Goal: Complete application form: Complete application form

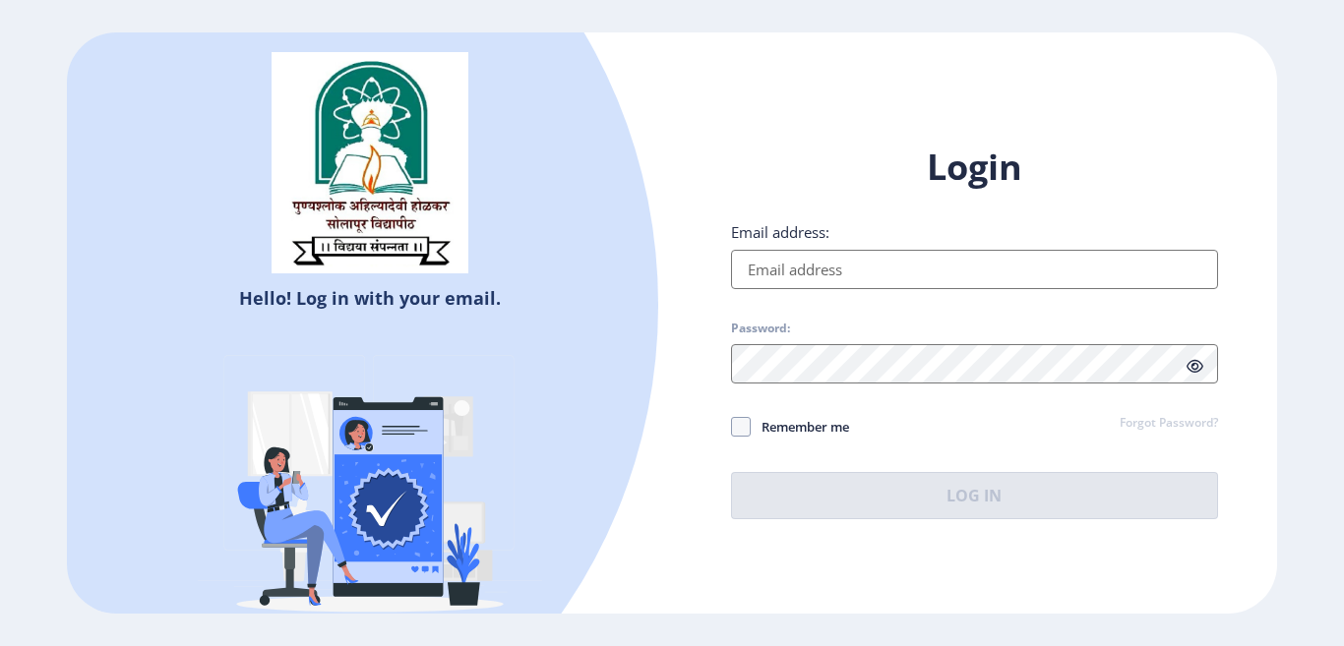
click at [861, 263] on input "Email address:" at bounding box center [974, 269] width 487 height 39
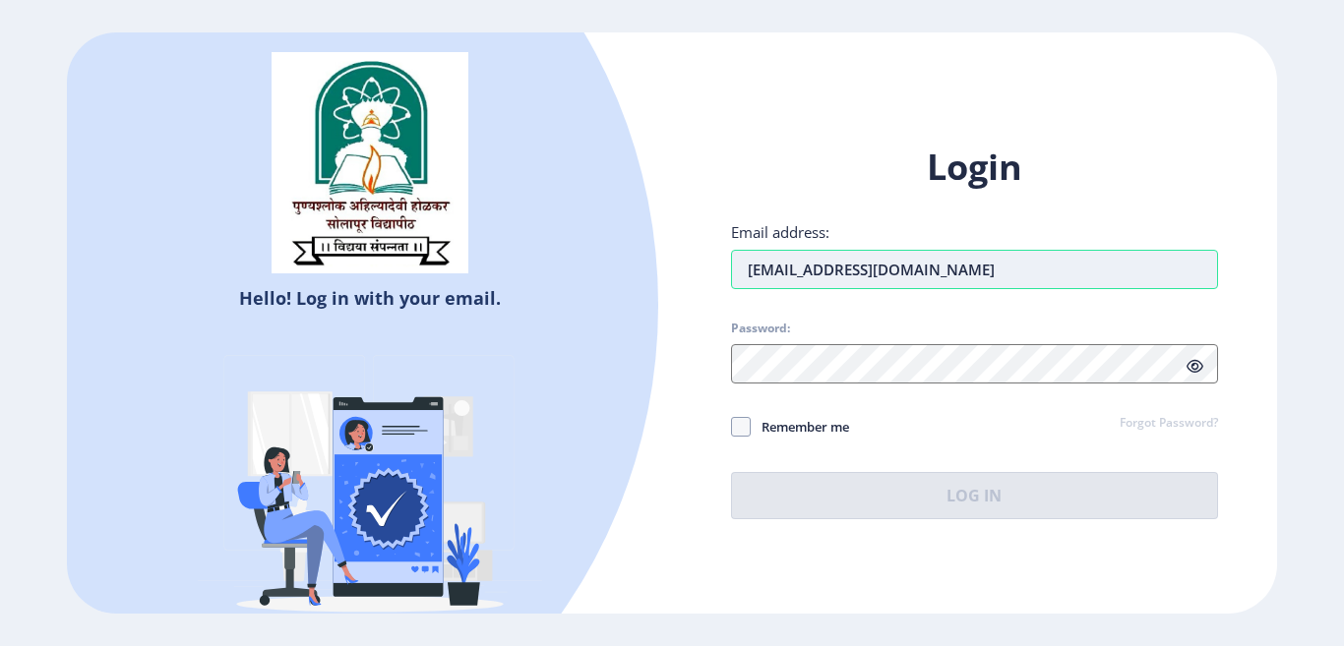
type input "[EMAIL_ADDRESS][DOMAIN_NAME]"
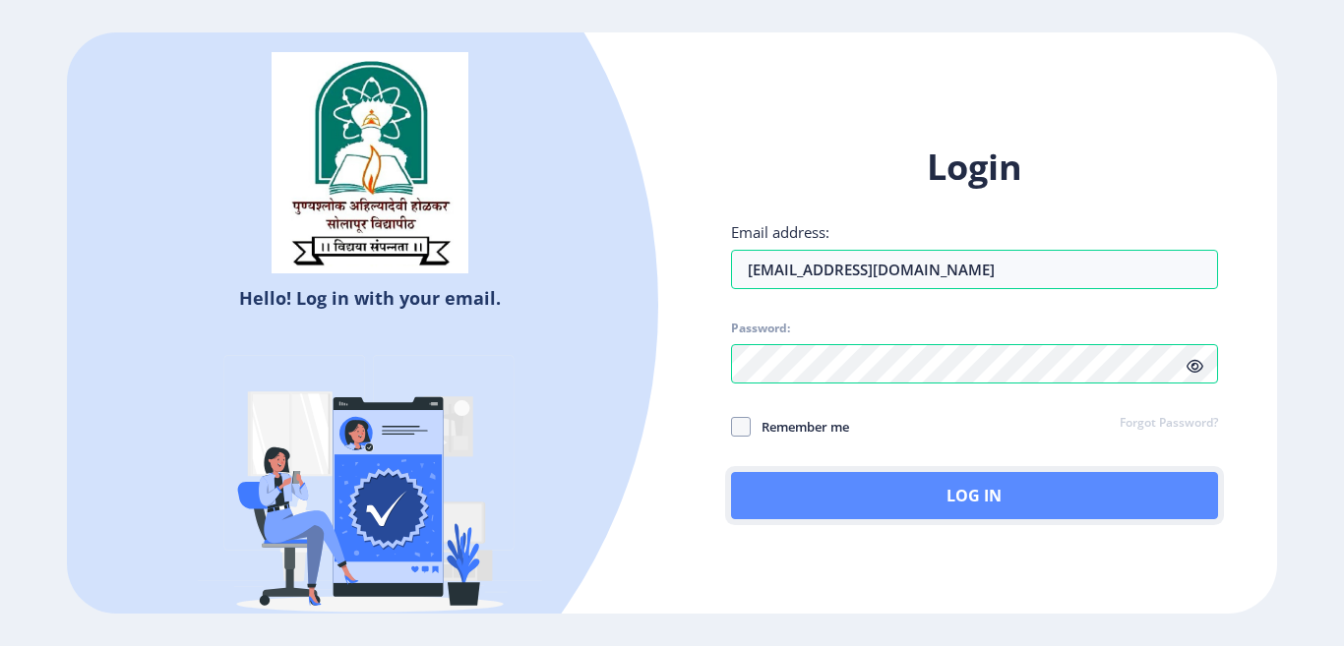
click at [920, 500] on button "Log In" at bounding box center [974, 495] width 487 height 47
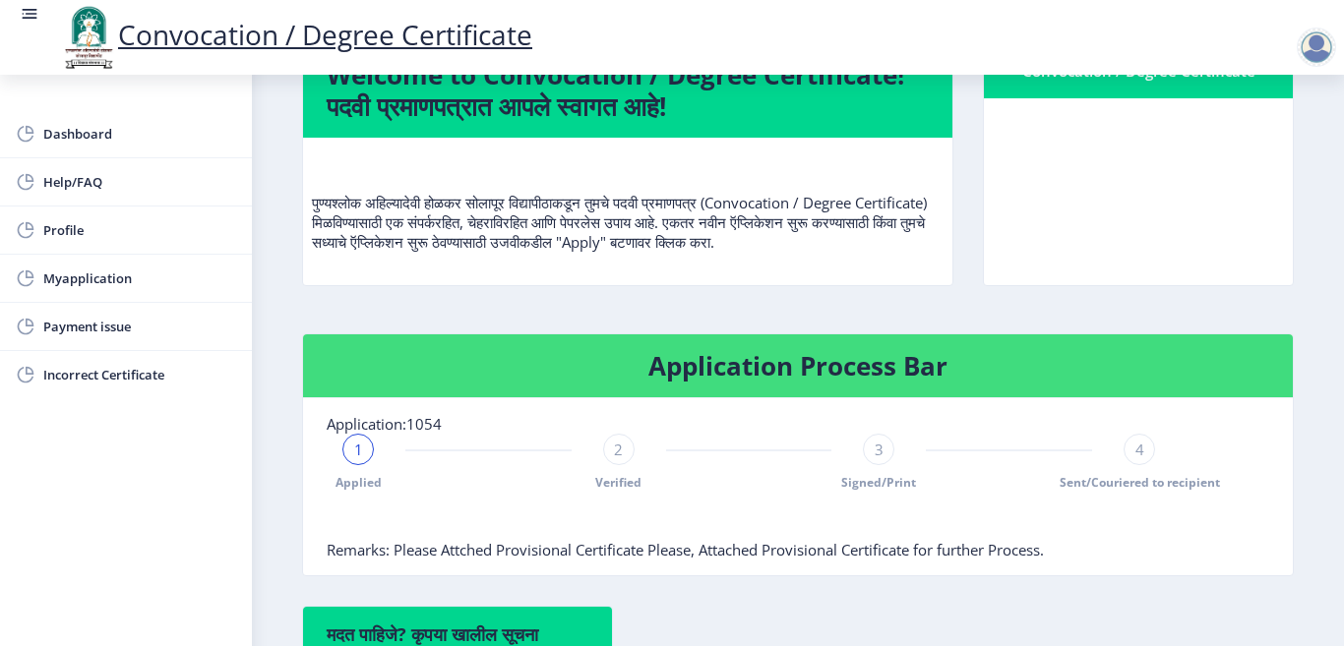
scroll to position [197, 0]
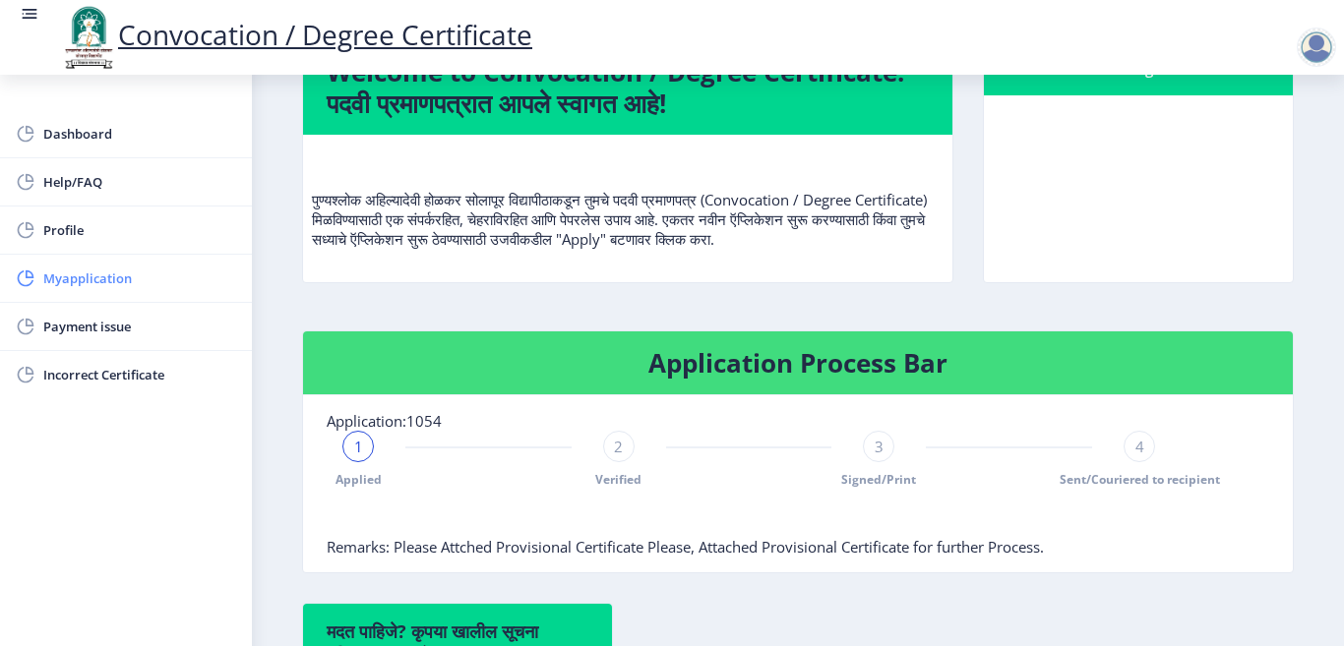
click at [73, 273] on span "Myapplication" at bounding box center [139, 279] width 193 height 24
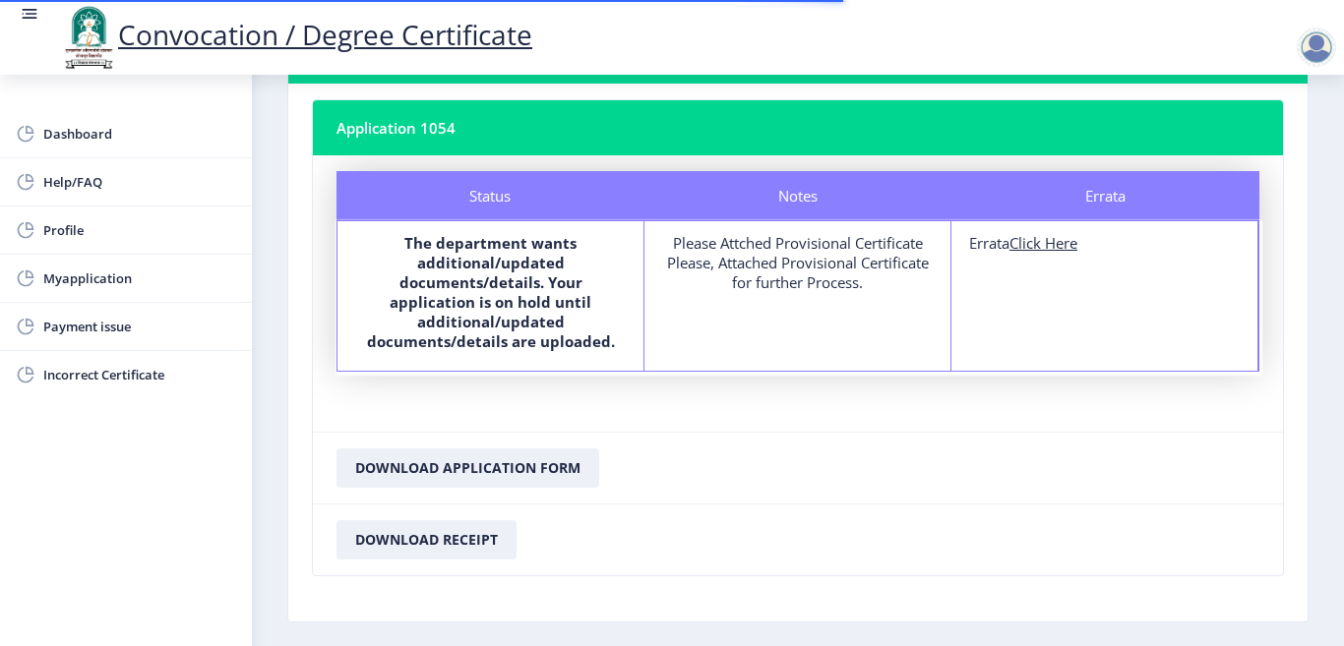
scroll to position [176, 0]
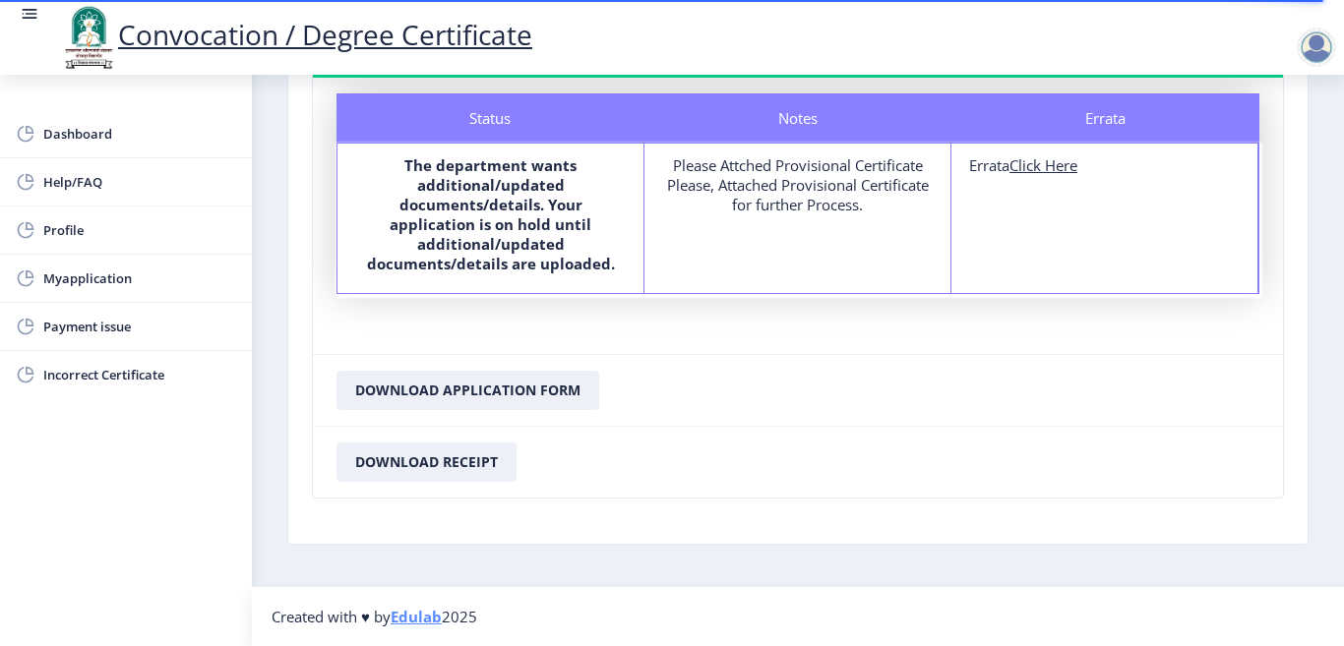
click at [1068, 167] on u "Click Here" at bounding box center [1044, 165] width 68 height 20
select select
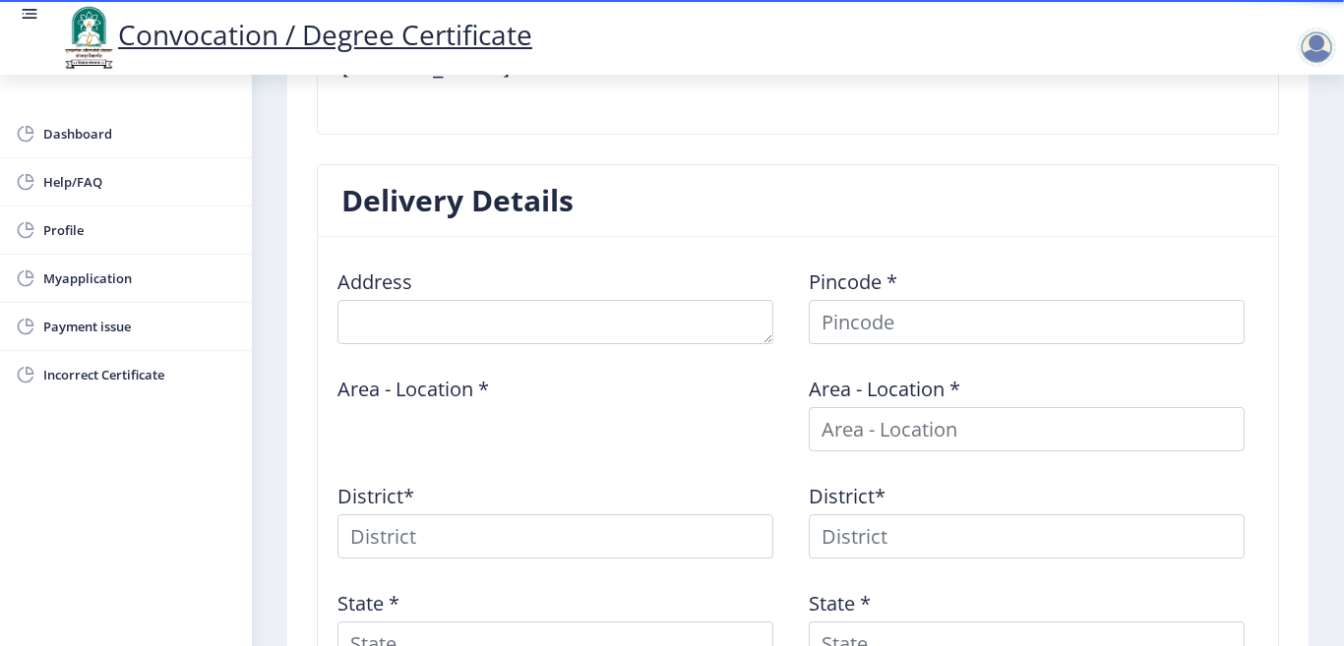
scroll to position [689, 0]
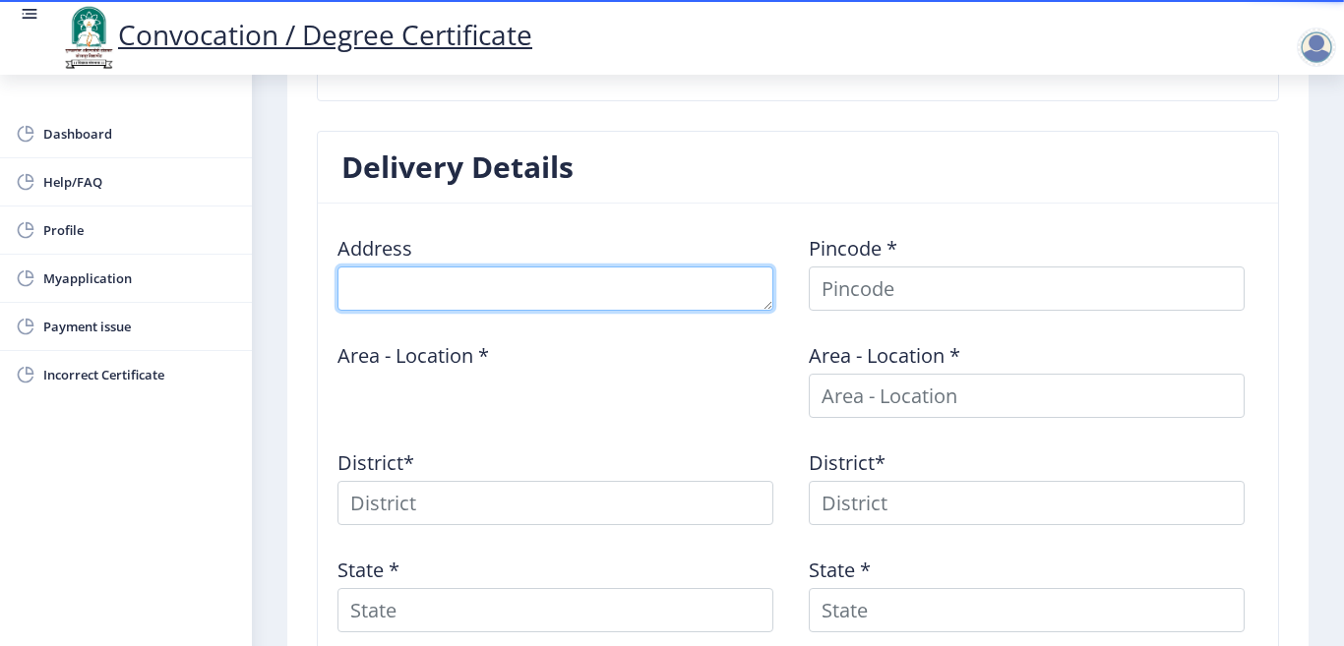
click at [490, 288] on textarea at bounding box center [555, 289] width 436 height 44
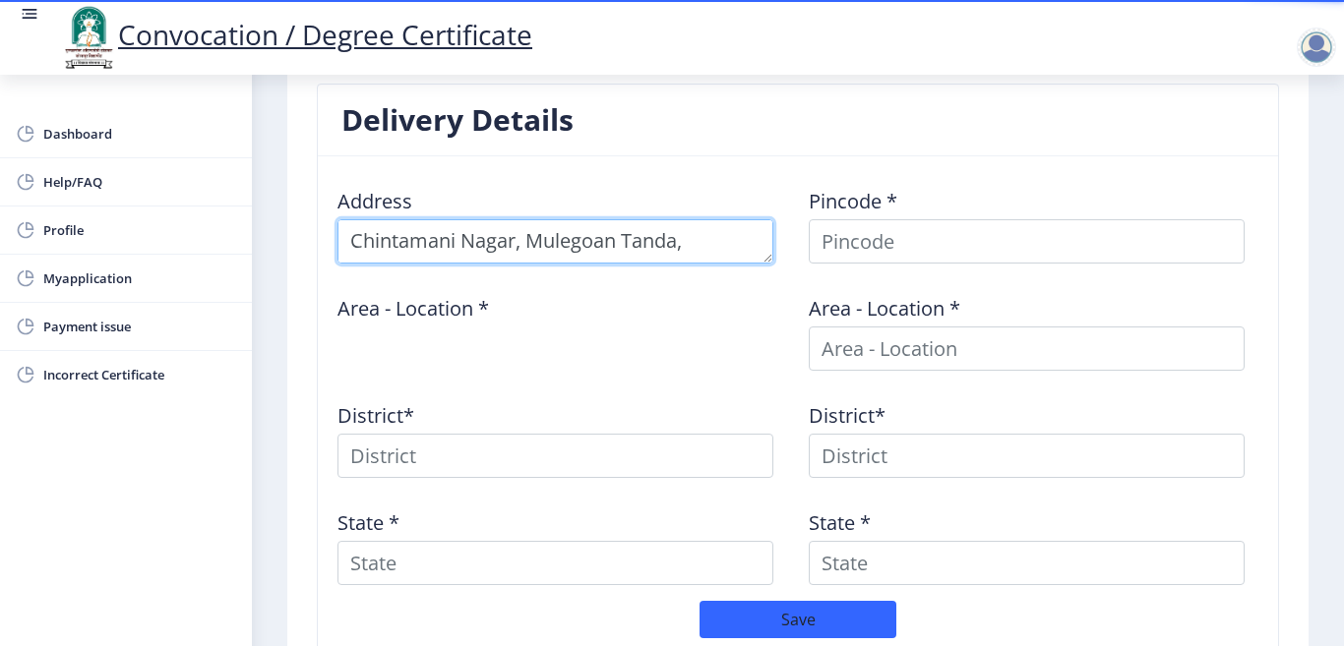
scroll to position [21, 0]
type textarea "Chintamani Nagar, Mulegoan Tanda, [GEOGRAPHIC_DATA]"
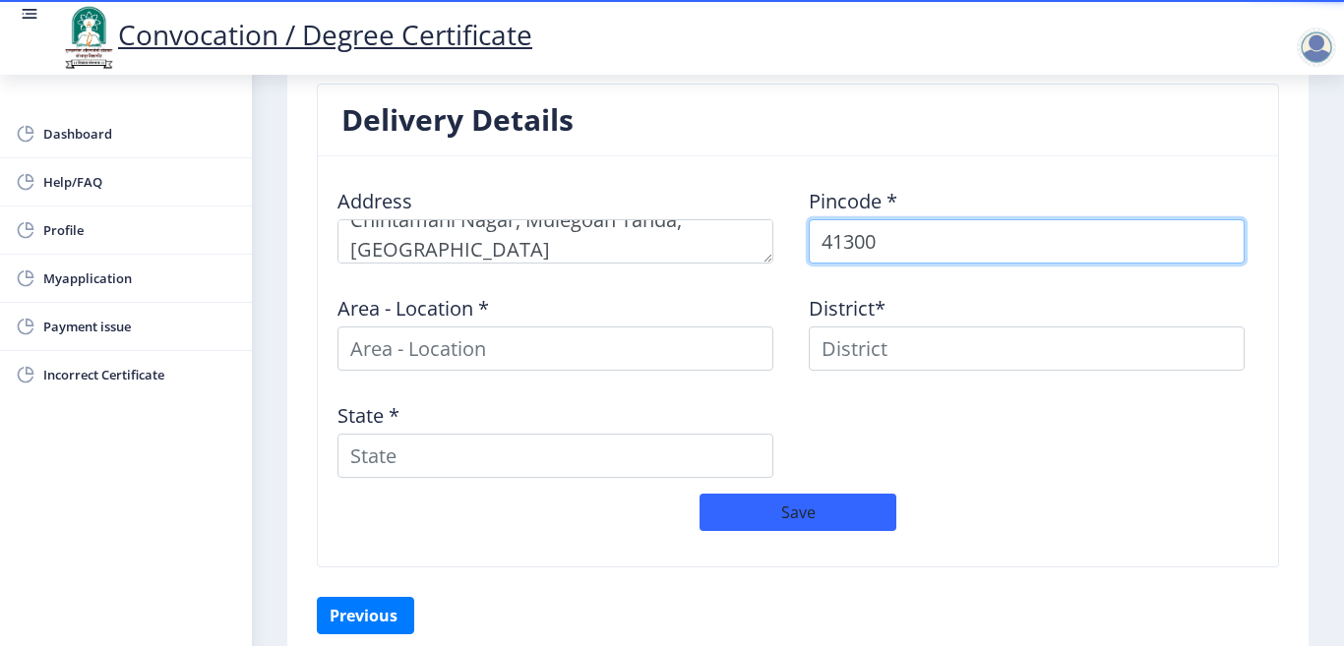
type input "413006"
select select
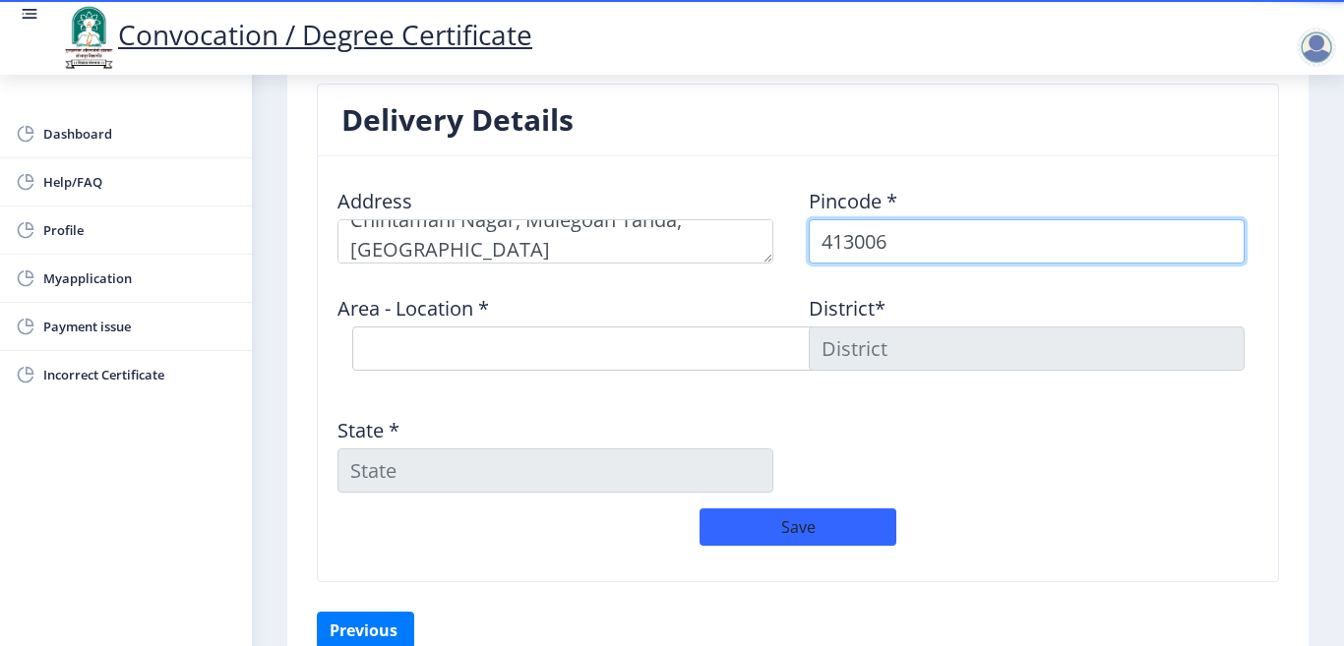
type input "413006"
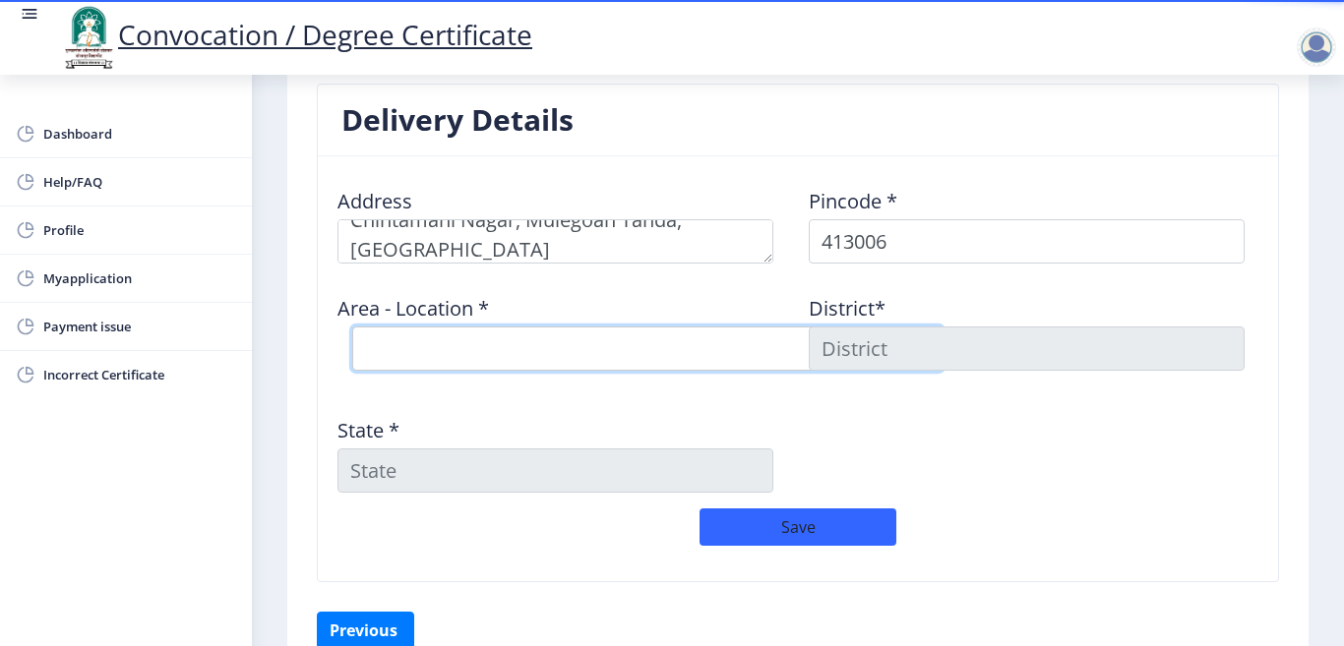
click at [435, 336] on select "Select Area Location [GEOGRAPHIC_DATA] Chowk S.O Kardehalli [PERSON_NAME] B.O M…" at bounding box center [647, 349] width 590 height 44
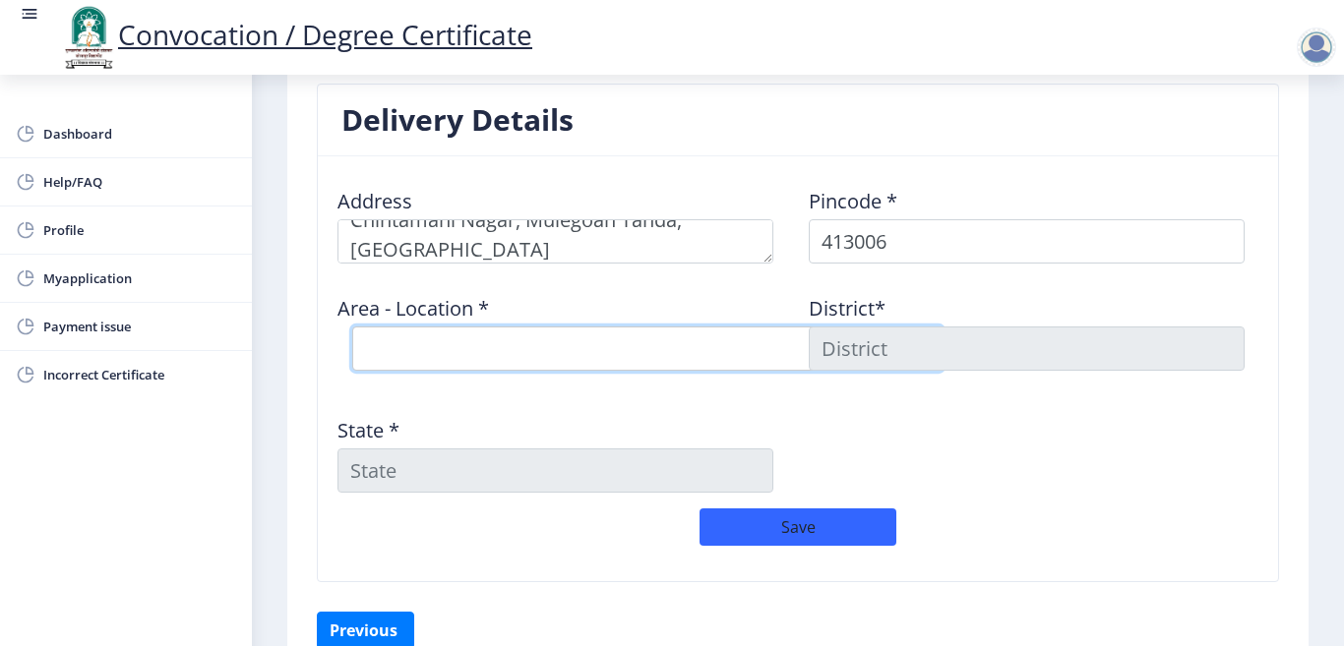
select select "5: Object"
click at [352, 327] on select "Select Area Location [GEOGRAPHIC_DATA] Chowk S.O Kardehalli [PERSON_NAME] B.O M…" at bounding box center [647, 349] width 590 height 44
type input "SOLAPUR"
type input "[GEOGRAPHIC_DATA]"
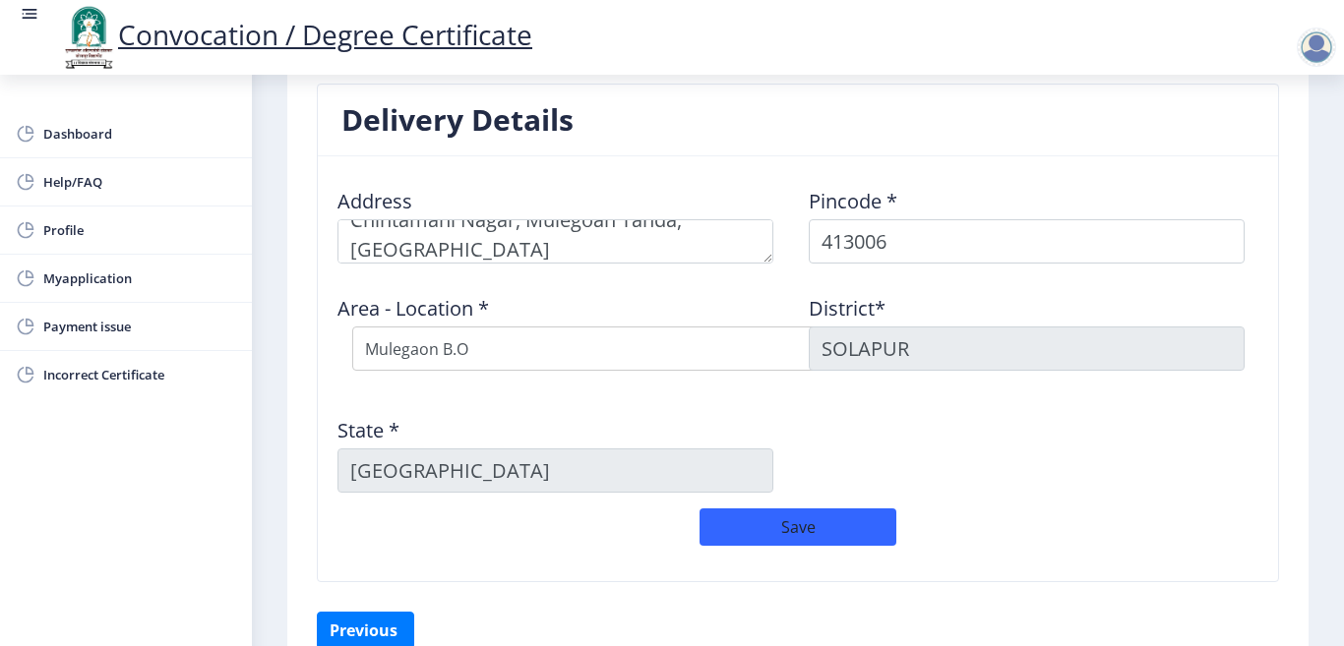
click at [979, 355] on input "SOLAPUR" at bounding box center [1027, 349] width 436 height 44
click at [483, 481] on input "[GEOGRAPHIC_DATA]" at bounding box center [555, 471] width 436 height 44
click at [772, 532] on button "Save" at bounding box center [798, 527] width 197 height 37
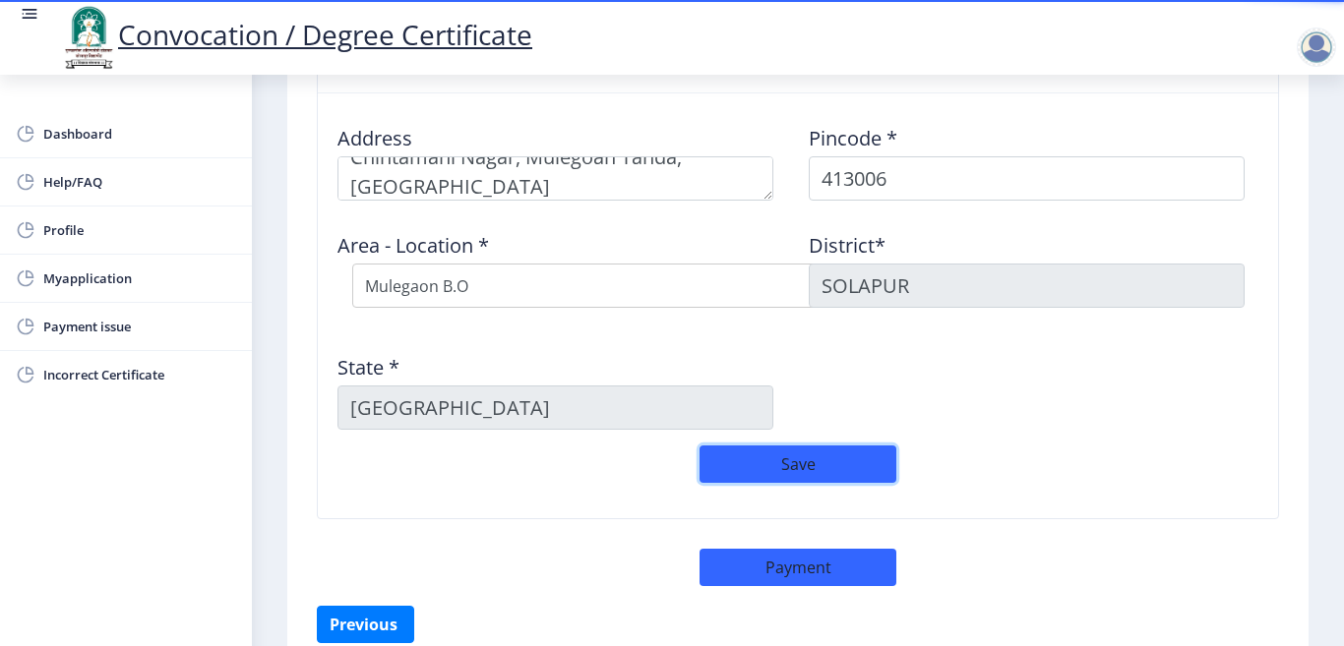
scroll to position [701, 0]
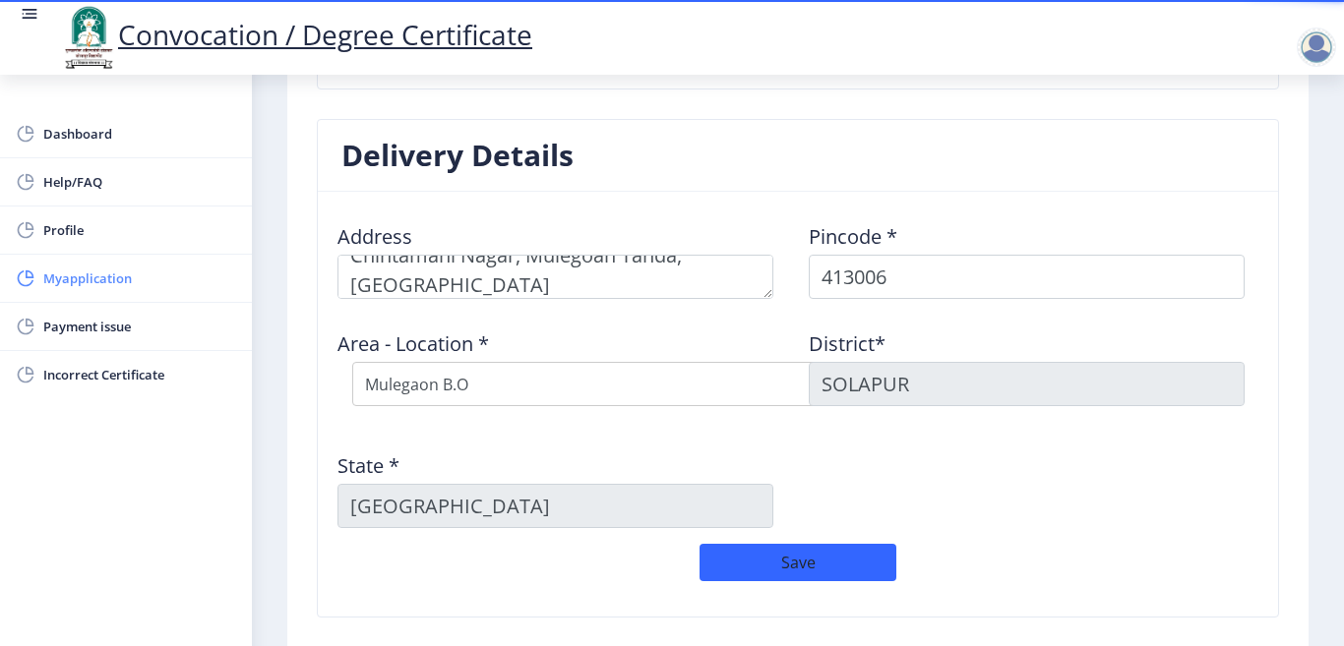
click at [110, 275] on span "Myapplication" at bounding box center [139, 279] width 193 height 24
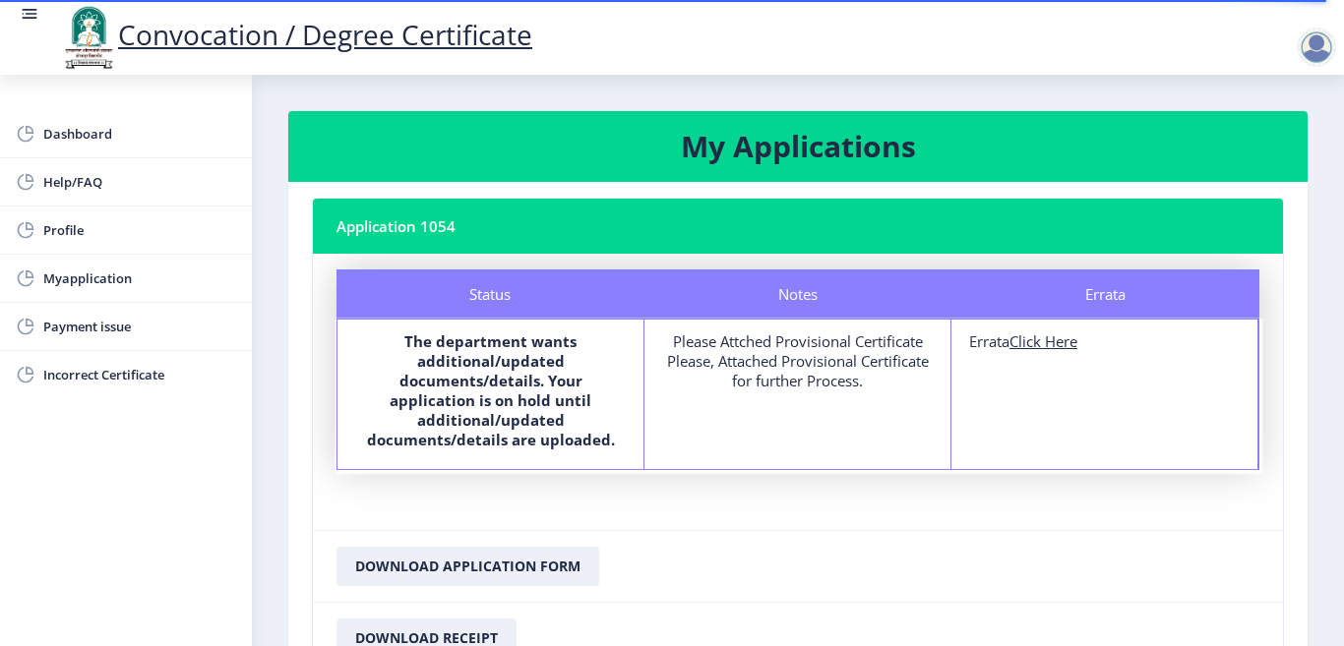
click at [500, 354] on b "The department wants additional/updated documents/details. Your application is …" at bounding box center [491, 391] width 248 height 118
click at [127, 279] on span "Myapplication" at bounding box center [139, 279] width 193 height 24
click at [112, 277] on span "Myapplication" at bounding box center [139, 279] width 193 height 24
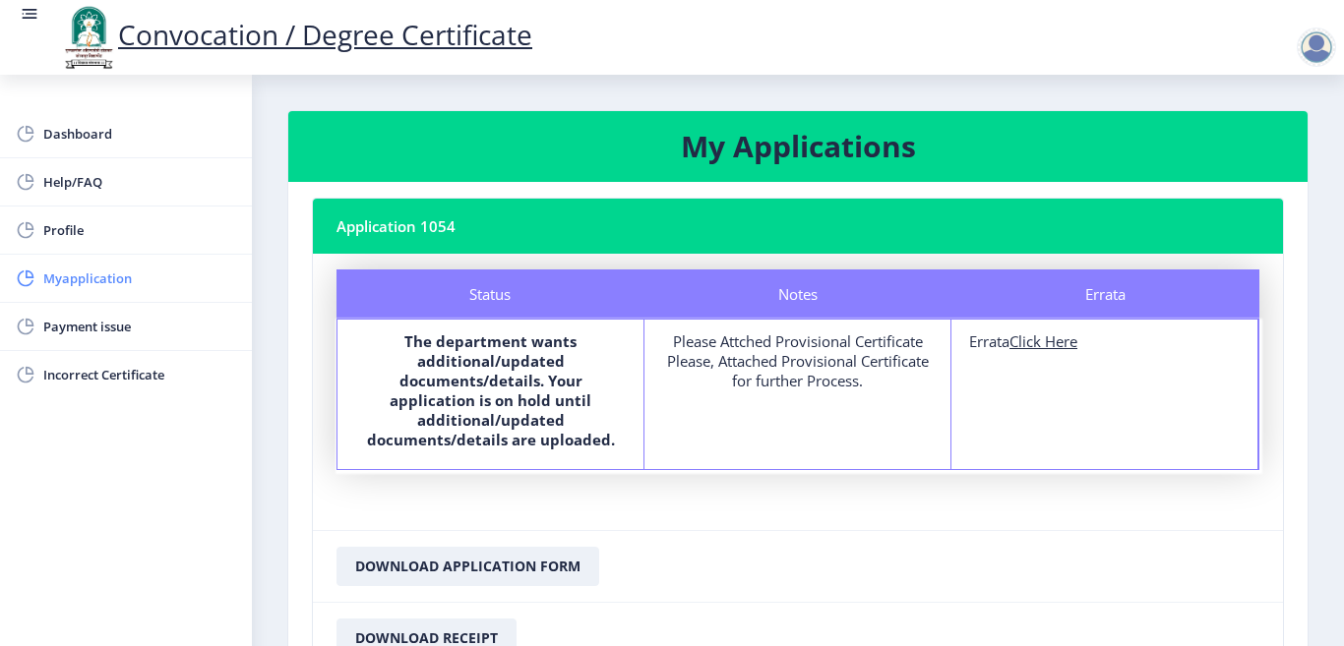
click at [105, 283] on span "Myapplication" at bounding box center [139, 279] width 193 height 24
click at [1110, 292] on div "Errata" at bounding box center [1105, 294] width 308 height 49
click at [88, 133] on span "Dashboard" at bounding box center [139, 134] width 193 height 24
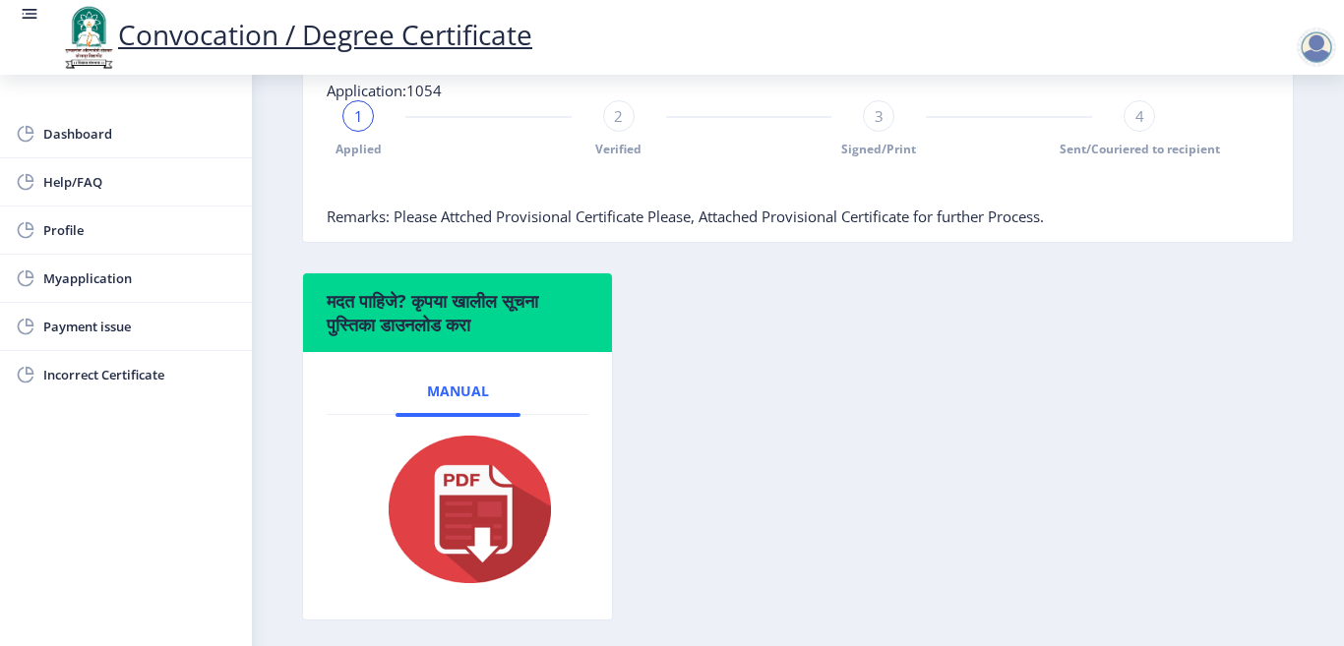
scroll to position [492, 0]
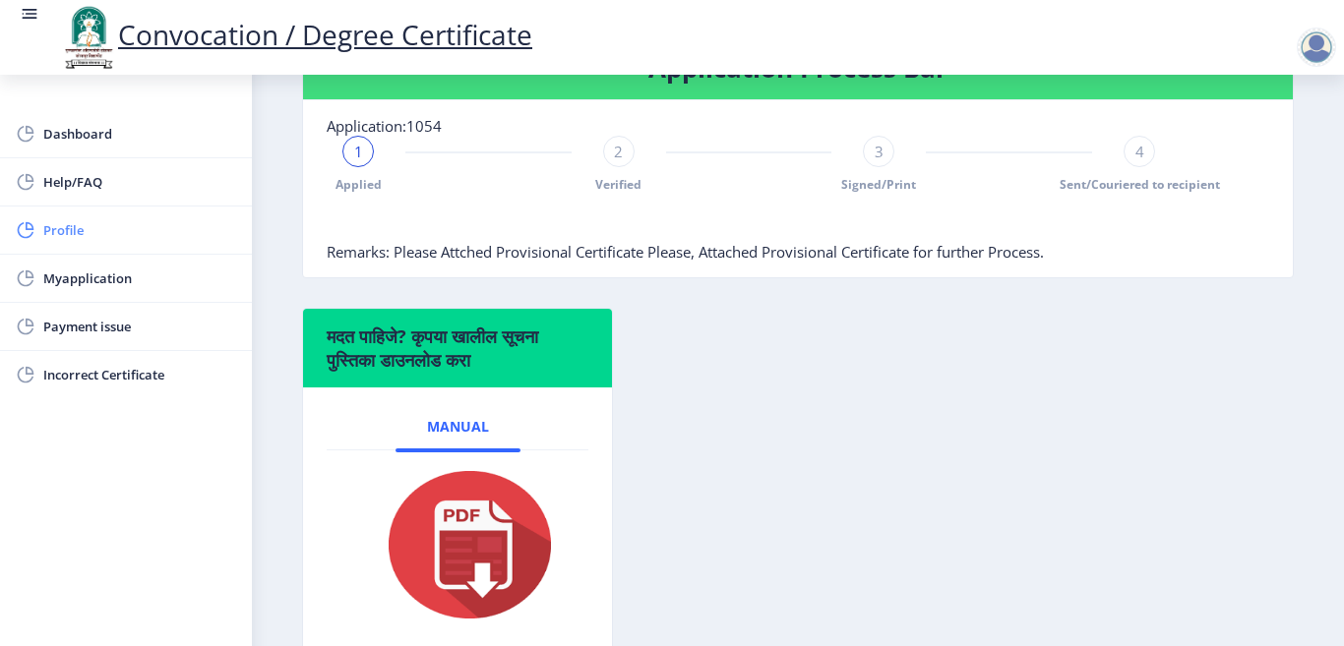
click at [100, 227] on span "Profile" at bounding box center [139, 230] width 193 height 24
select select "[DEMOGRAPHIC_DATA]"
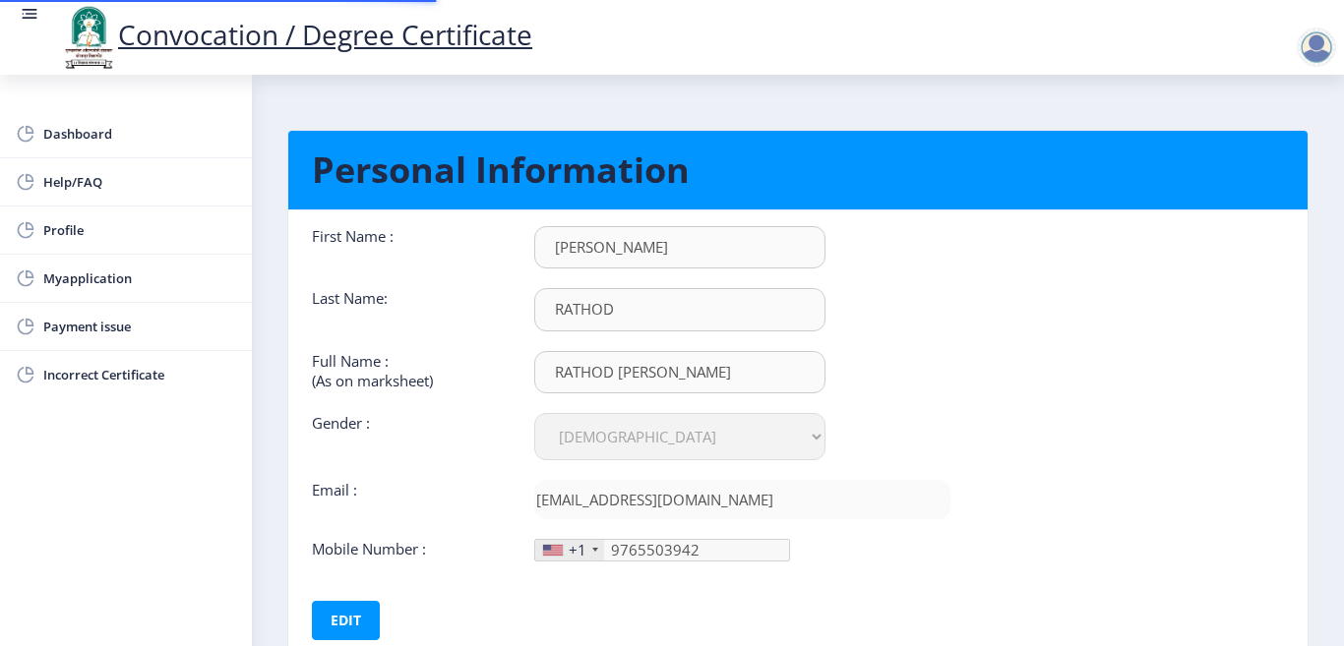
type input "[PHONE_NUMBER]"
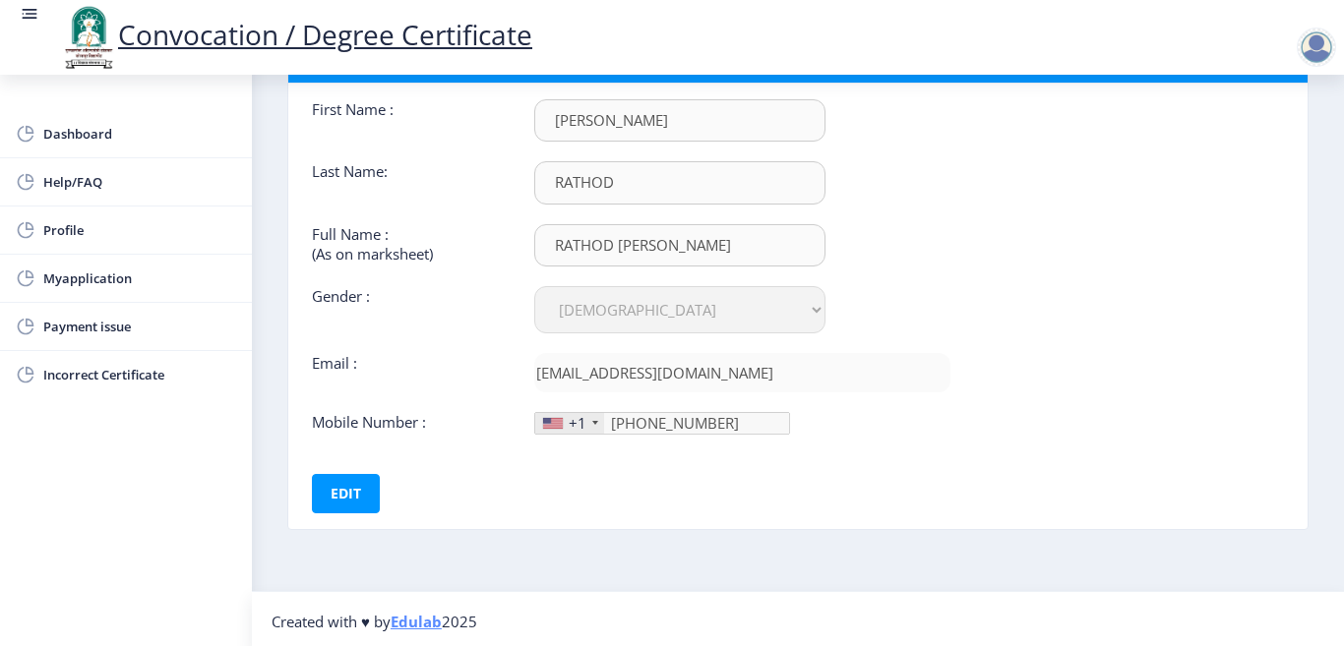
scroll to position [132, 0]
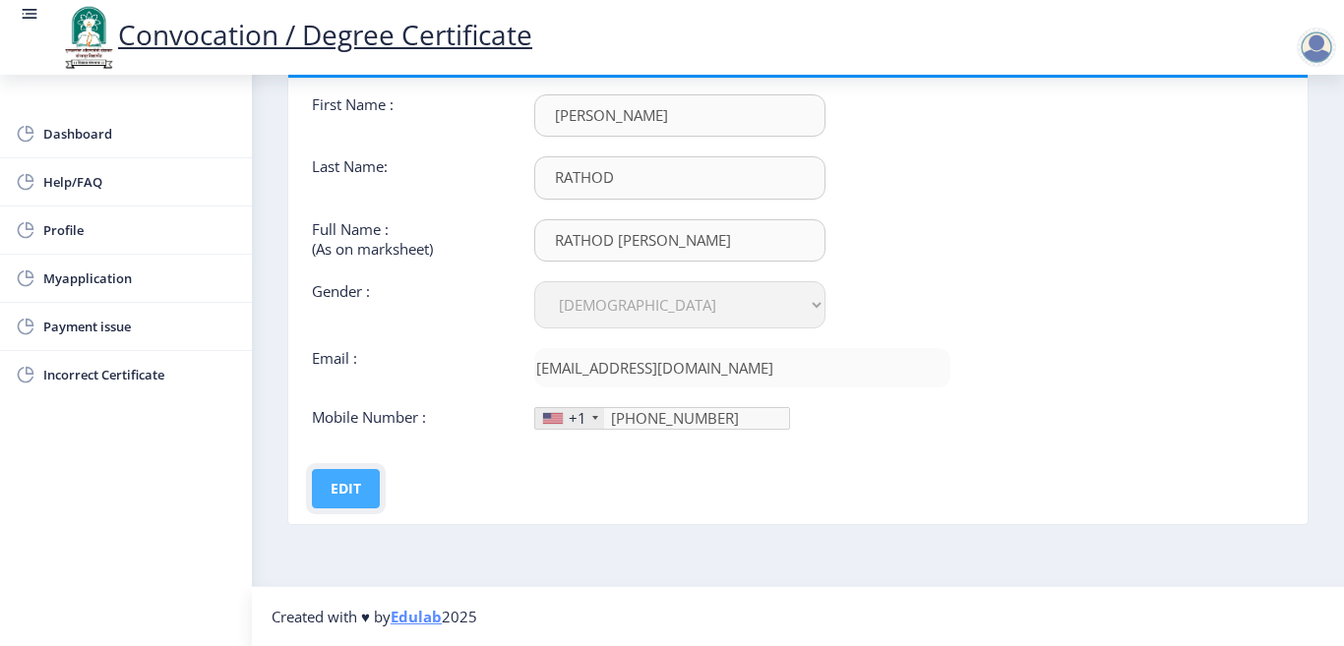
click at [364, 482] on button "Edit" at bounding box center [346, 488] width 68 height 39
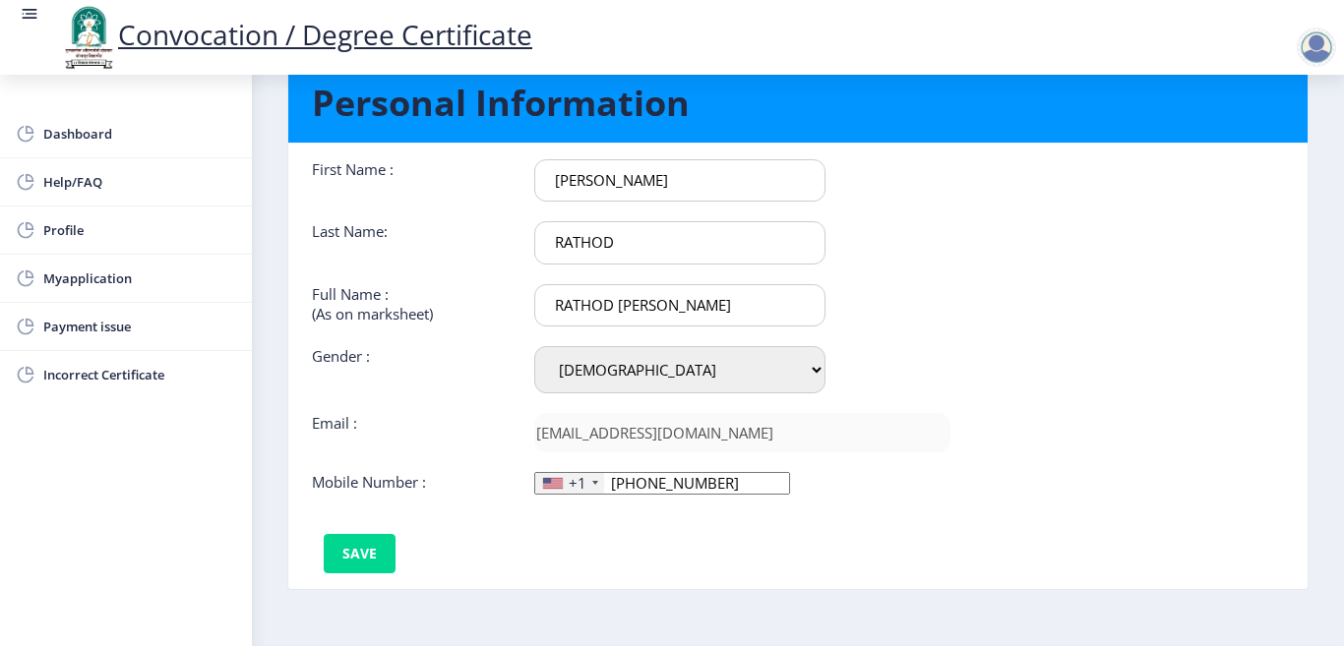
scroll to position [0, 0]
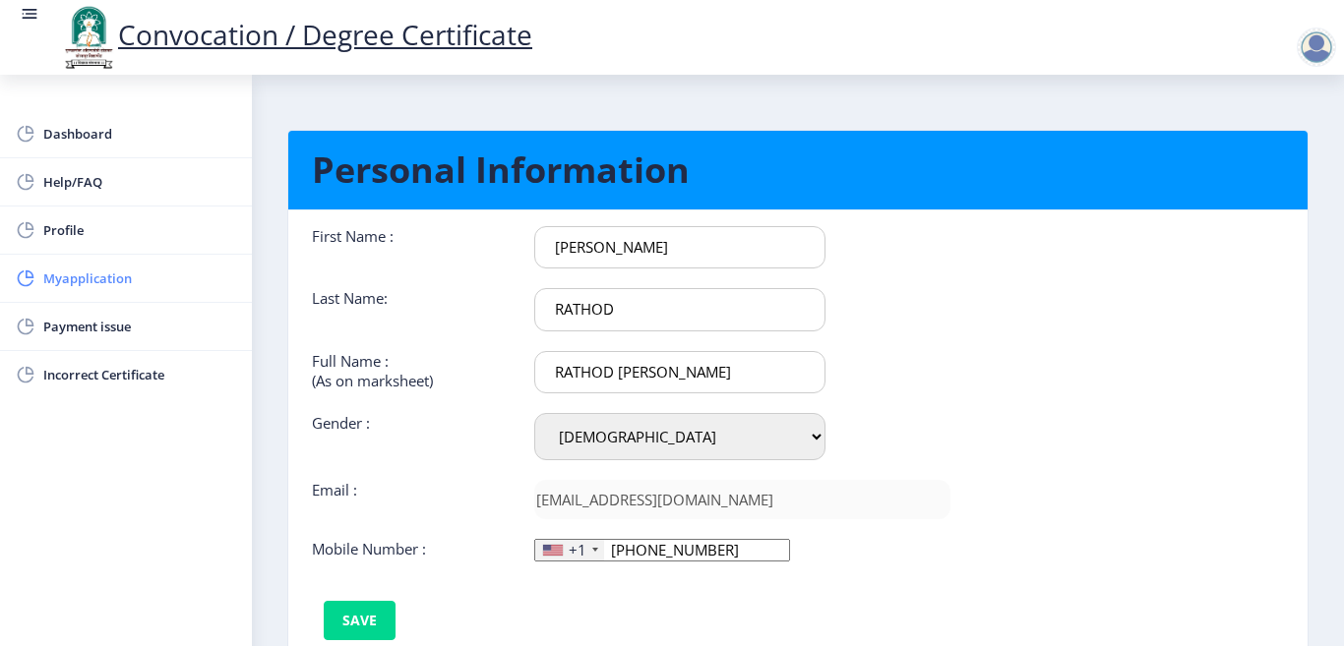
click at [141, 286] on span "Myapplication" at bounding box center [139, 279] width 193 height 24
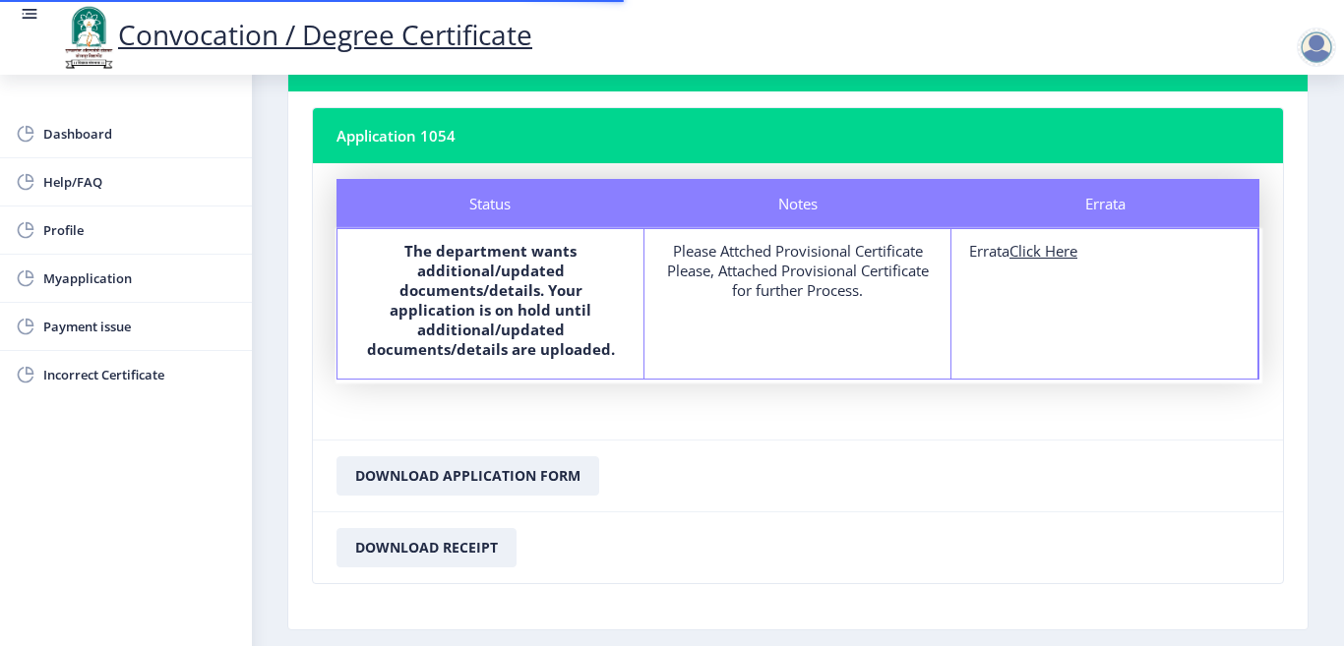
scroll to position [176, 0]
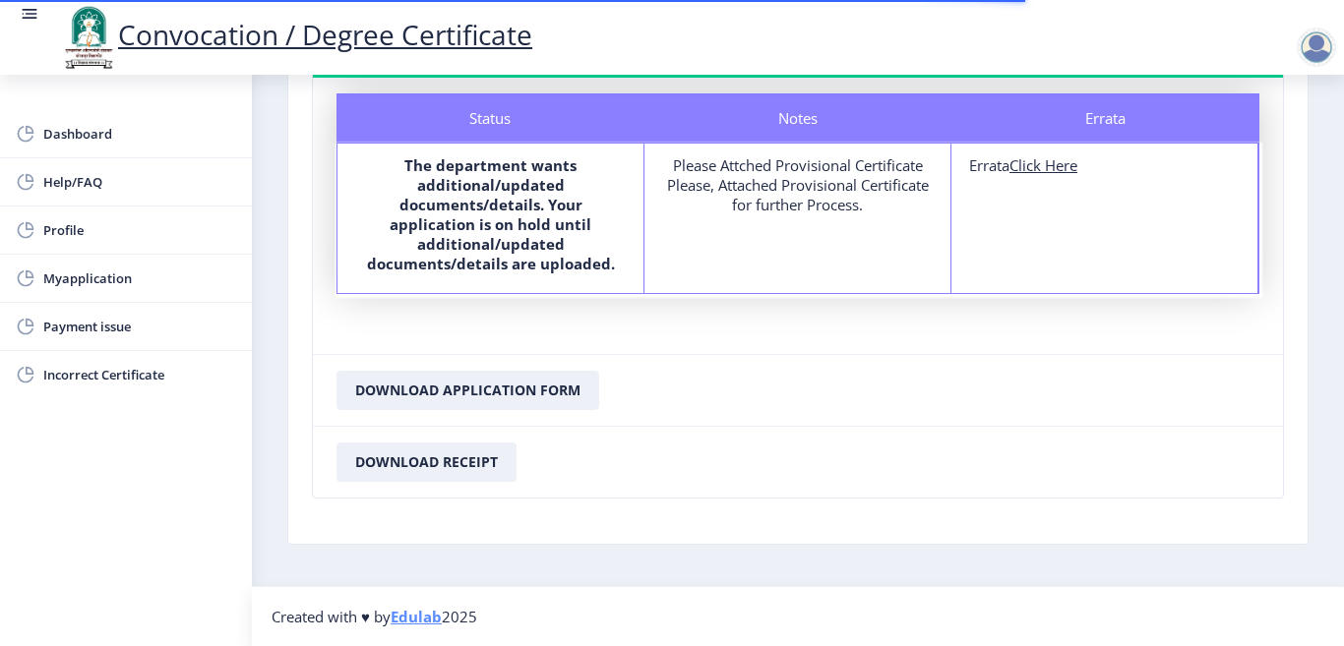
click at [534, 224] on b "The department wants additional/updated documents/details. Your application is …" at bounding box center [491, 214] width 248 height 118
click at [823, 203] on div "Please Attched Provisional Certificate Please, Attached Provisional Certificate…" at bounding box center [797, 184] width 271 height 59
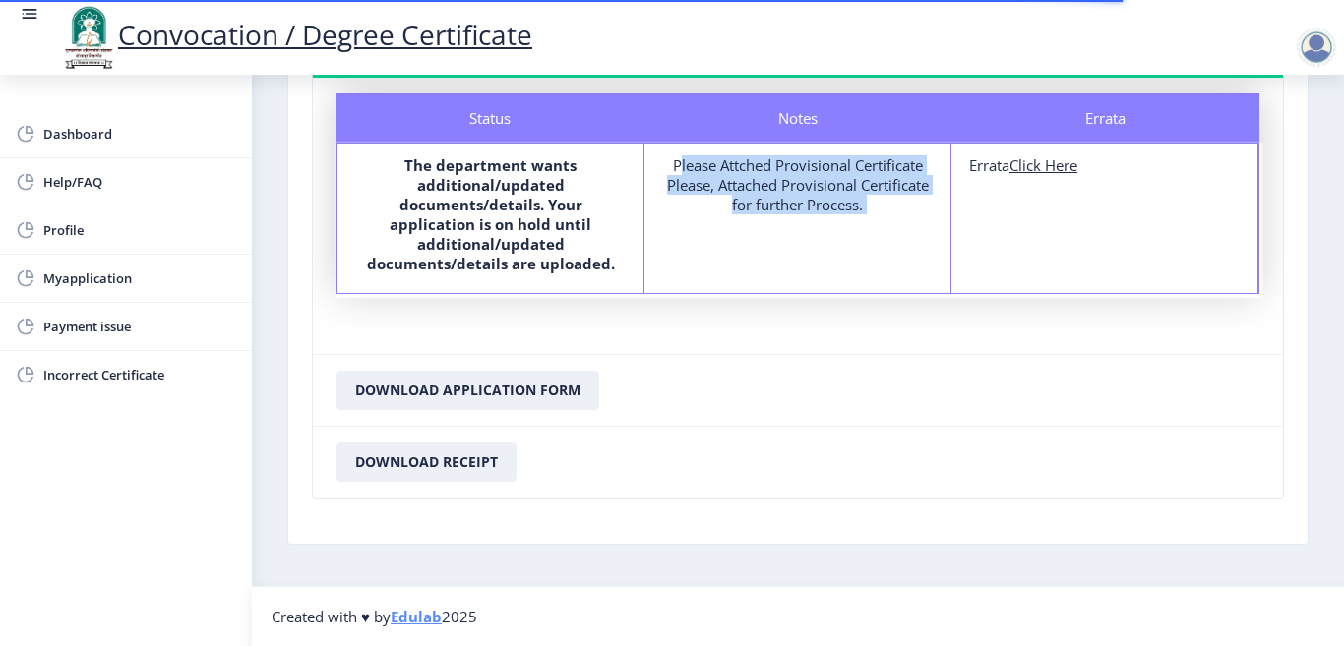
click at [823, 203] on div "Please Attched Provisional Certificate Please, Attached Provisional Certificate…" at bounding box center [797, 184] width 271 height 59
click at [805, 269] on div "Notes Please Attched Provisional Certificate Please, Attached Provisional Certi…" at bounding box center [797, 219] width 307 height 150
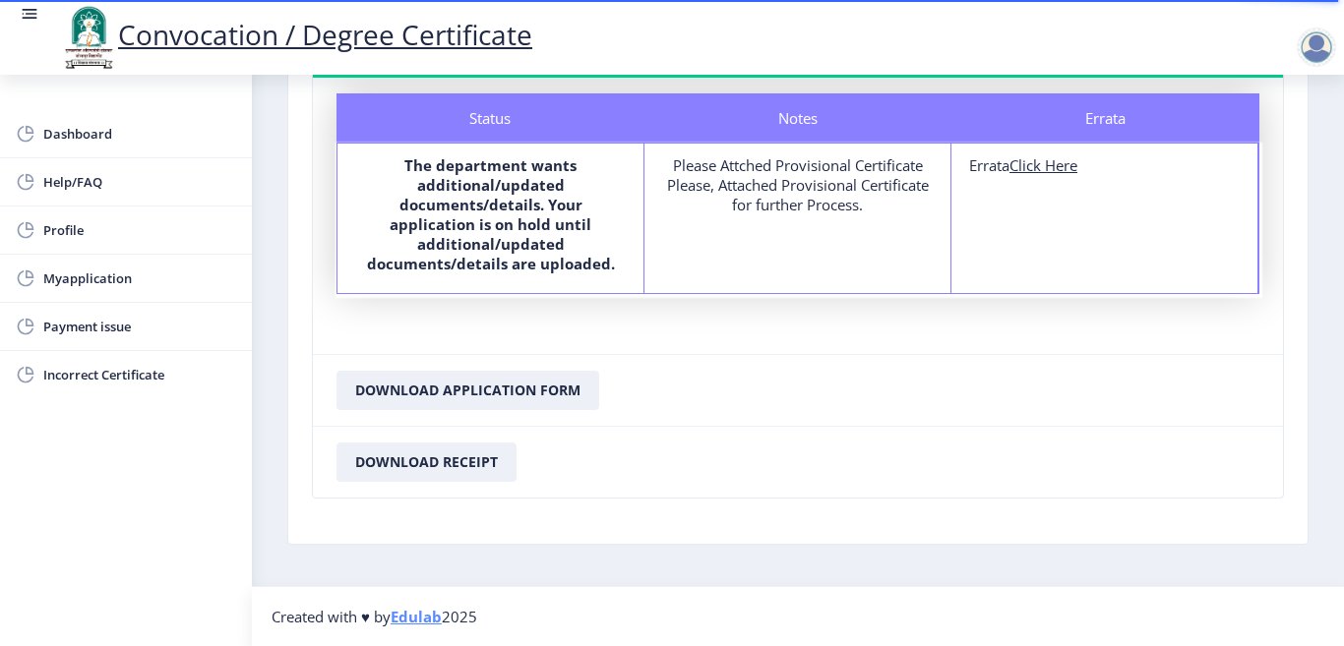
scroll to position [0, 0]
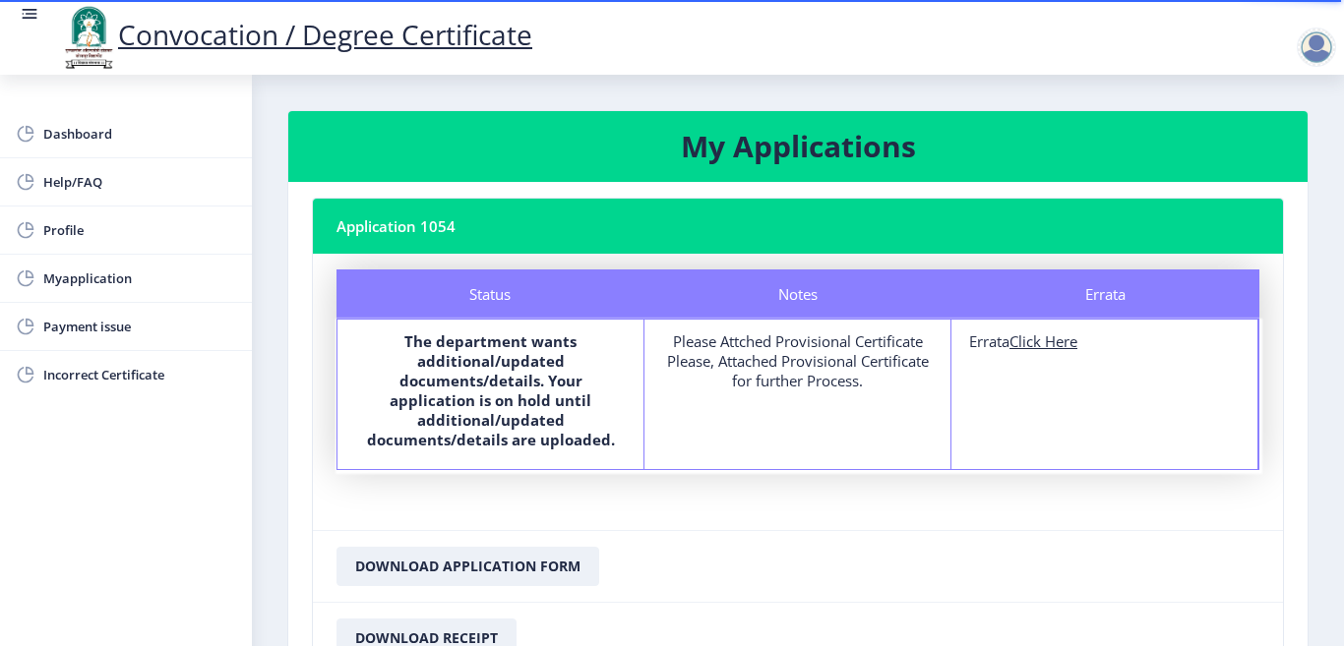
click at [396, 238] on nb-card-header "Application 1054" at bounding box center [798, 226] width 970 height 55
click at [858, 161] on h3 "My Applications" at bounding box center [798, 146] width 972 height 39
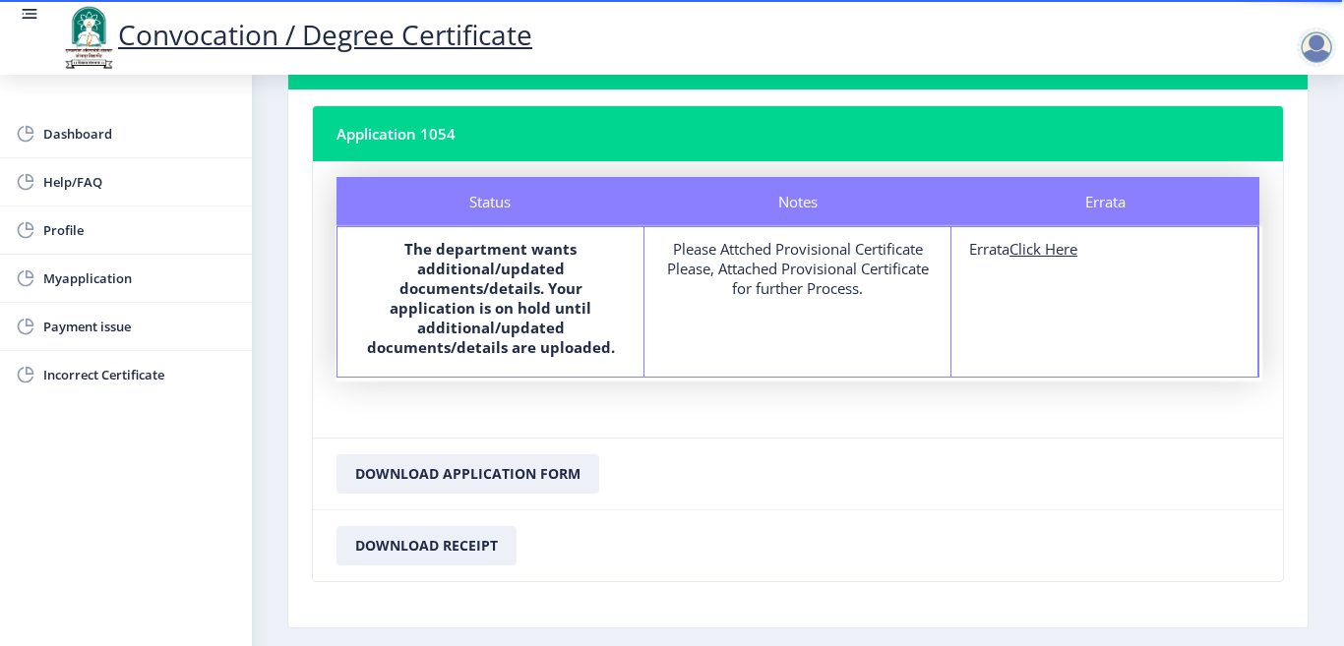
scroll to position [176, 0]
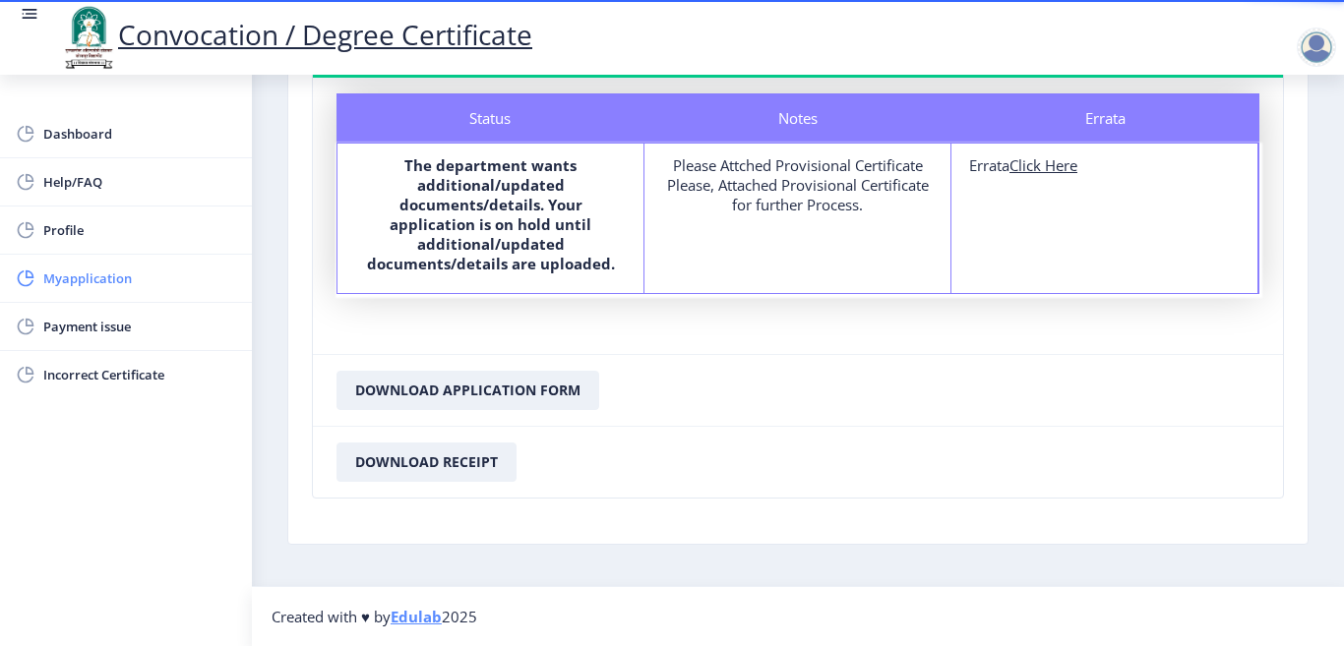
click at [134, 281] on span "Myapplication" at bounding box center [139, 279] width 193 height 24
click at [92, 268] on span "Myapplication" at bounding box center [139, 279] width 193 height 24
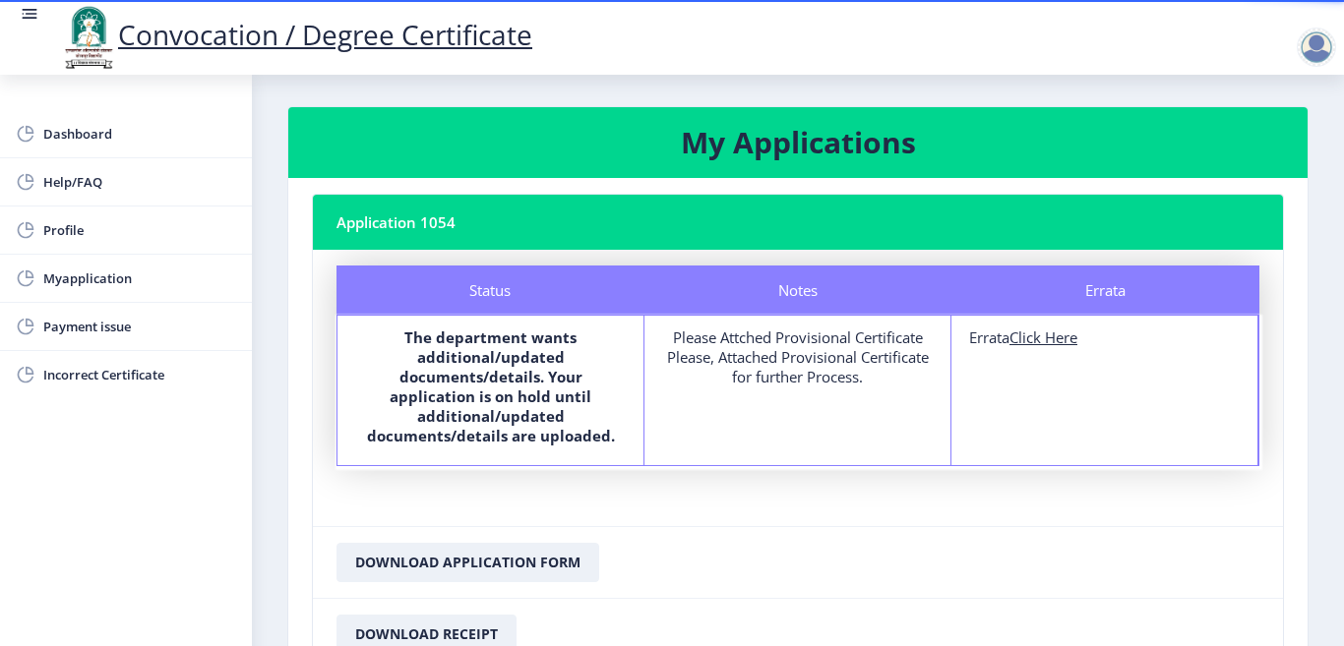
scroll to position [0, 0]
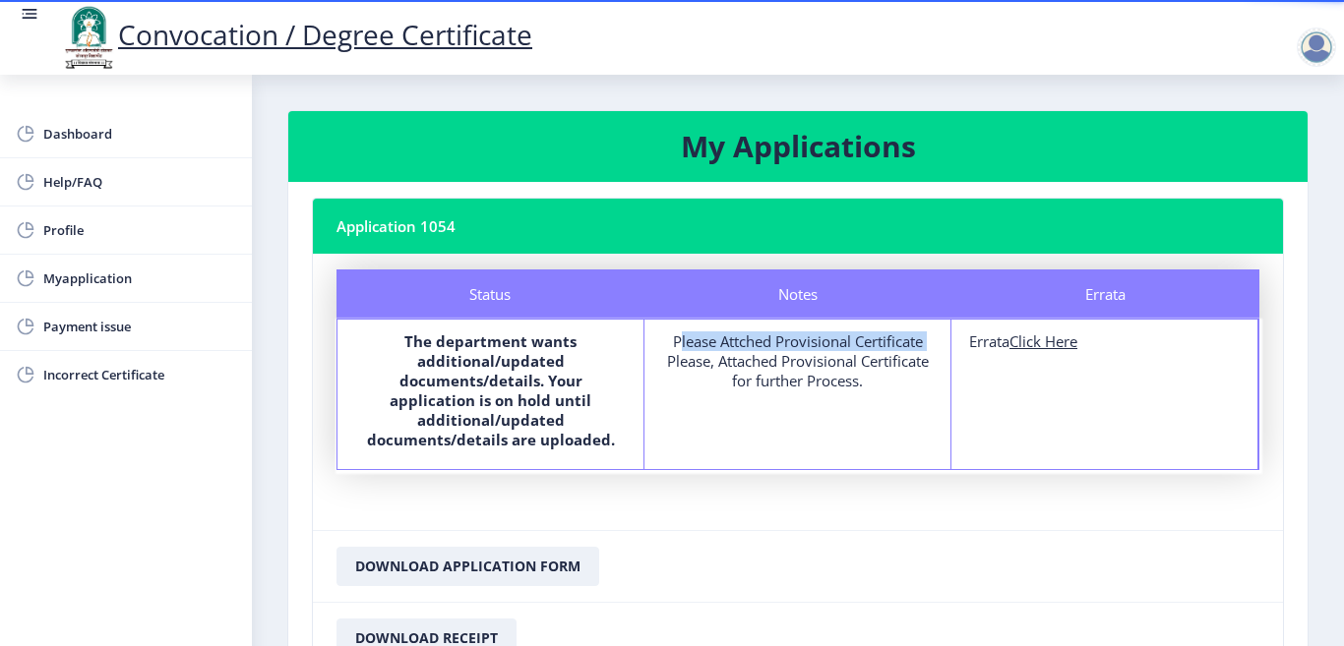
drag, startPoint x: 669, startPoint y: 346, endPoint x: 930, endPoint y: 342, distance: 260.8
click at [930, 342] on div "Notes Please Attched Provisional Certificate Please, Attached Provisional Certi…" at bounding box center [797, 395] width 307 height 150
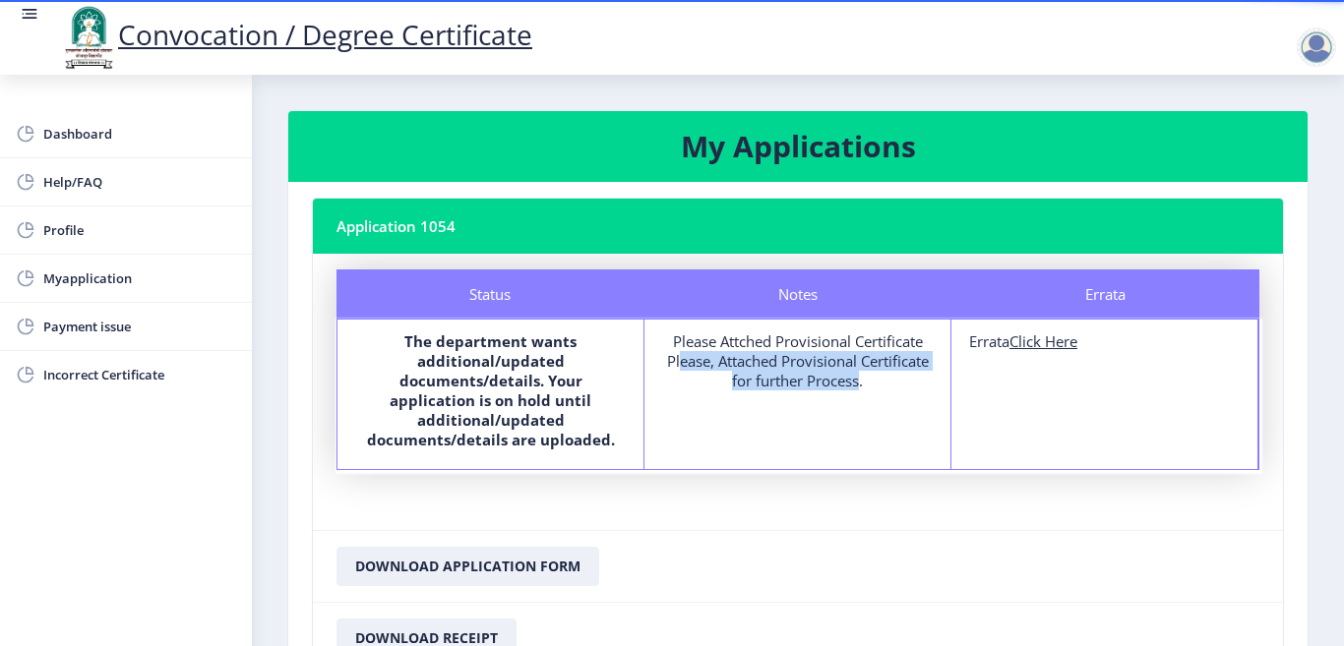
drag, startPoint x: 671, startPoint y: 369, endPoint x: 850, endPoint y: 393, distance: 180.6
click at [850, 393] on div "Notes Please Attched Provisional Certificate Please, Attached Provisional Certi…" at bounding box center [797, 395] width 307 height 150
click at [869, 386] on div "Please Attched Provisional Certificate Please, Attached Provisional Certificate…" at bounding box center [797, 361] width 271 height 59
drag, startPoint x: 869, startPoint y: 386, endPoint x: 678, endPoint y: 339, distance: 196.4
click at [678, 339] on div "Please Attched Provisional Certificate Please, Attached Provisional Certificate…" at bounding box center [797, 361] width 271 height 59
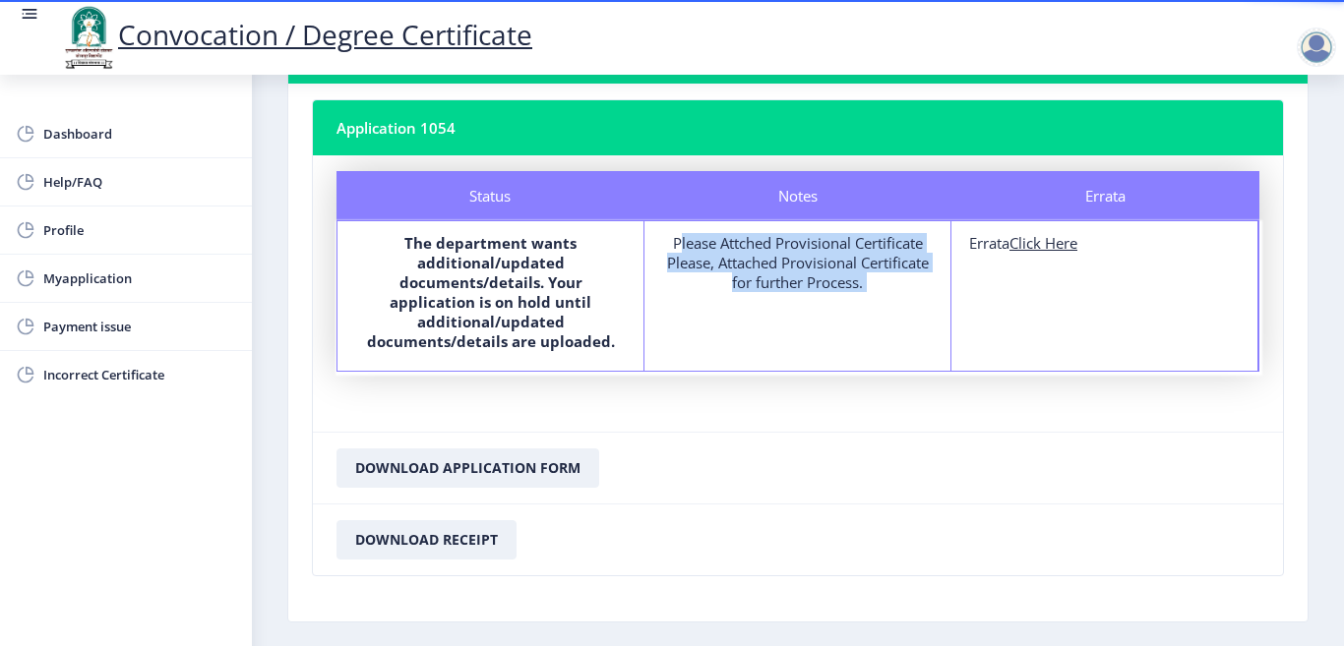
scroll to position [176, 0]
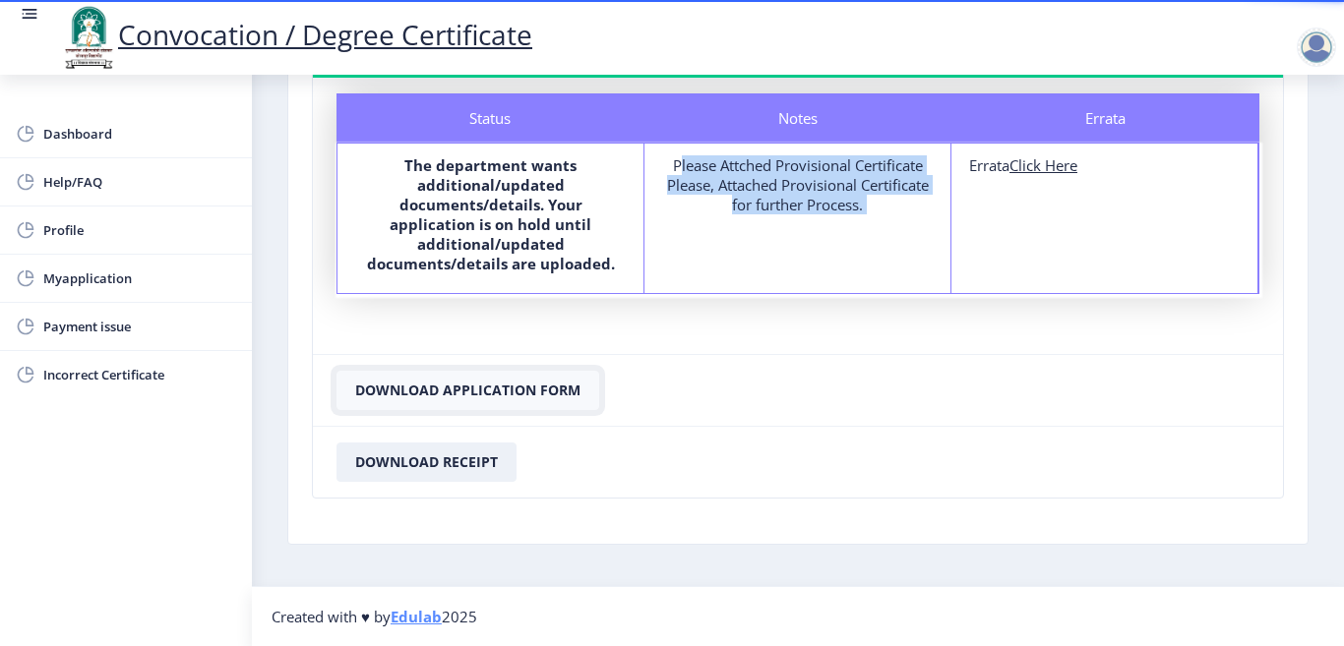
click at [516, 398] on button "Download Application Form" at bounding box center [468, 390] width 263 height 39
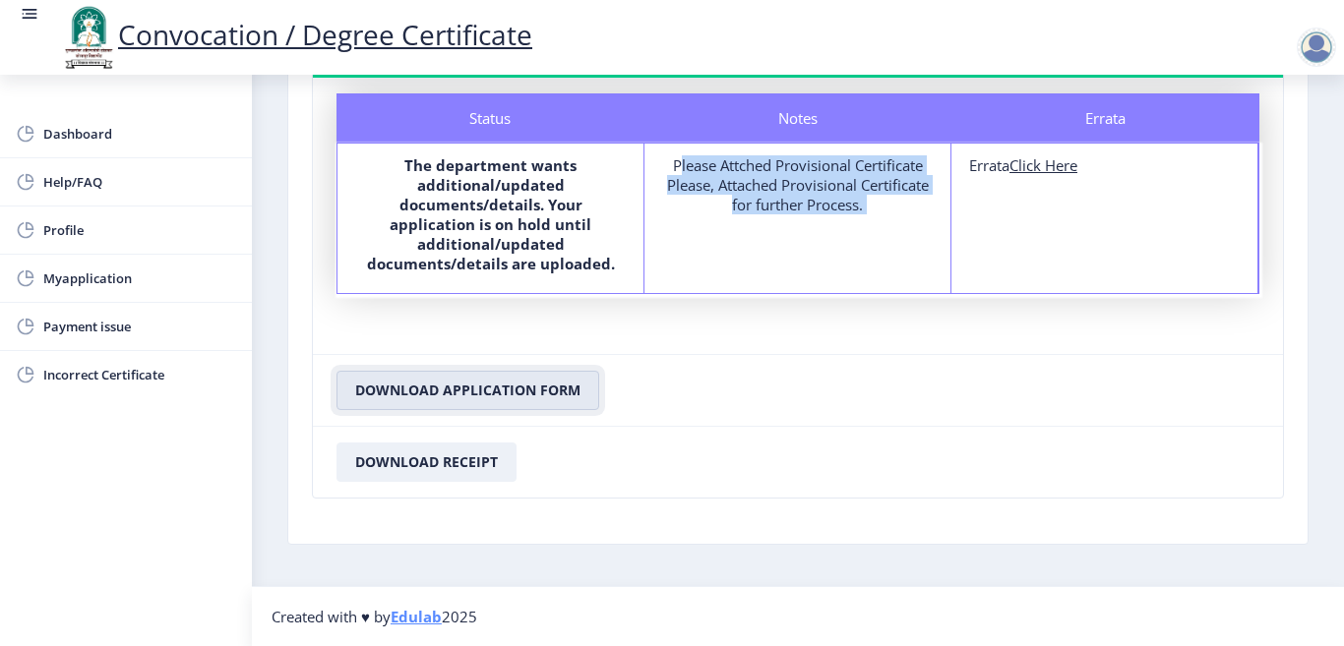
scroll to position [0, 0]
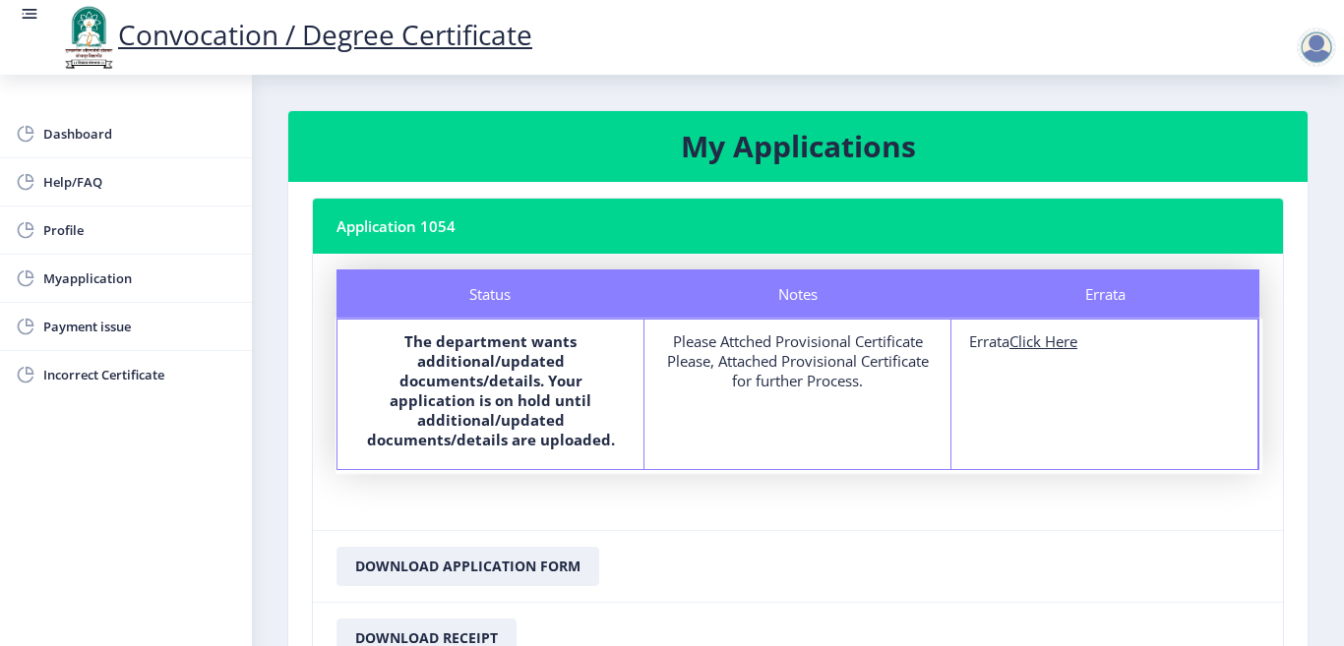
click at [501, 291] on div "Status" at bounding box center [491, 294] width 308 height 49
click at [121, 248] on link "Profile" at bounding box center [126, 230] width 252 height 47
select select "[DEMOGRAPHIC_DATA]"
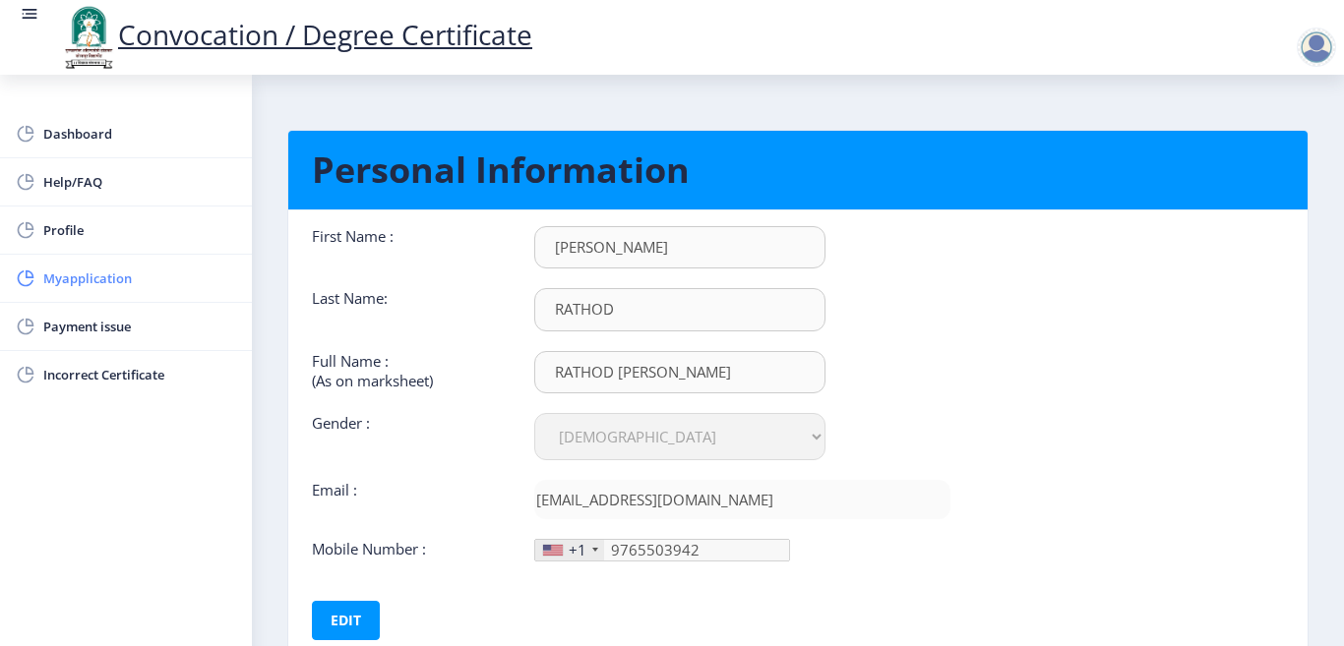
click at [136, 284] on span "Myapplication" at bounding box center [139, 279] width 193 height 24
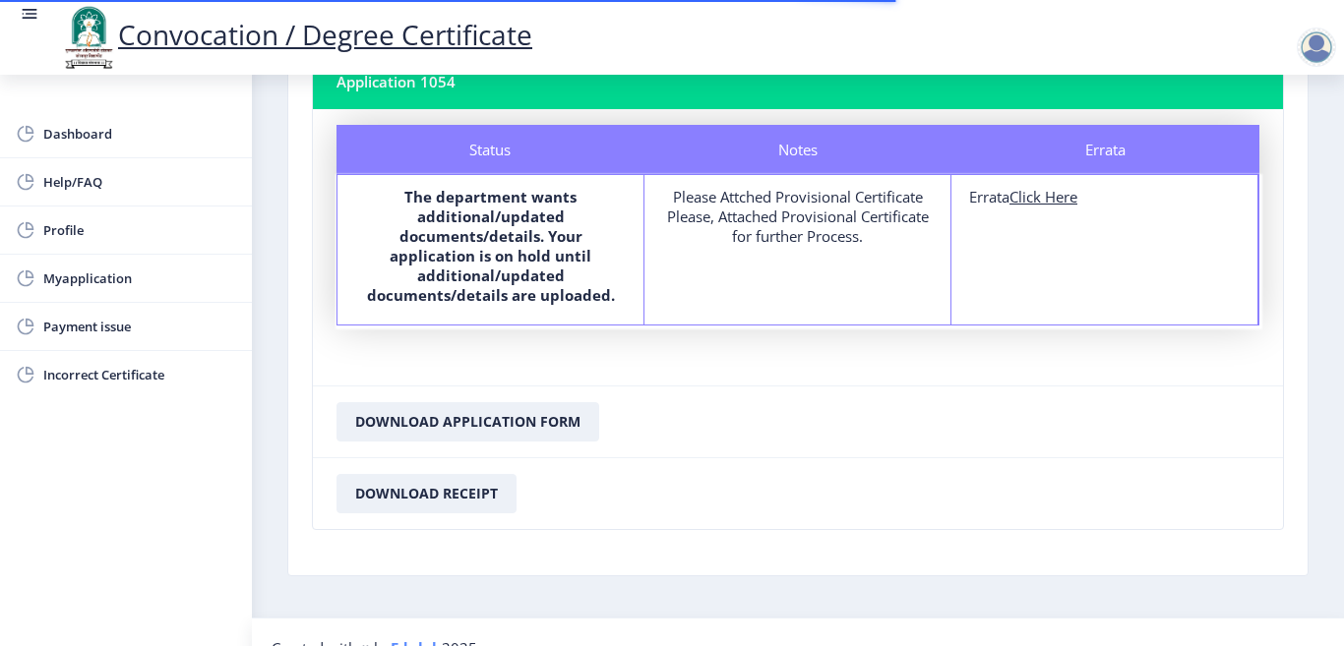
scroll to position [176, 0]
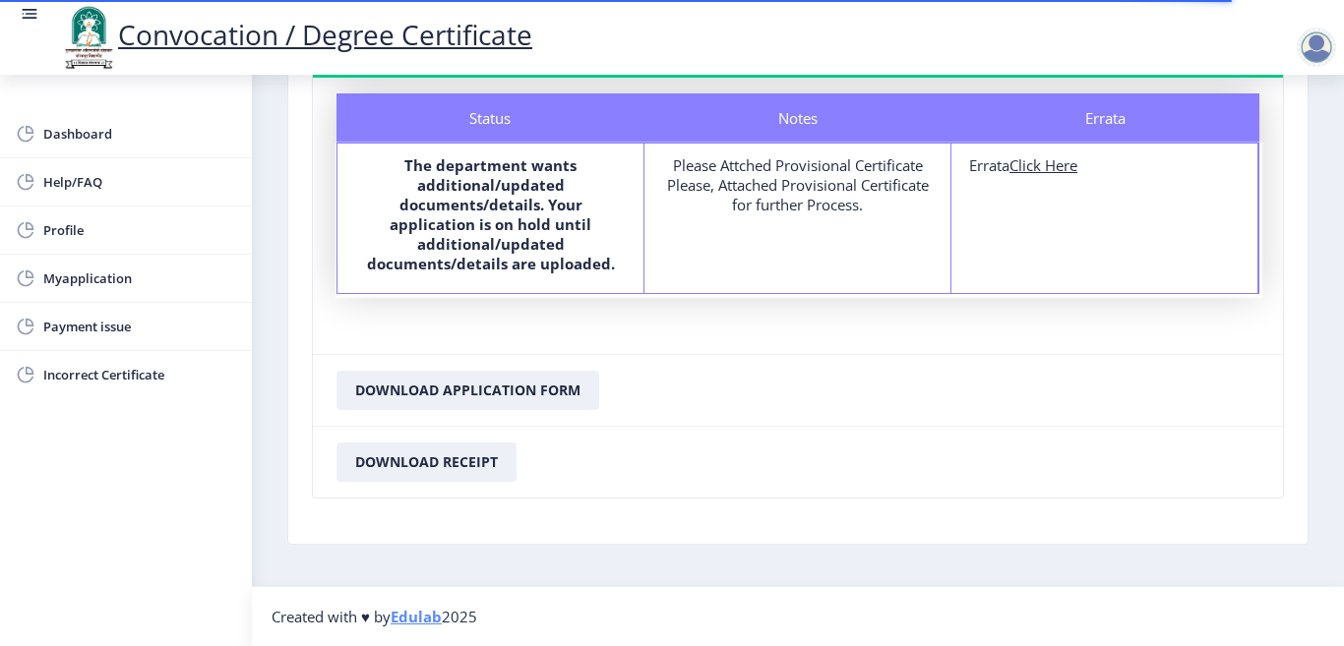
click at [1046, 171] on u "Click Here" at bounding box center [1044, 165] width 68 height 20
select select
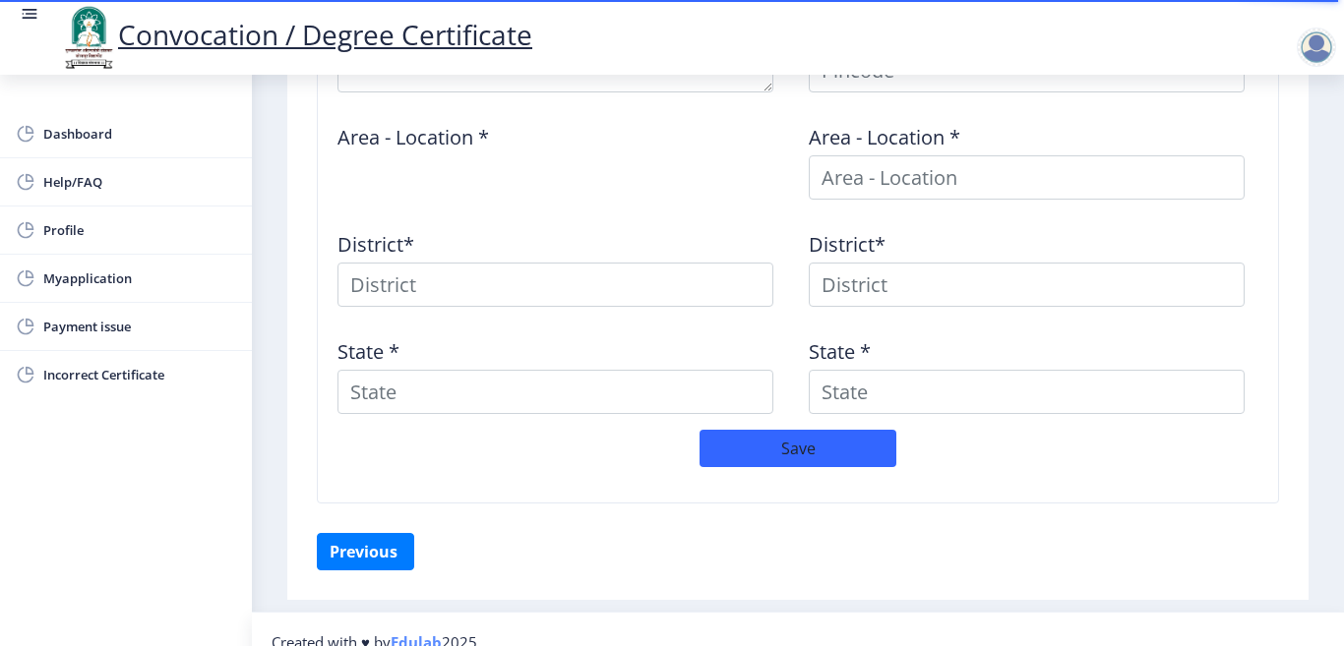
scroll to position [933, 0]
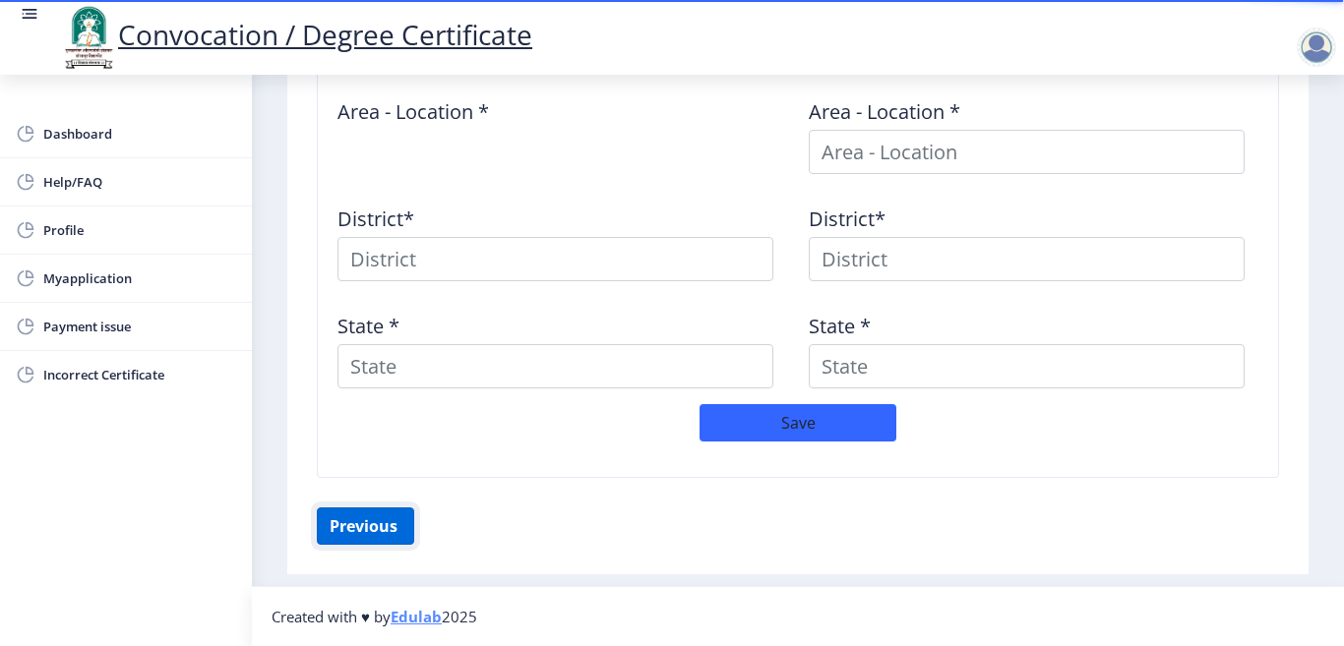
click at [337, 516] on button "Previous ‍" at bounding box center [365, 526] width 97 height 37
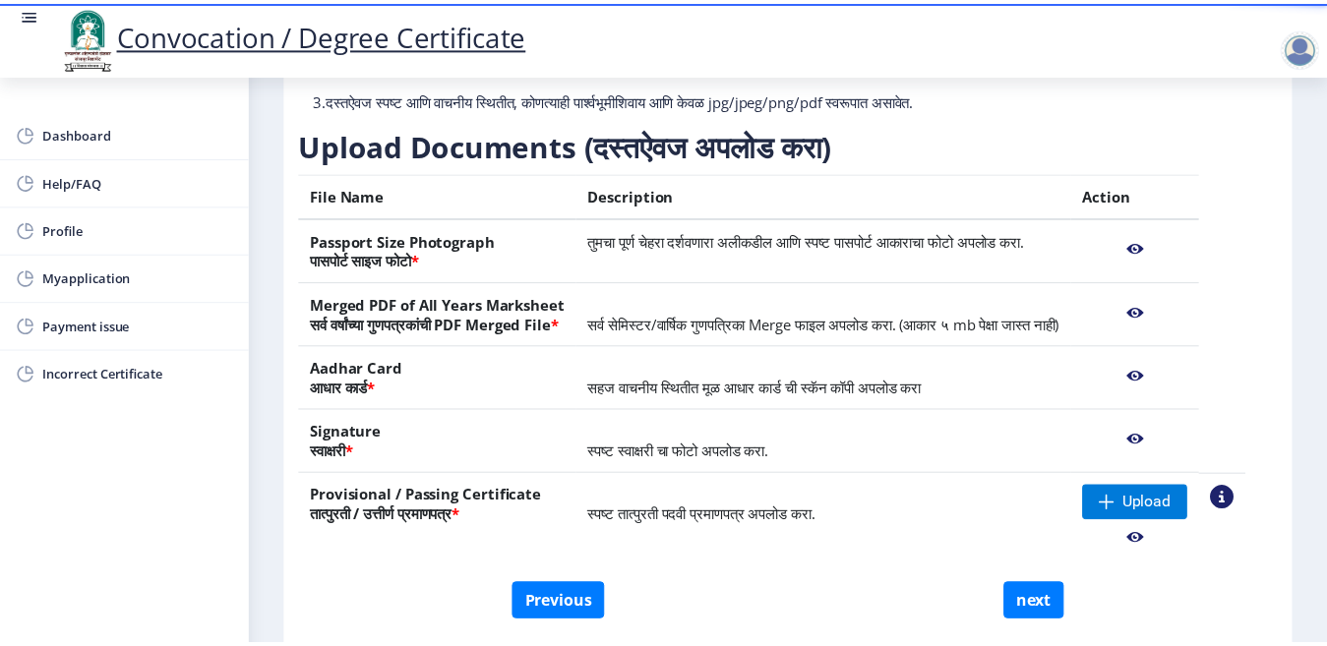
scroll to position [295, 0]
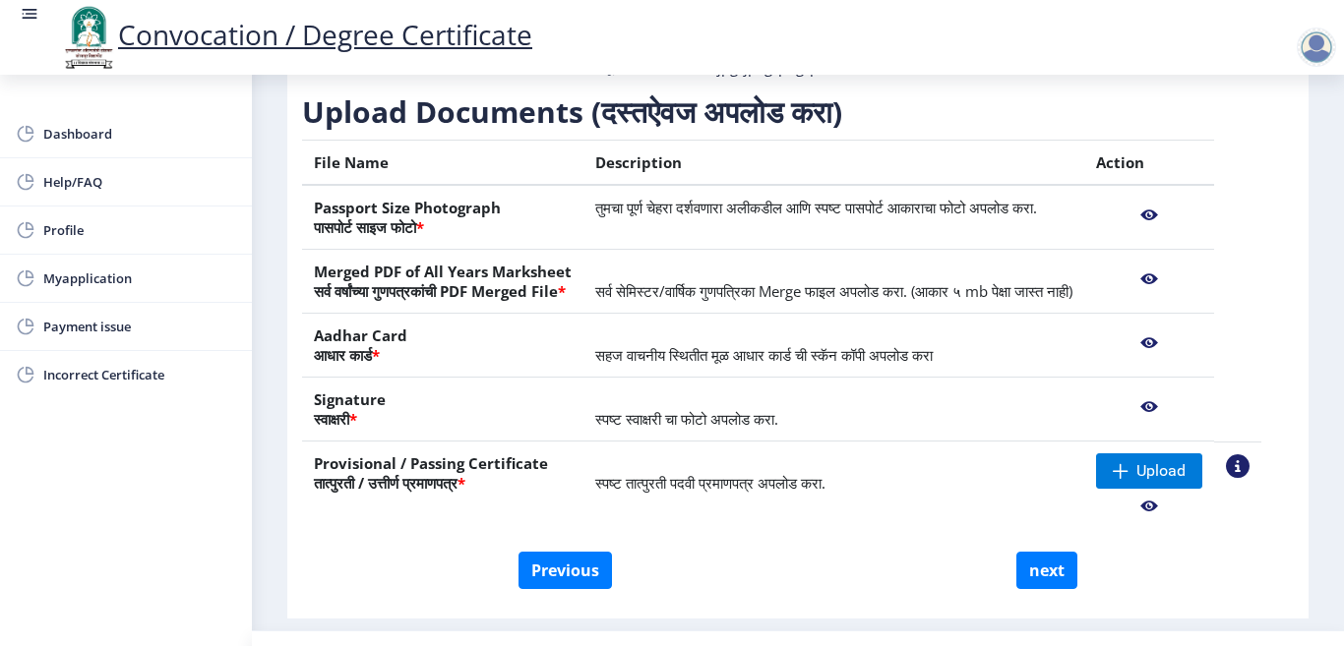
click at [1177, 233] on nb-action at bounding box center [1149, 215] width 106 height 35
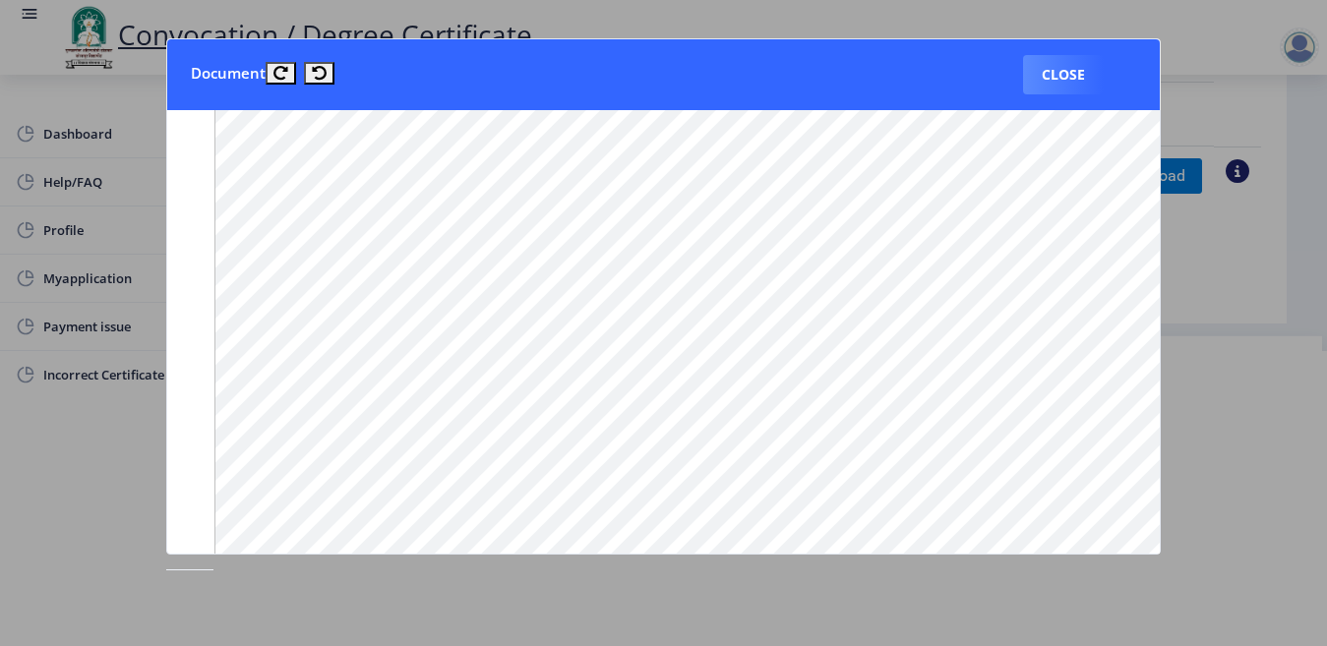
scroll to position [1476, 0]
click at [1051, 87] on button "Close" at bounding box center [1063, 74] width 81 height 39
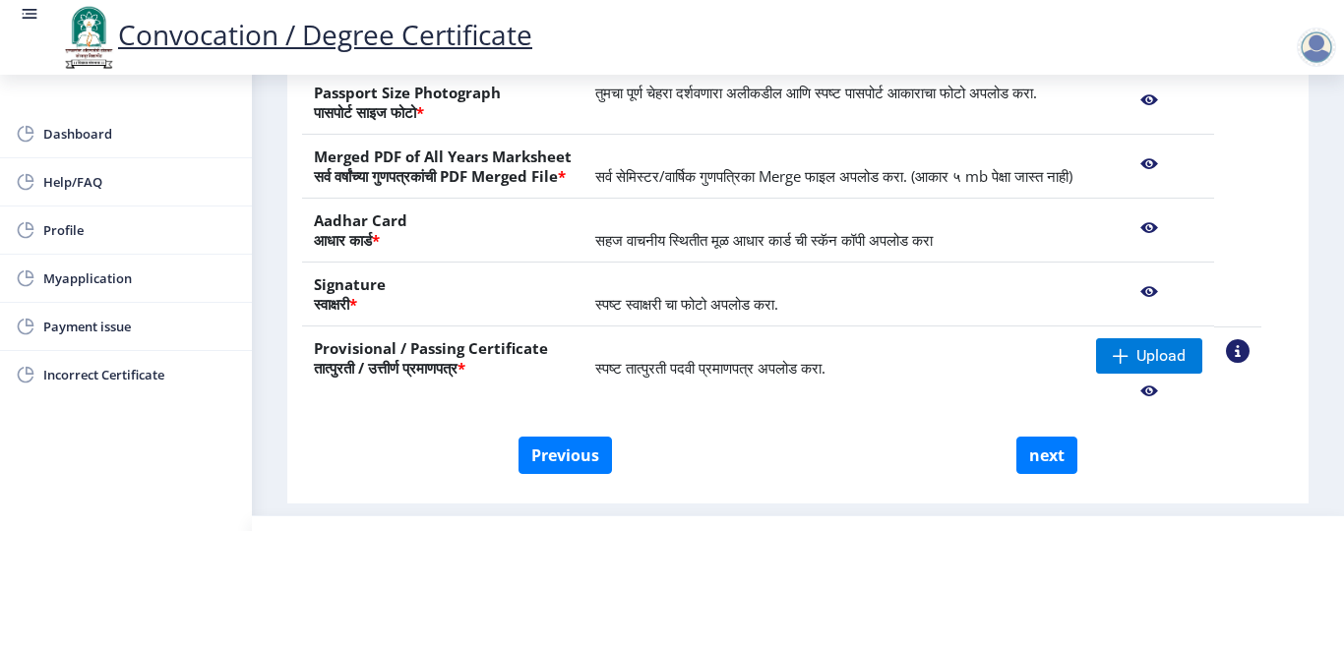
scroll to position [197, 0]
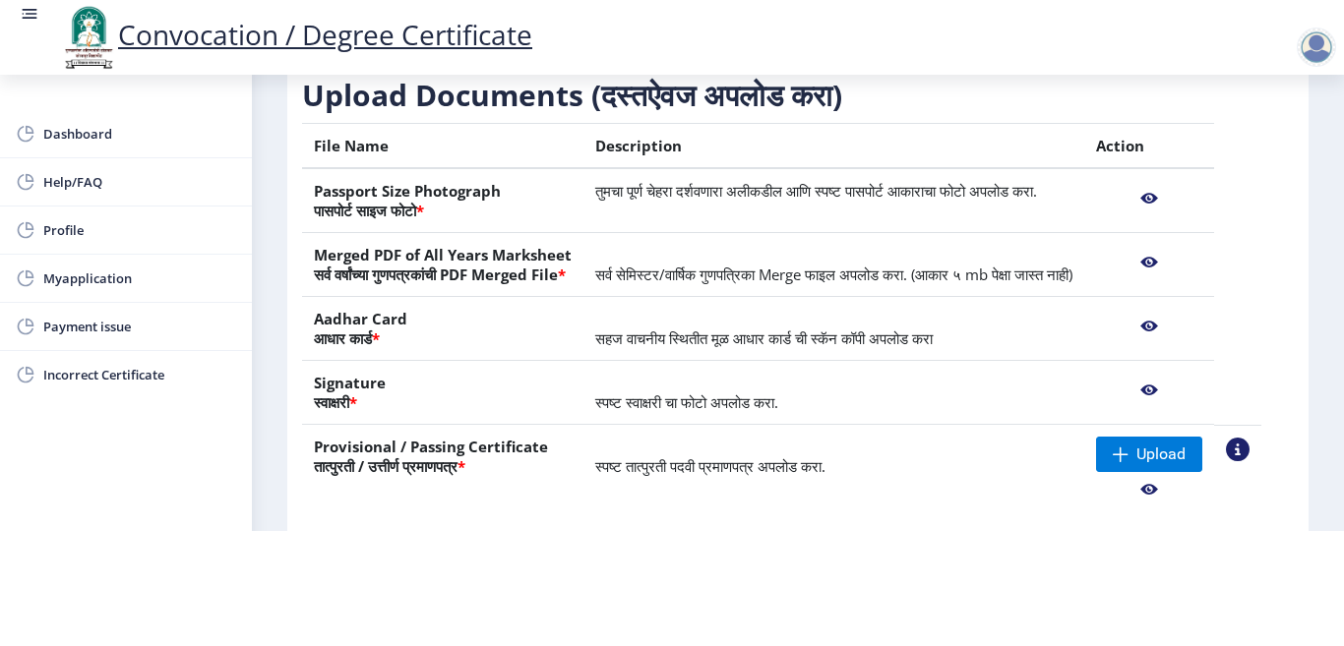
click at [1177, 245] on nb-action at bounding box center [1149, 262] width 106 height 35
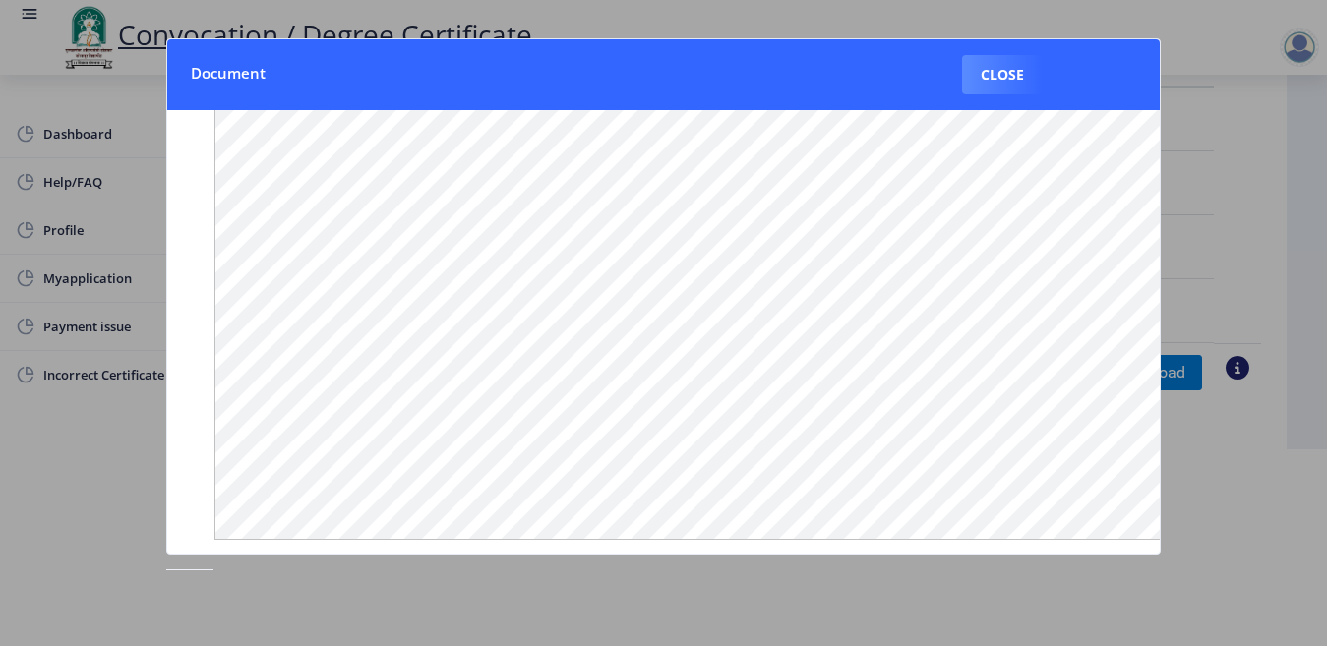
scroll to position [284, 0]
click at [1003, 92] on button "Close" at bounding box center [1002, 74] width 81 height 39
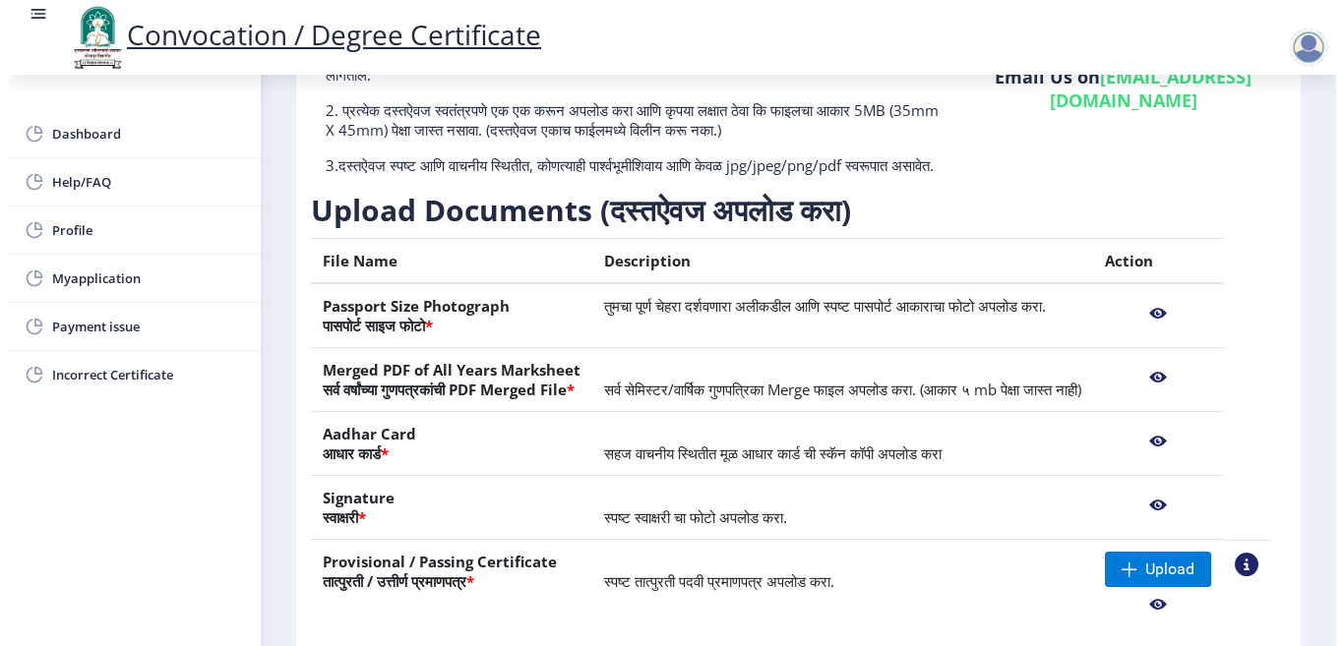
scroll to position [154, 0]
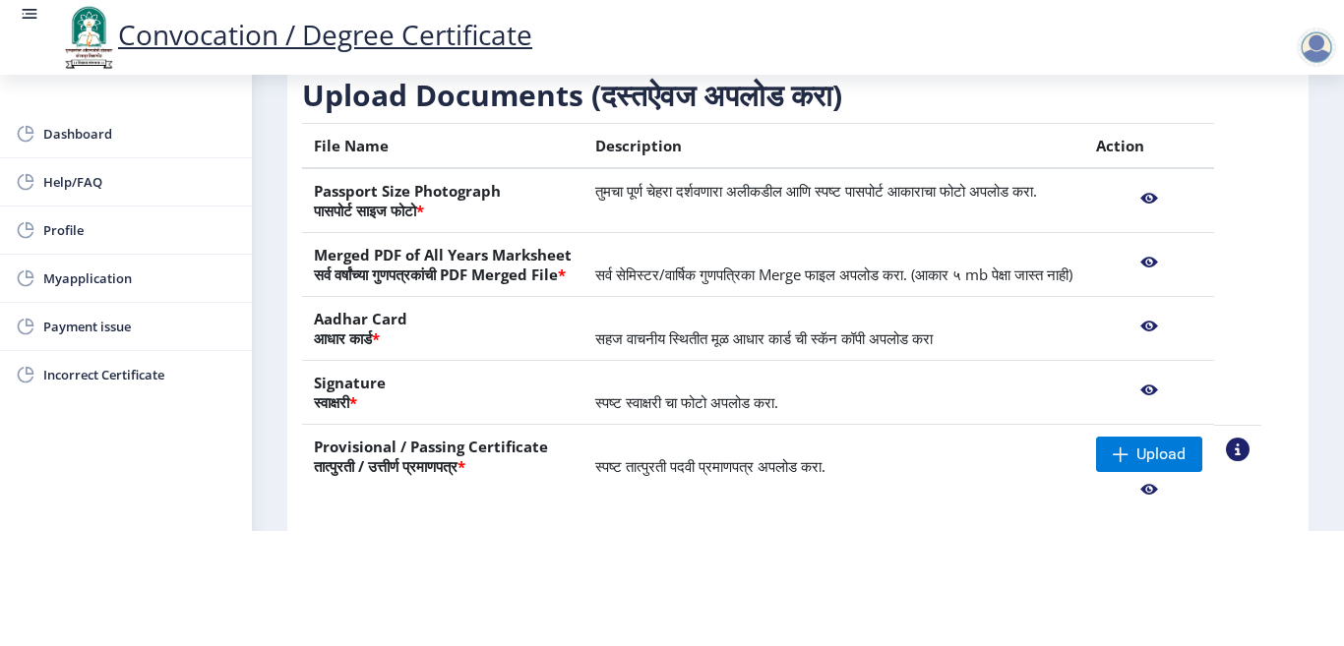
click at [1171, 327] on nb-action at bounding box center [1149, 326] width 106 height 35
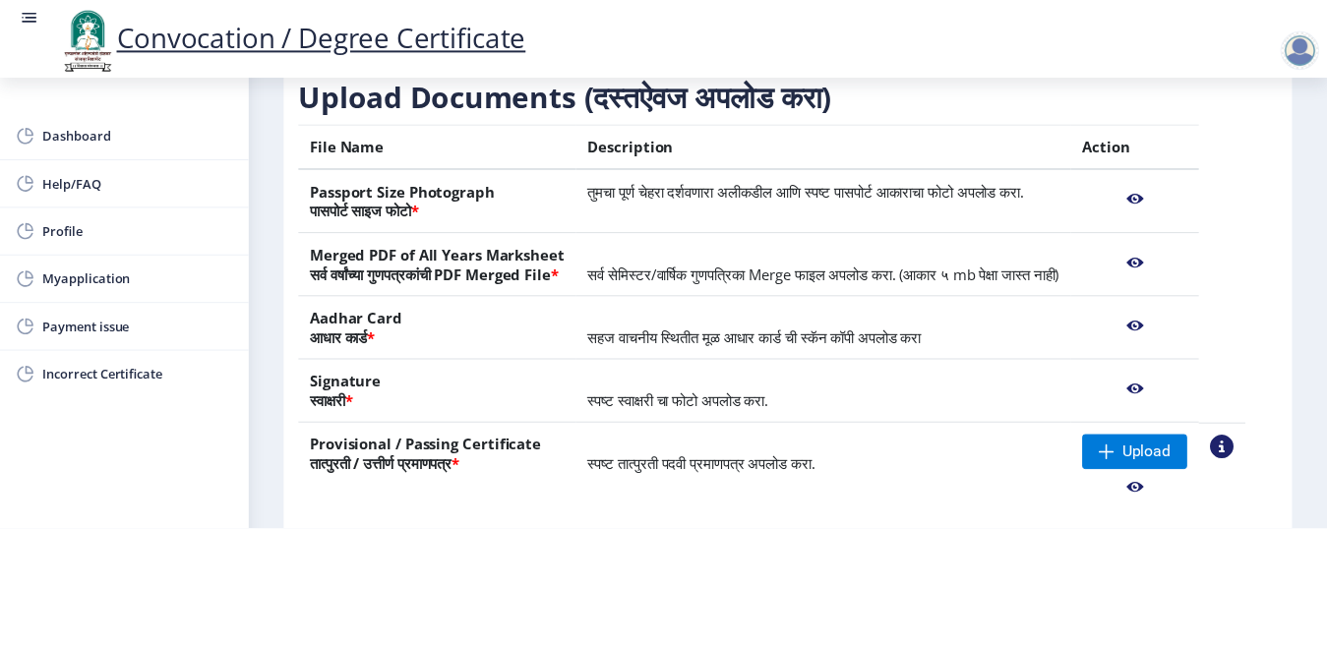
scroll to position [0, 0]
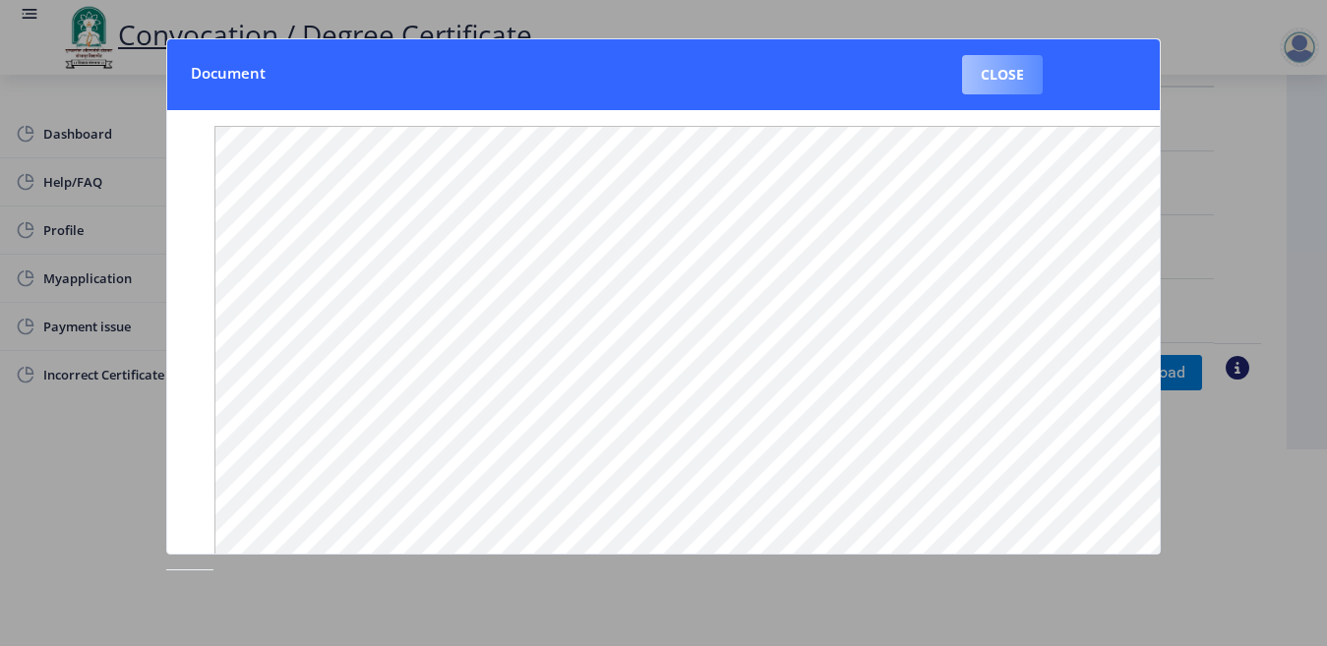
click at [1008, 69] on button "Close" at bounding box center [1002, 74] width 81 height 39
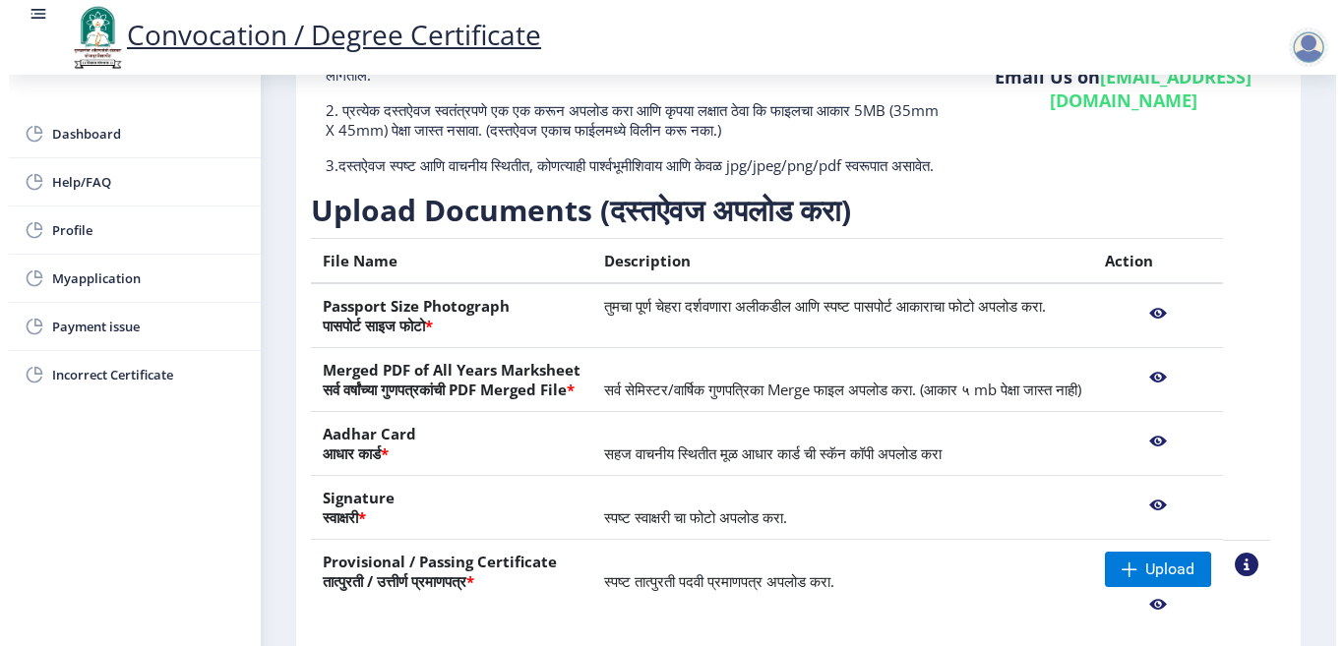
scroll to position [154, 0]
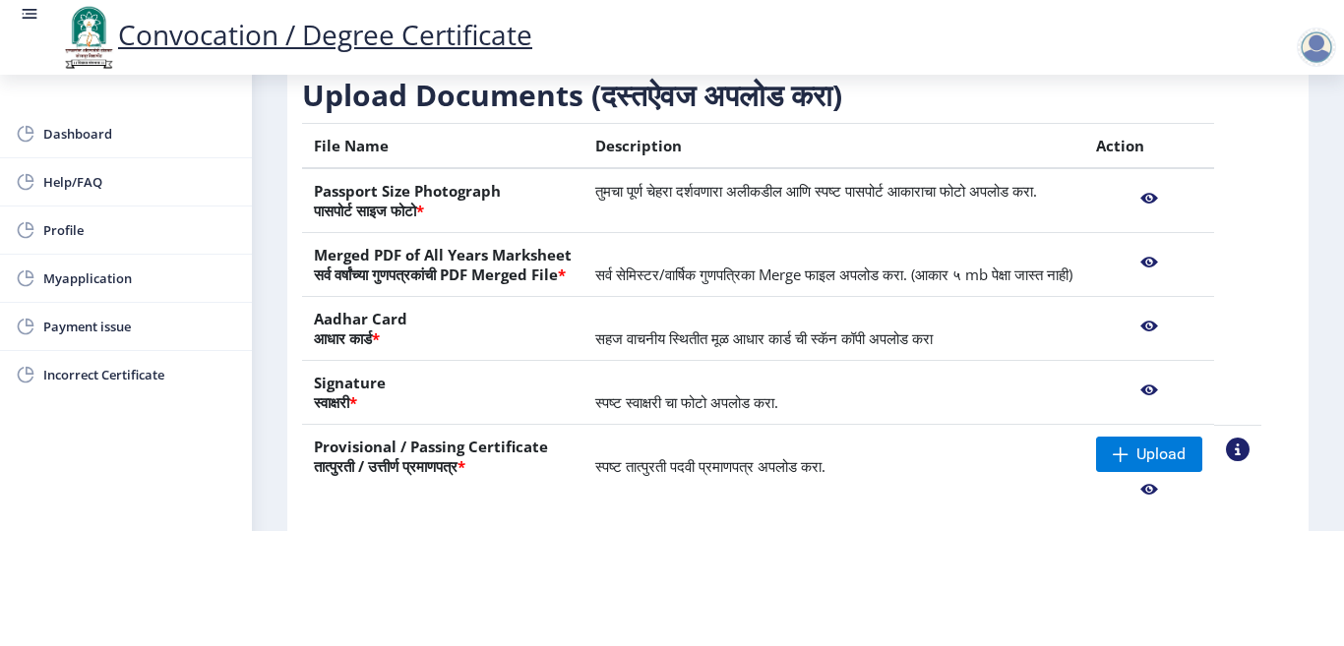
click at [1179, 389] on nb-action at bounding box center [1149, 390] width 106 height 35
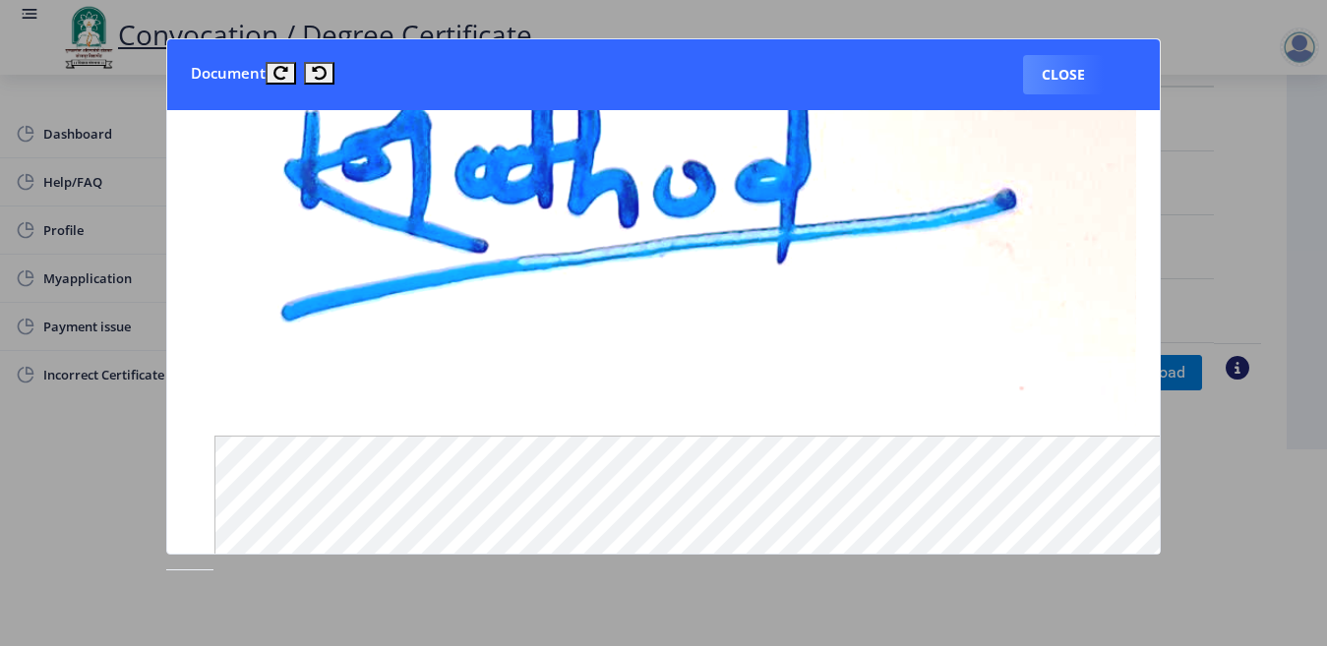
scroll to position [98, 0]
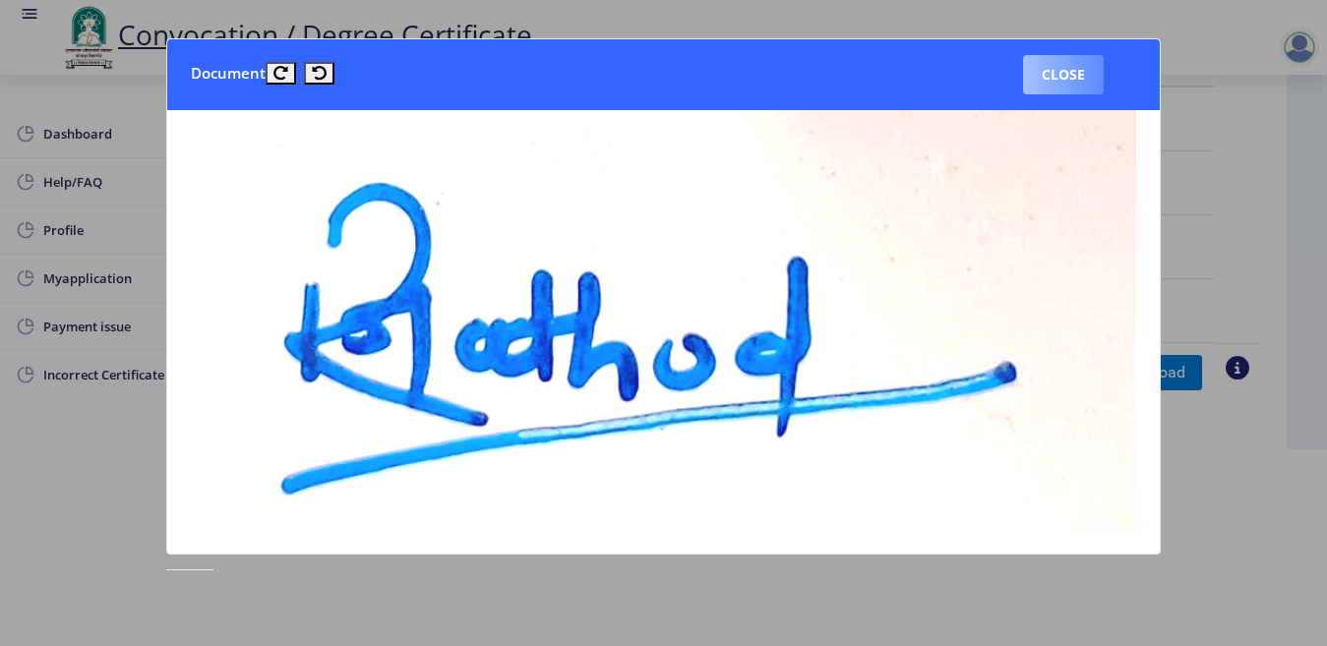
click at [1040, 87] on button "Close" at bounding box center [1063, 74] width 81 height 39
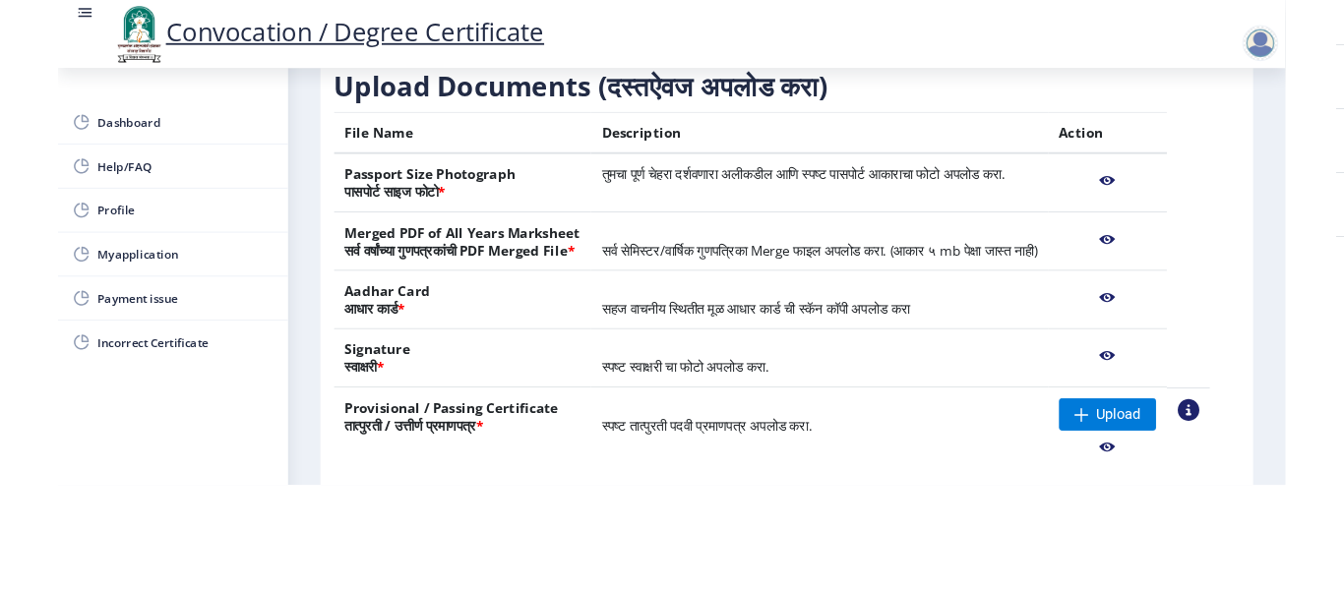
scroll to position [295, 0]
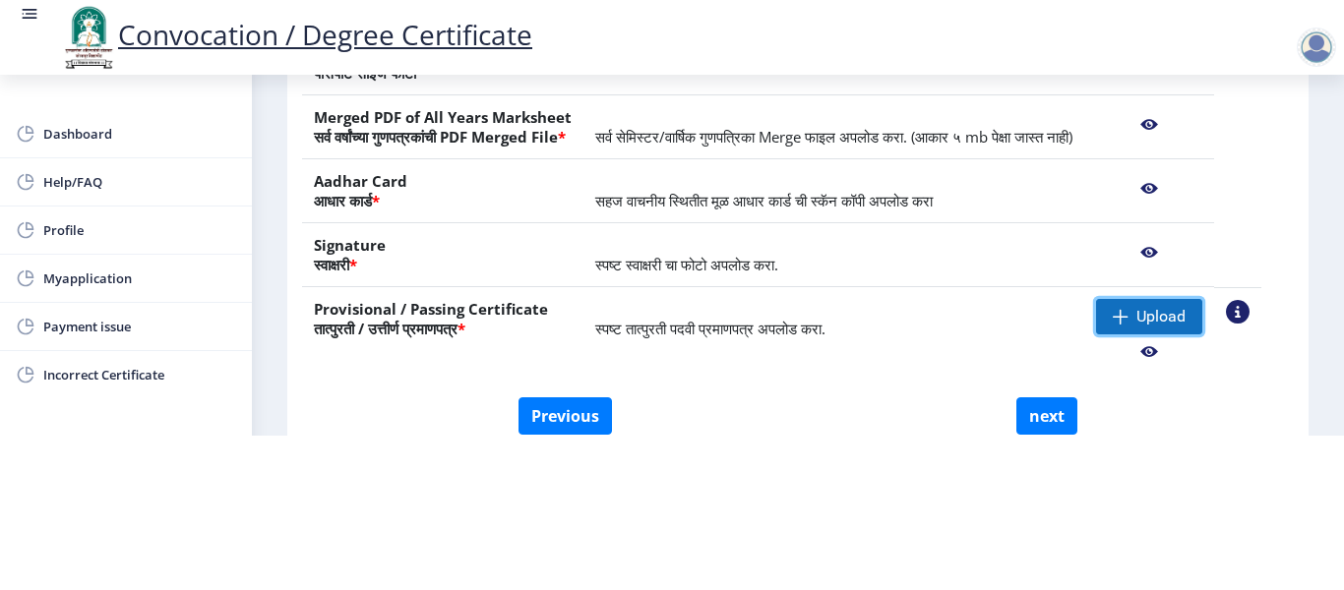
click at [1184, 327] on span "Upload" at bounding box center [1160, 317] width 49 height 20
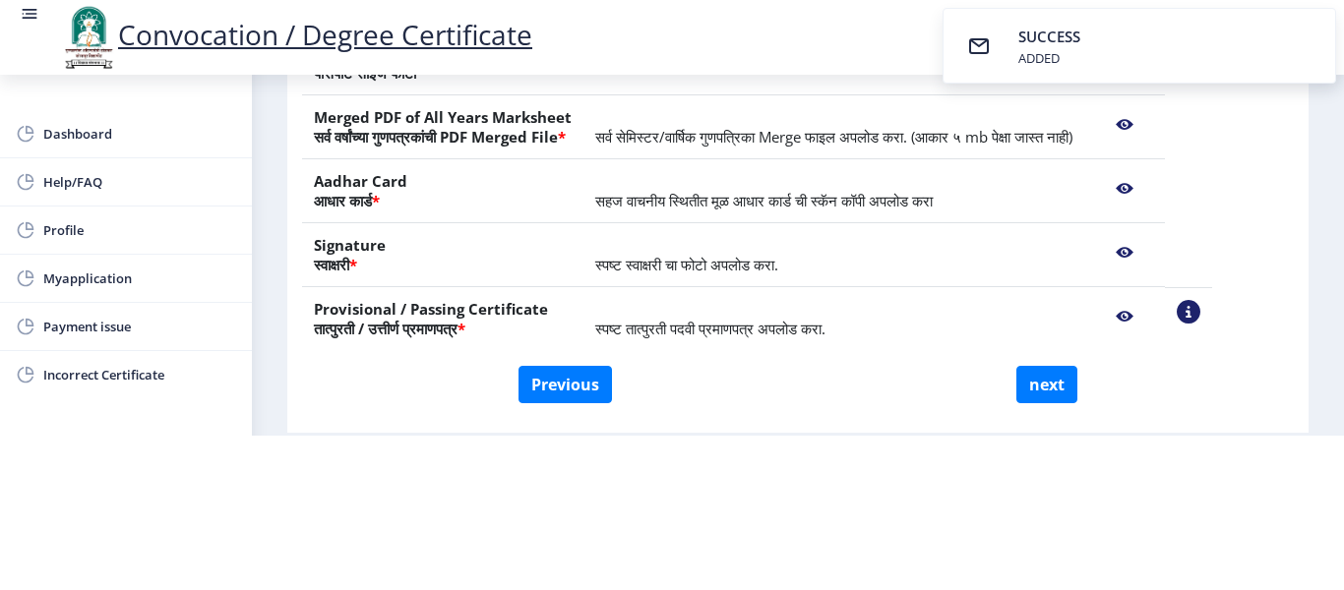
click at [1153, 335] on nb-action at bounding box center [1124, 316] width 57 height 35
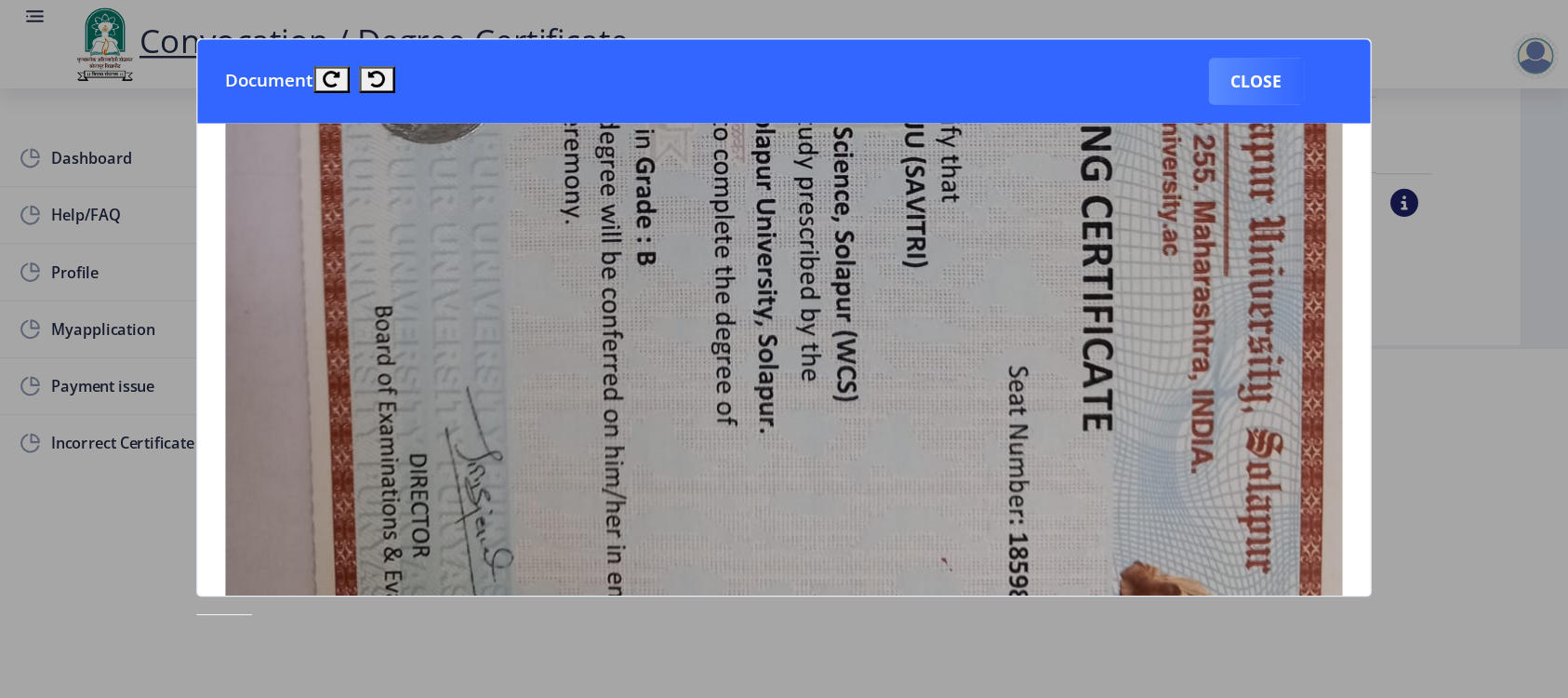
scroll to position [652, 0]
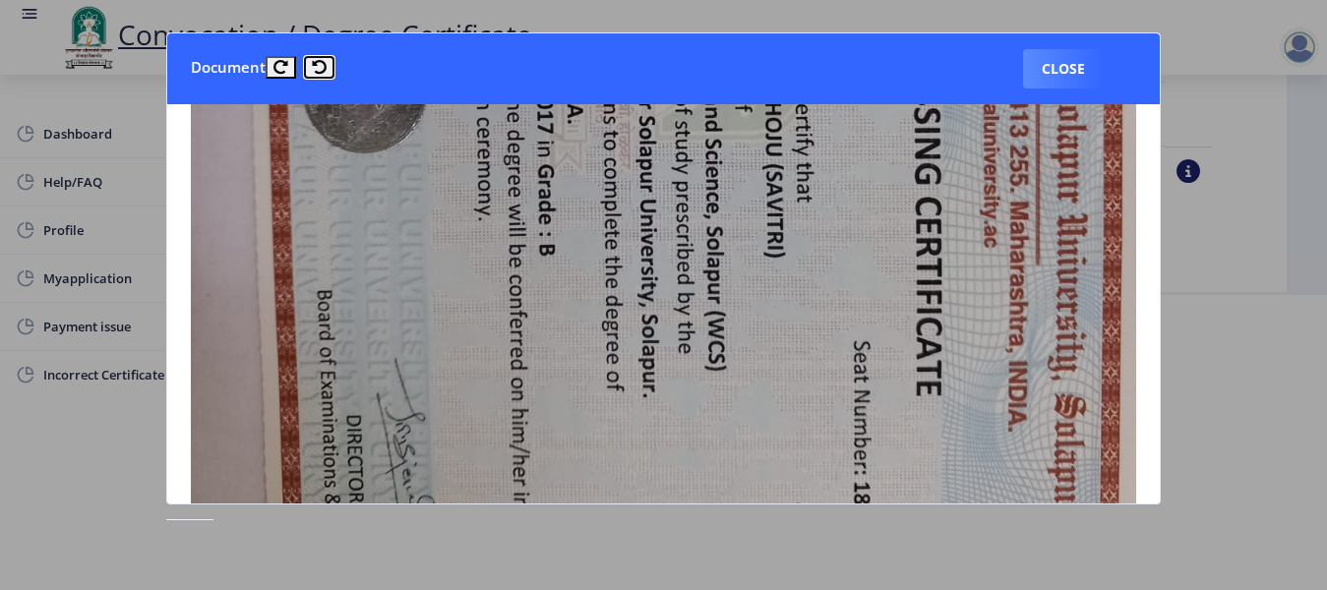
click at [318, 65] on icon at bounding box center [319, 67] width 15 height 15
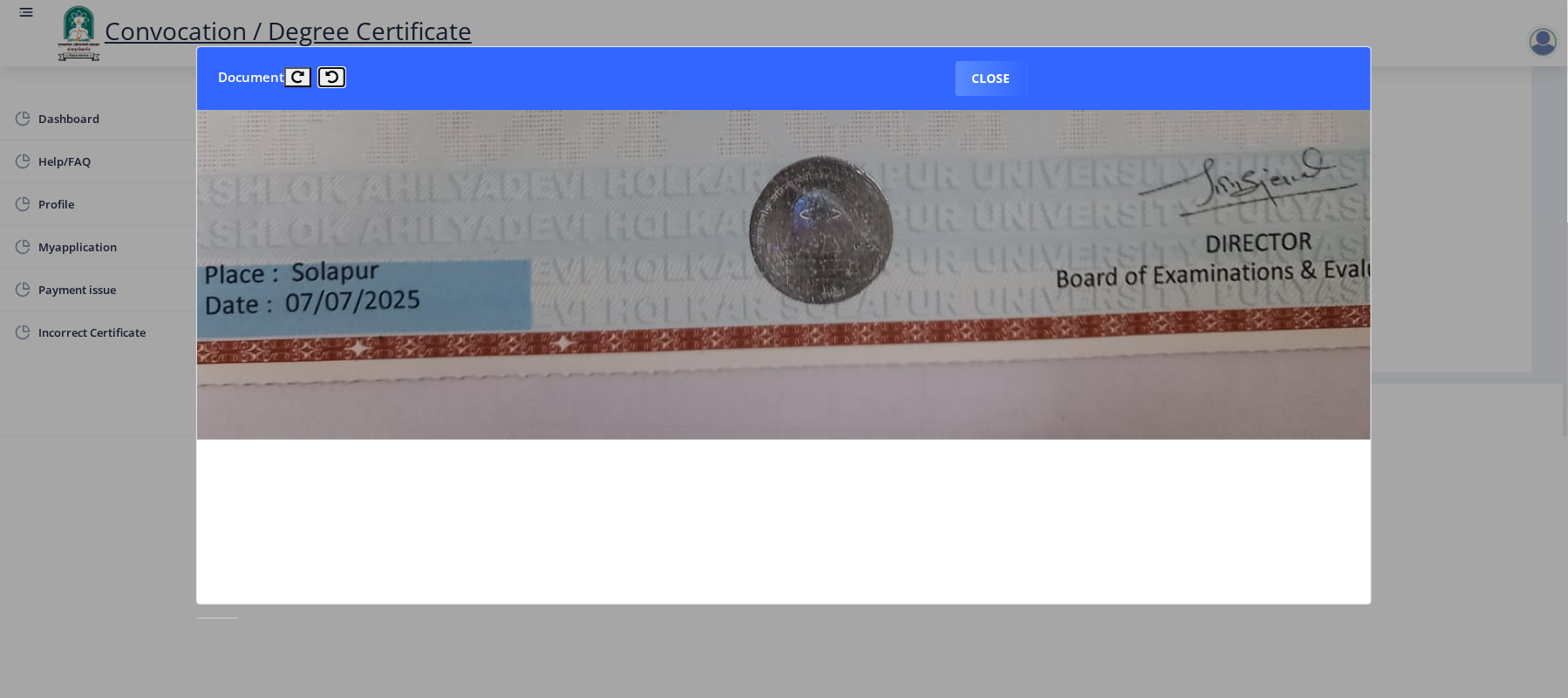
scroll to position [979, 0]
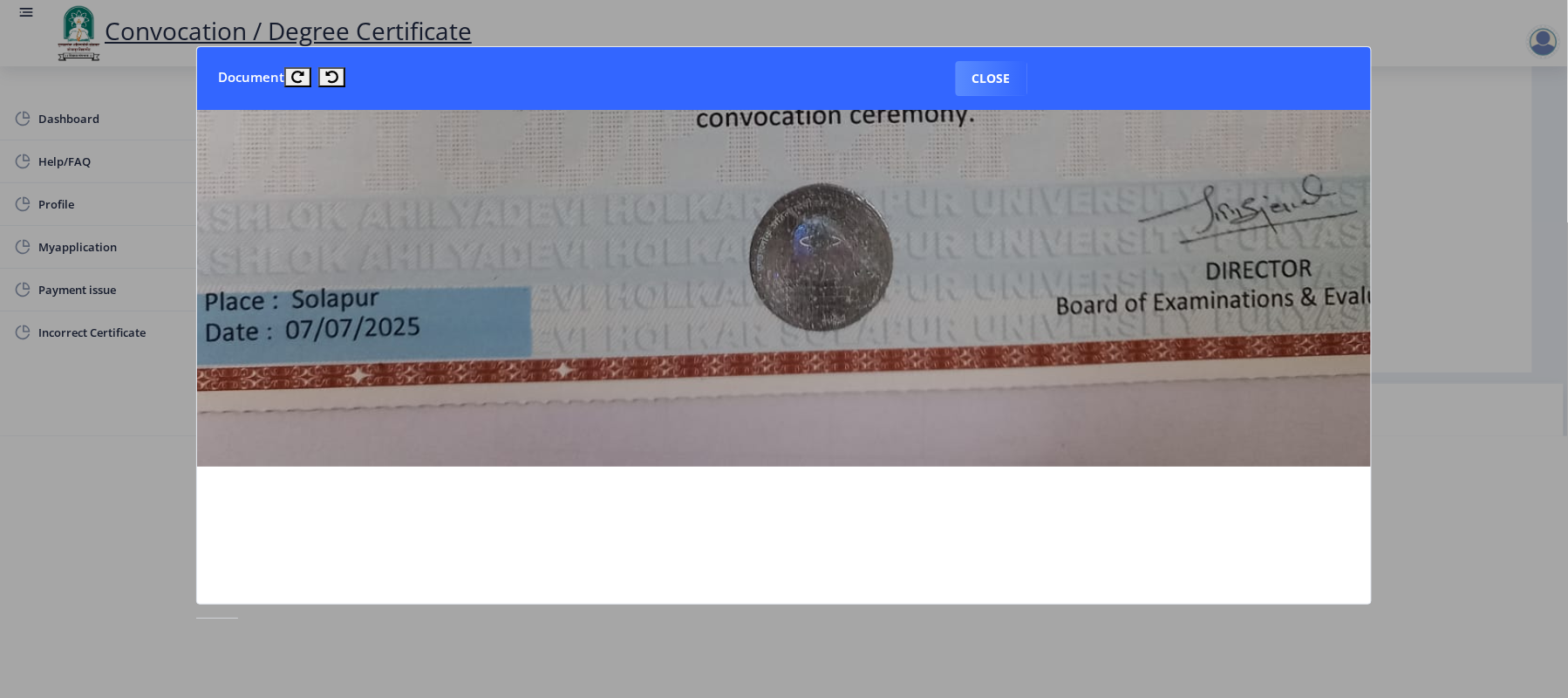
drag, startPoint x: 950, startPoint y: 605, endPoint x: 1061, endPoint y: 598, distance: 111.2
click at [1059, 572] on nb-dialog-container "Document Close" at bounding box center [784, 349] width 1176 height 606
click at [318, 70] on button at bounding box center [332, 77] width 27 height 20
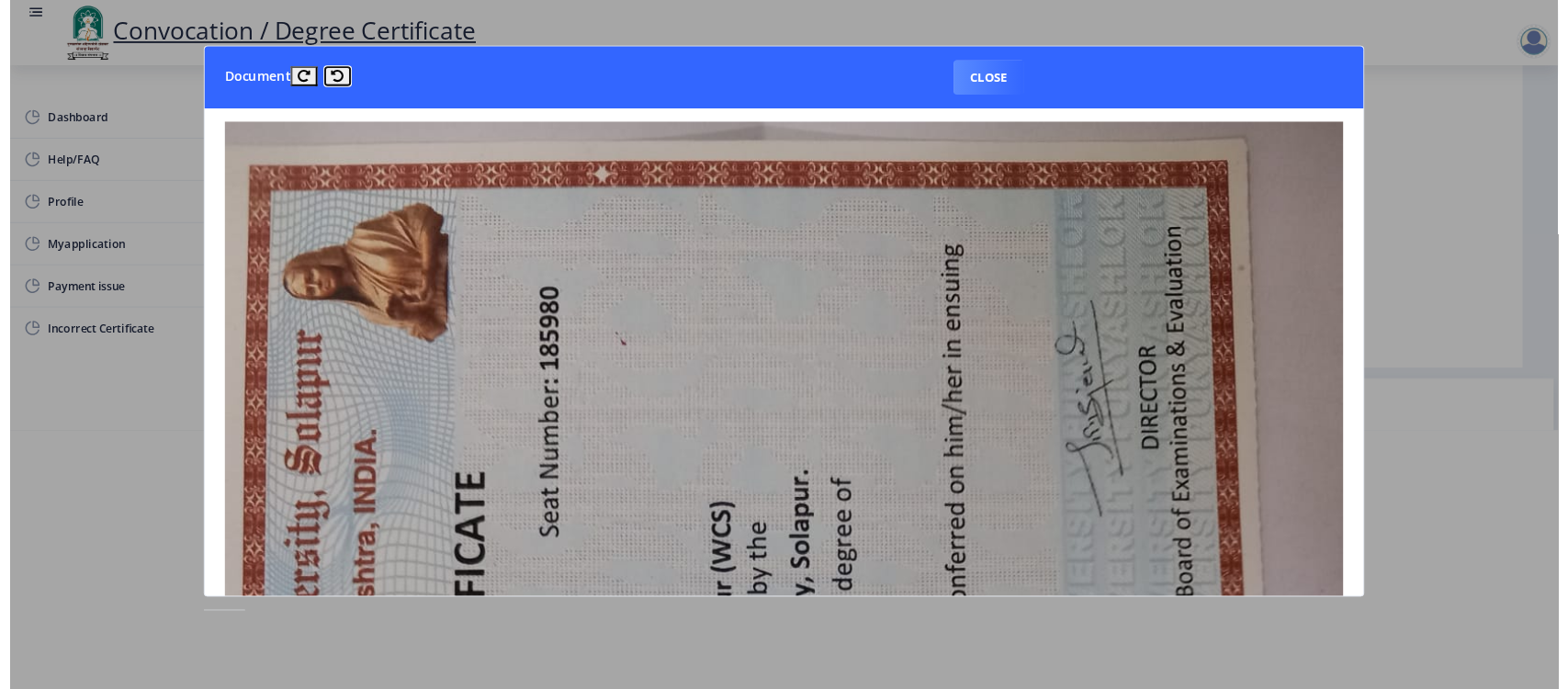
scroll to position [0, 0]
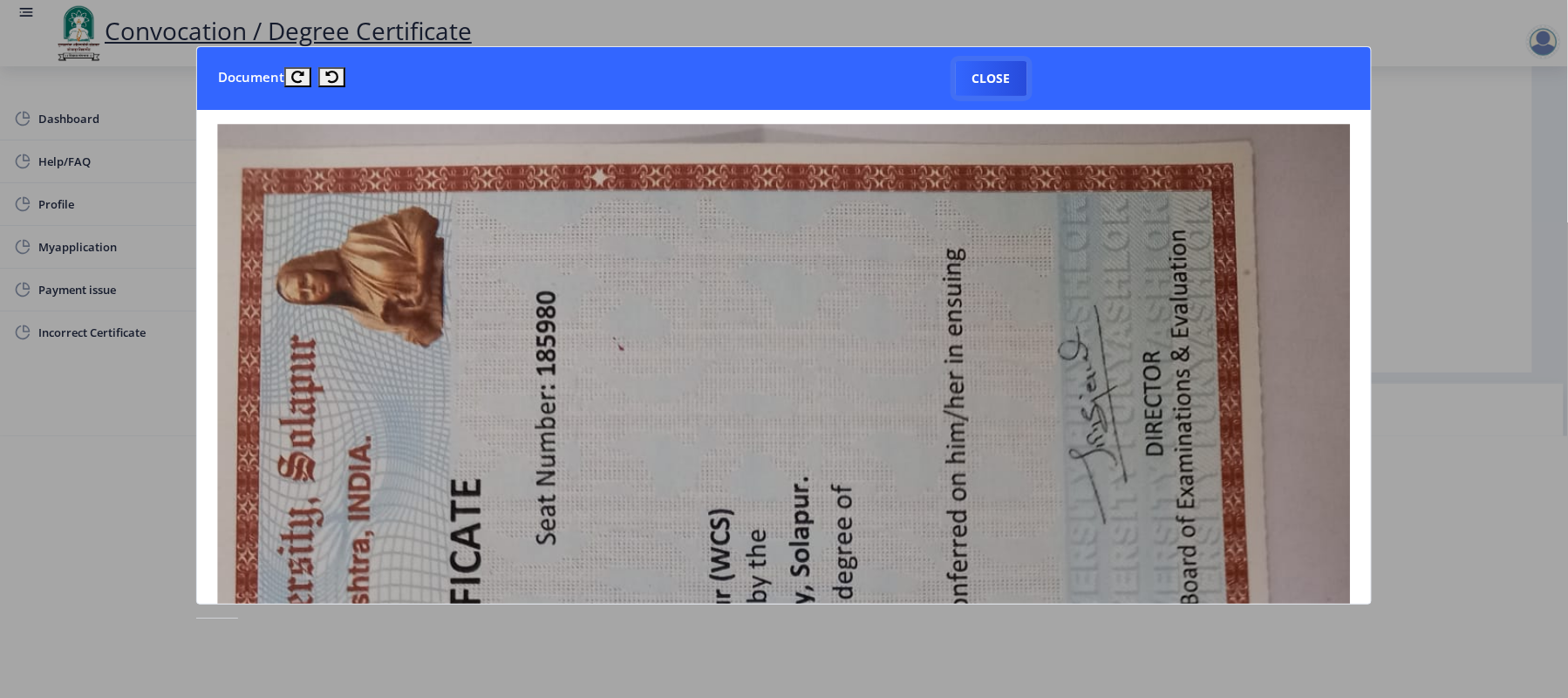
click at [987, 78] on button "Close" at bounding box center [991, 78] width 72 height 35
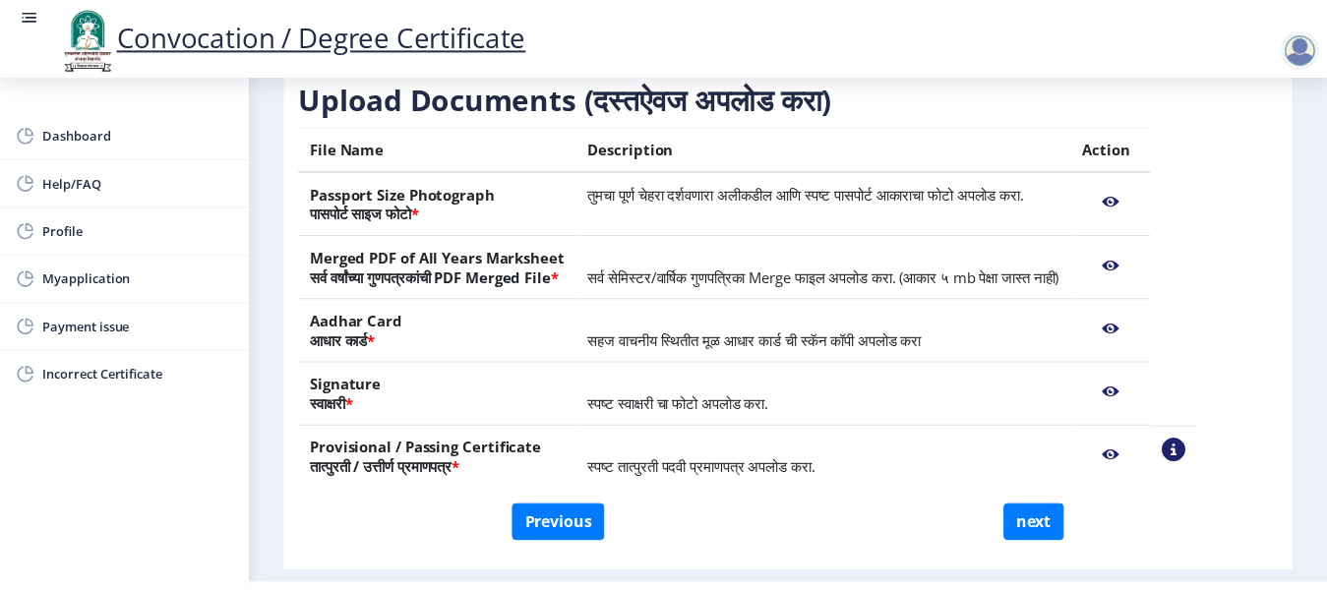
scroll to position [344, 0]
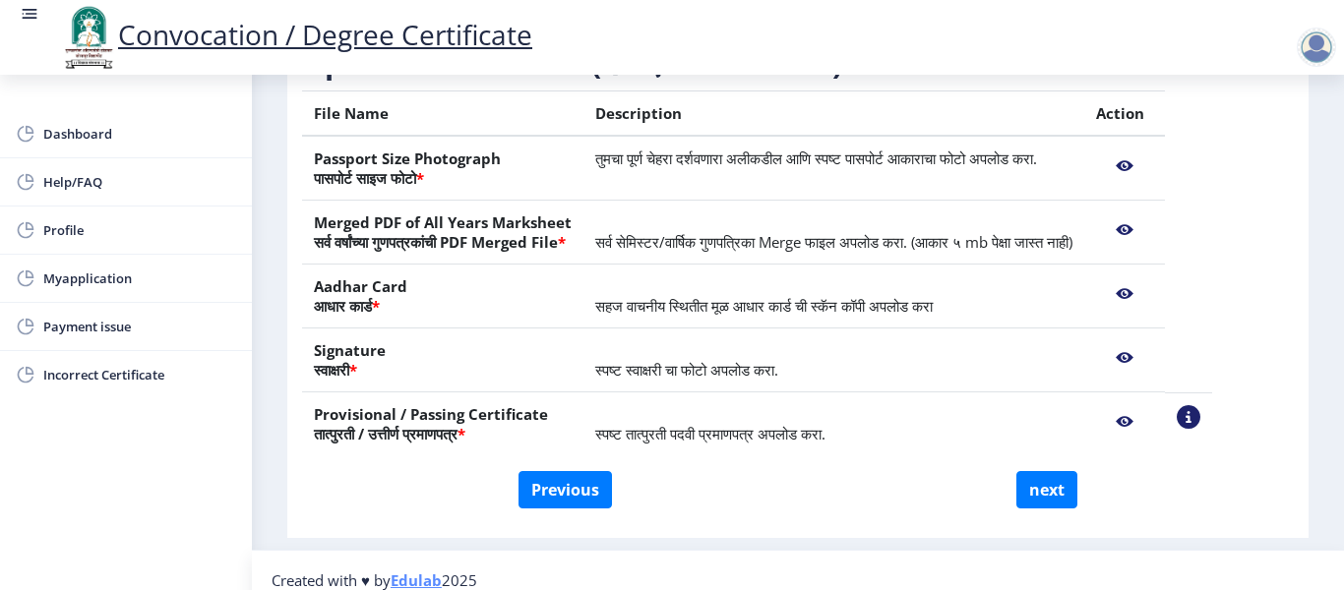
click at [1153, 440] on nb-action at bounding box center [1124, 421] width 57 height 35
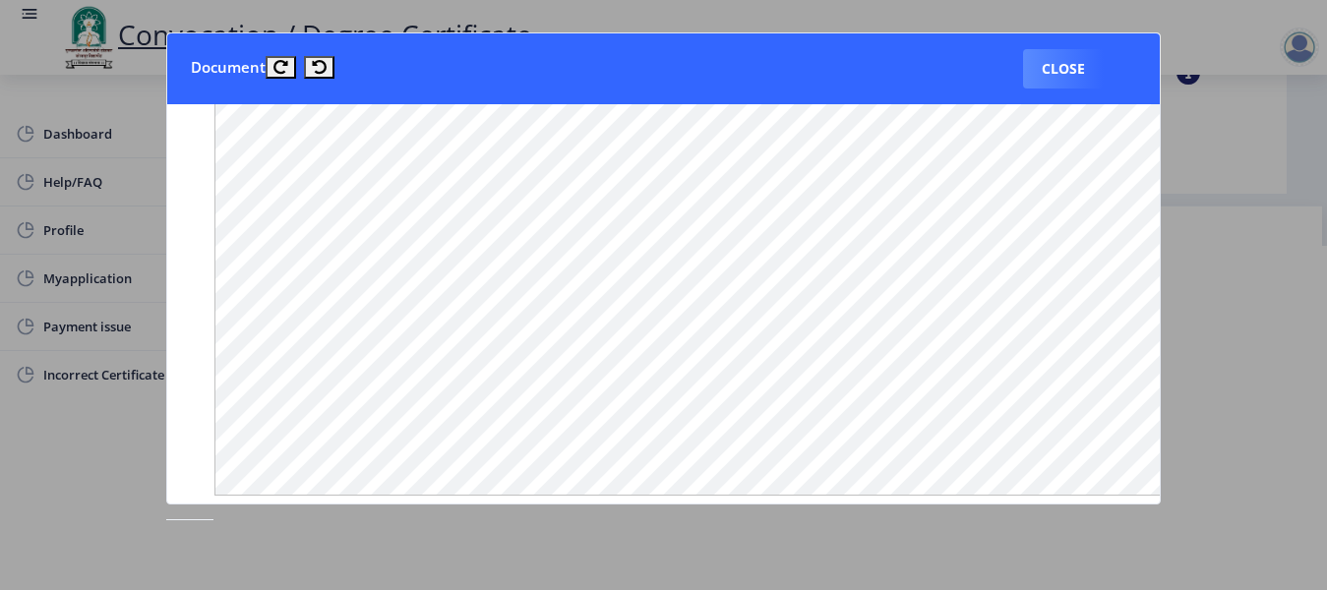
scroll to position [1602, 0]
click at [1041, 84] on button "Close" at bounding box center [1063, 68] width 81 height 39
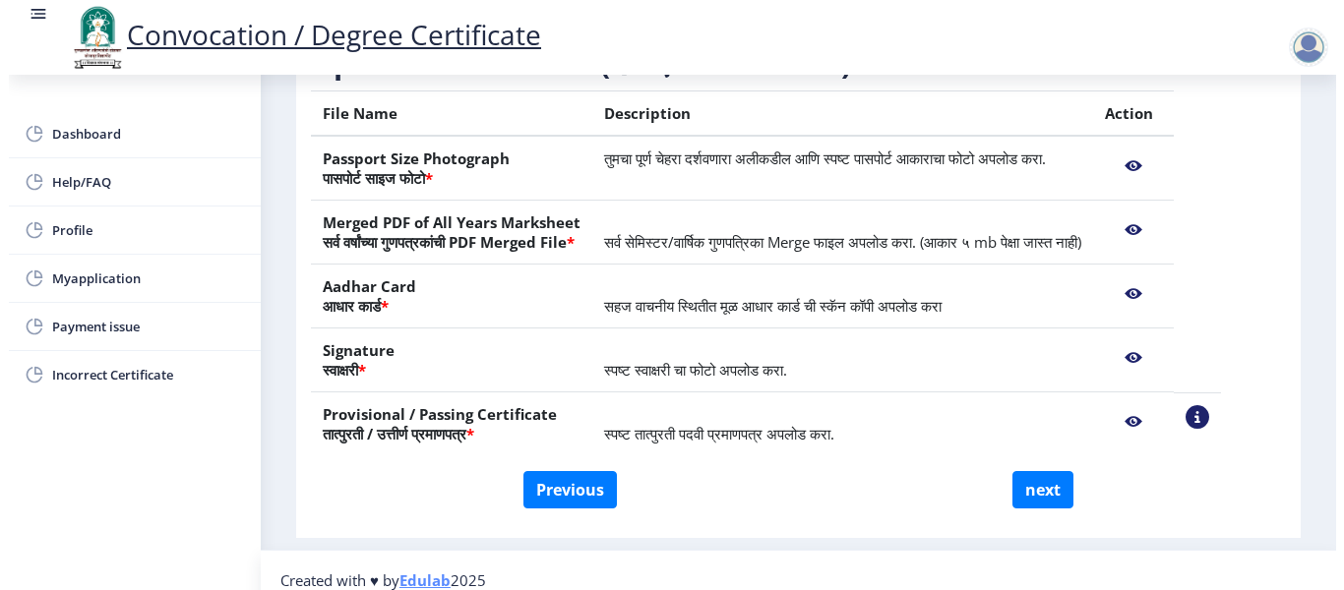
scroll to position [191, 0]
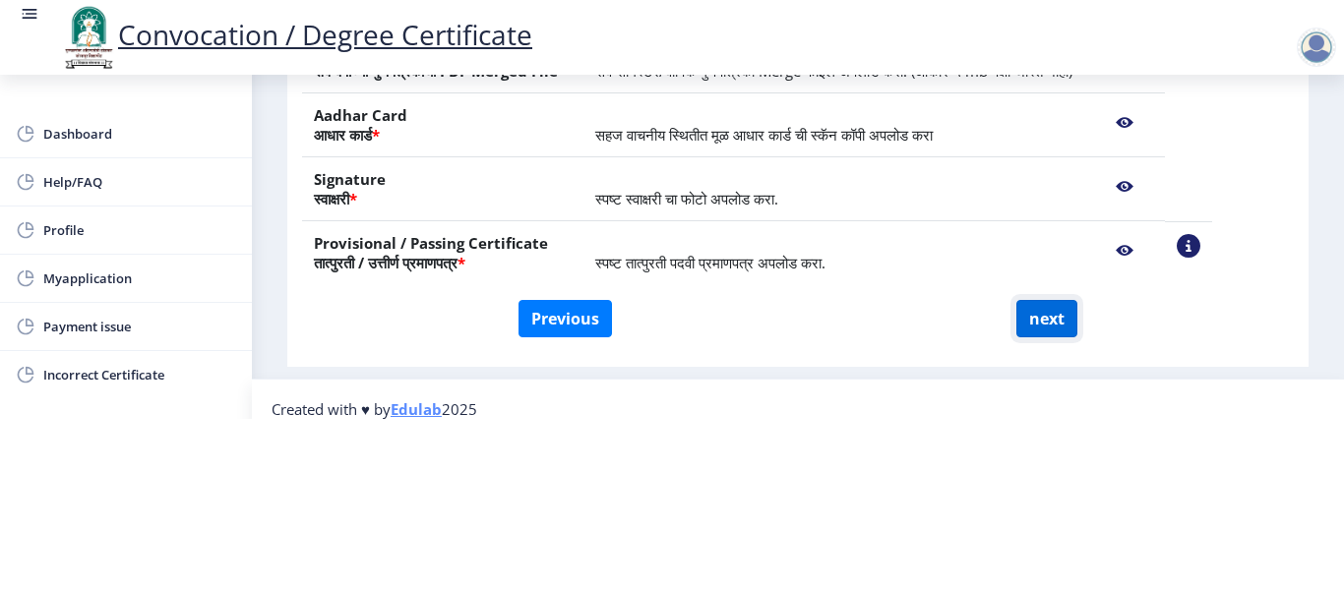
click at [1038, 325] on button "next" at bounding box center [1046, 318] width 61 height 37
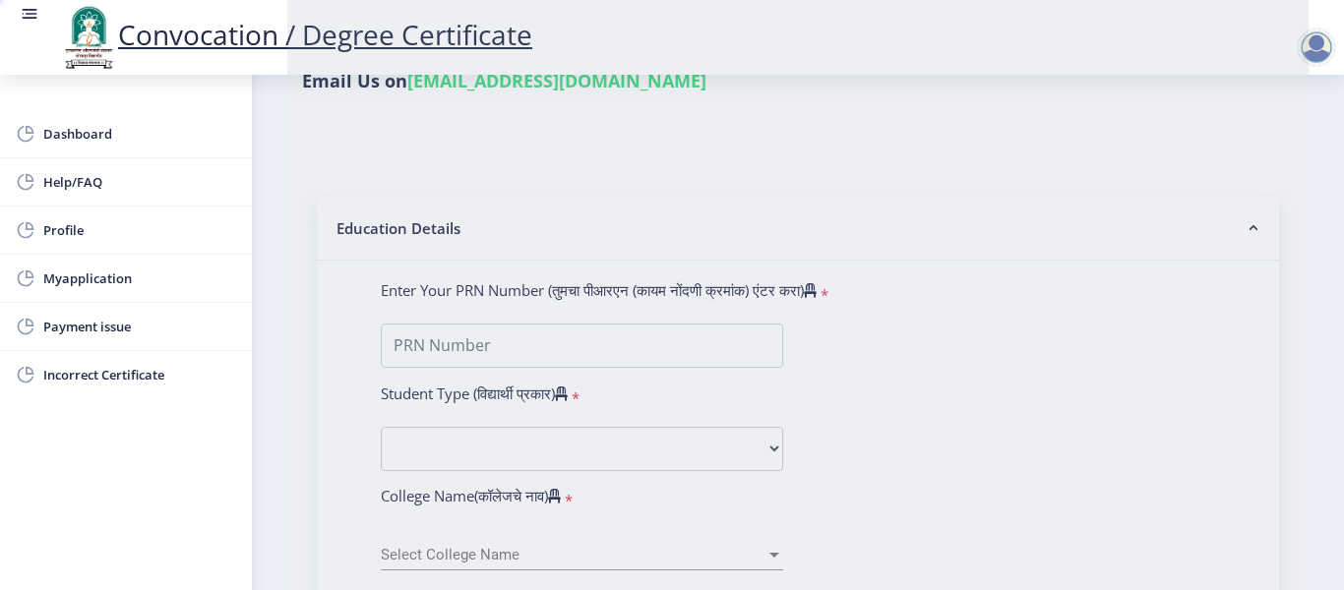
select select
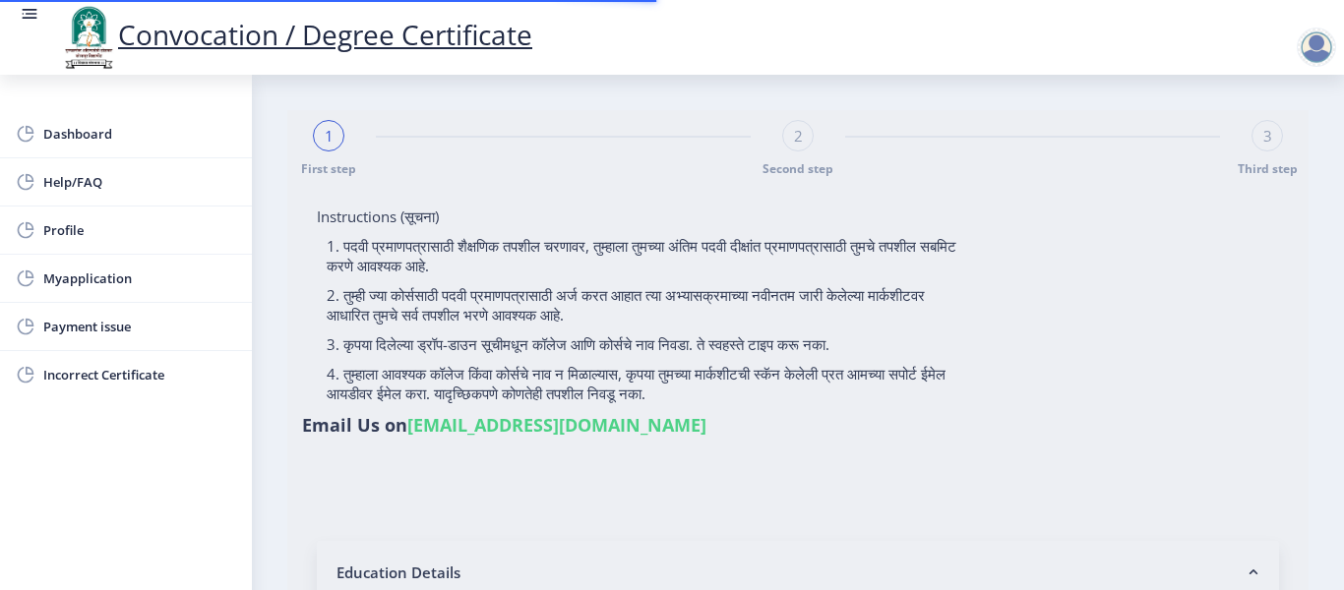
type input "RATHOD [PERSON_NAME]"
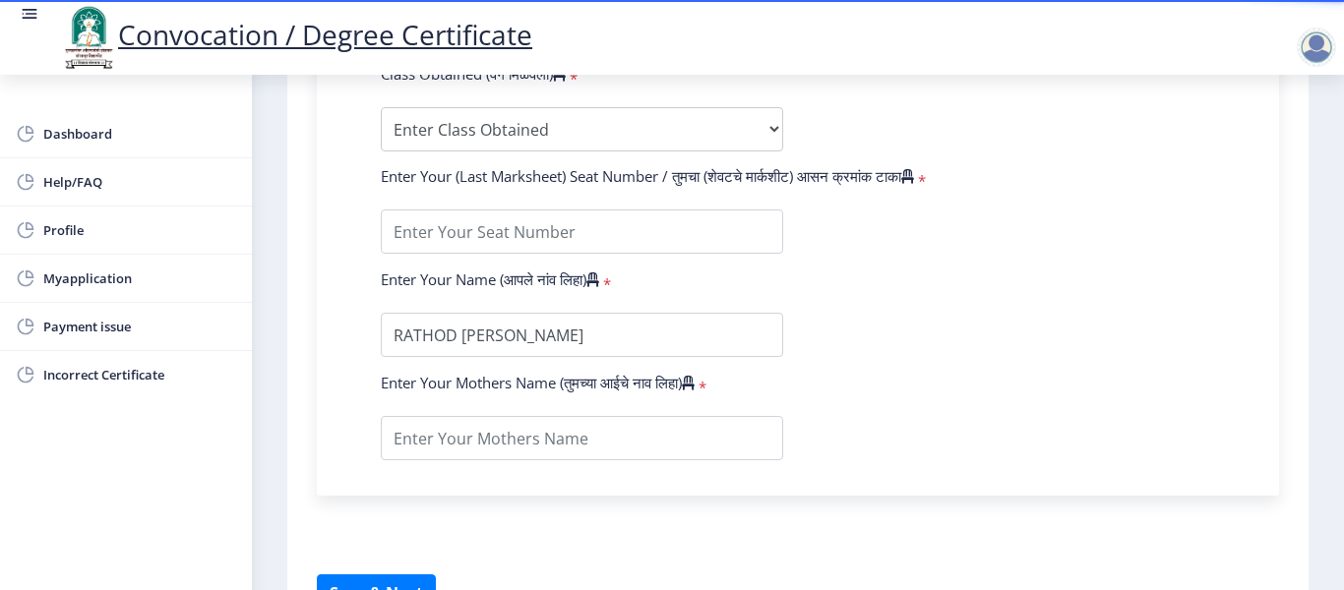
scroll to position [1329, 0]
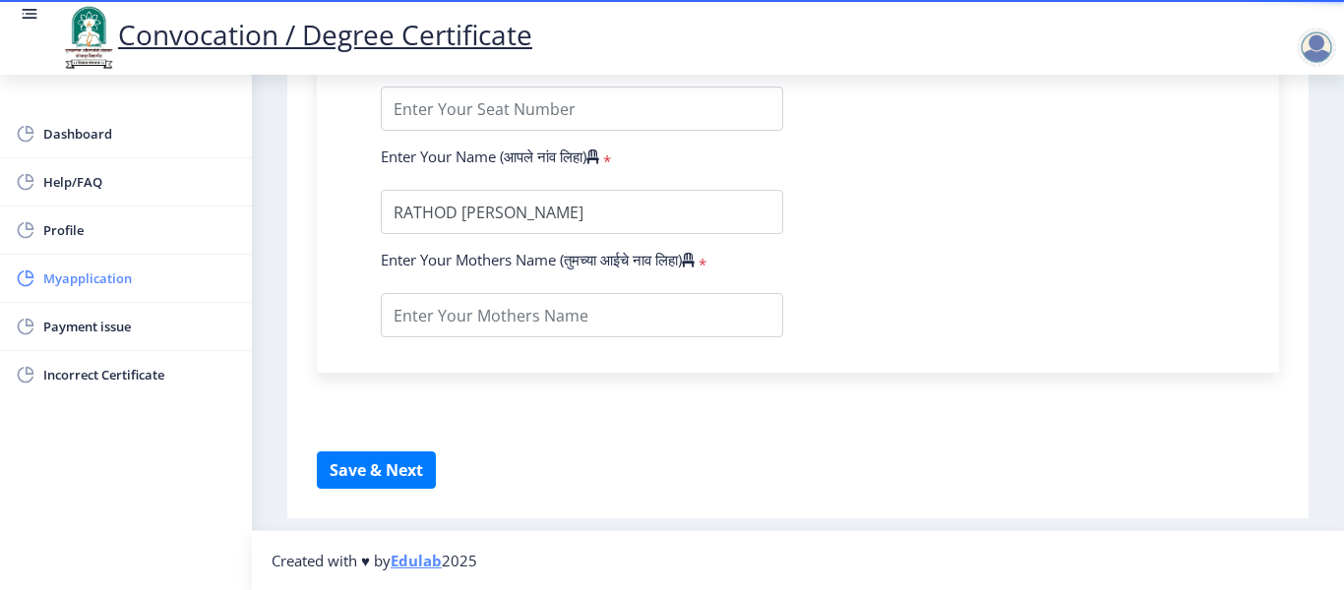
click at [105, 285] on span "Myapplication" at bounding box center [139, 279] width 193 height 24
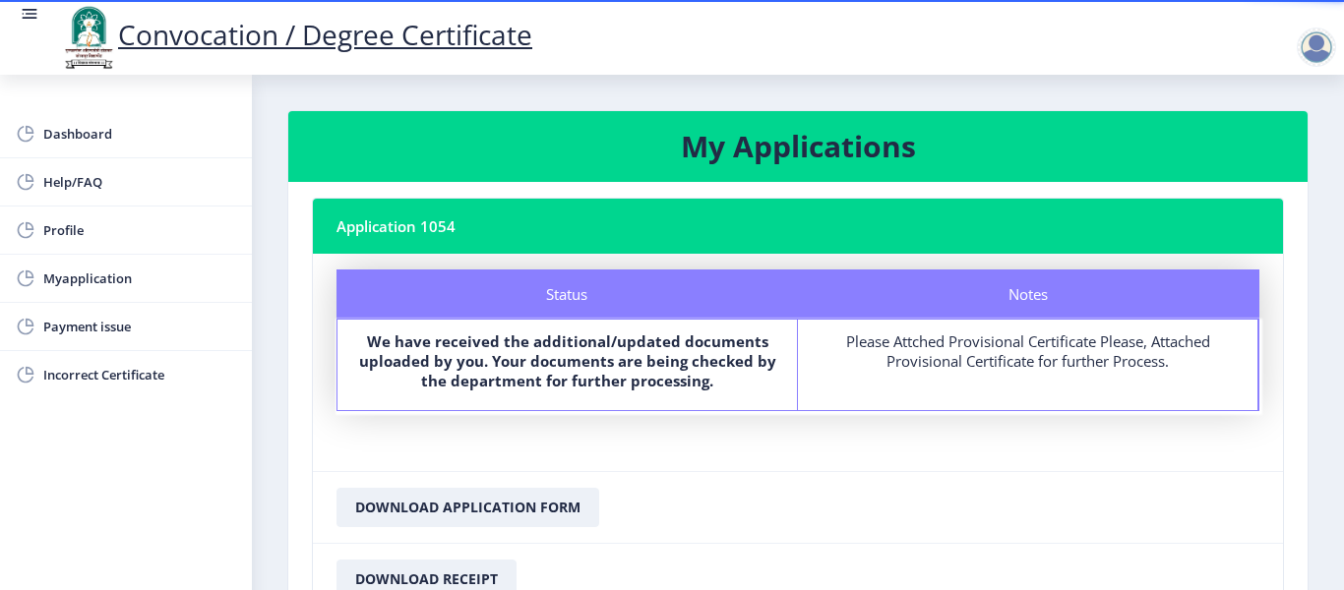
click at [1327, 48] on div at bounding box center [1316, 47] width 39 height 39
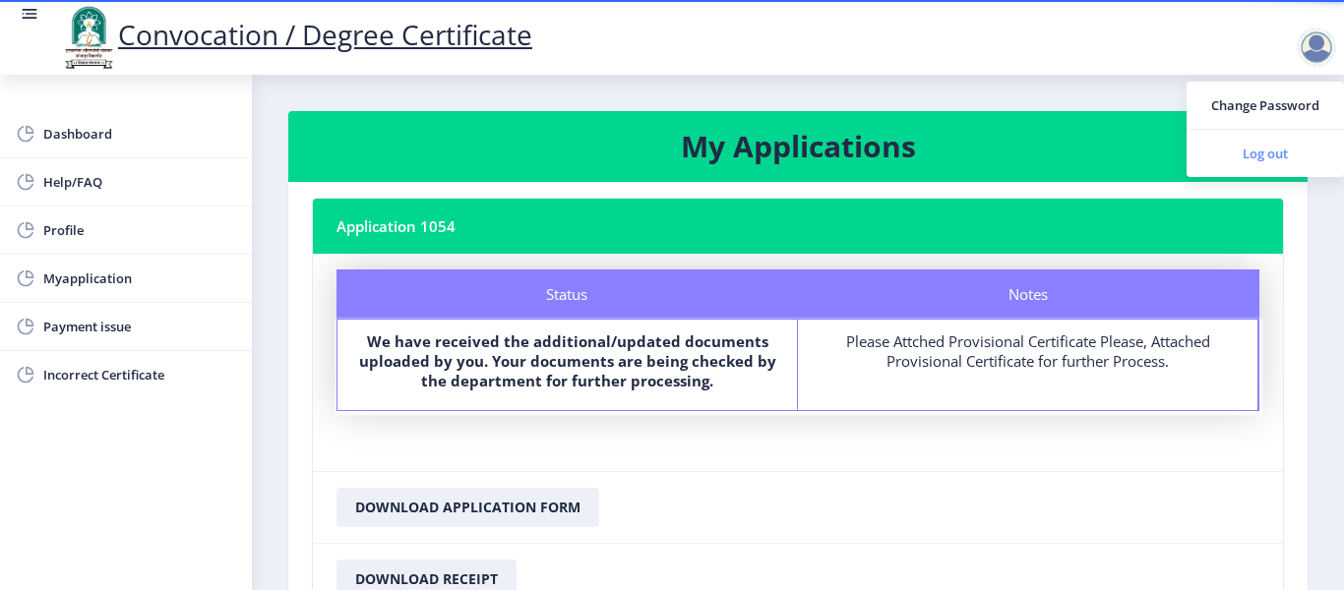
click at [1268, 156] on span "Log out" at bounding box center [1265, 154] width 126 height 24
